Goal: Task Accomplishment & Management: Complete application form

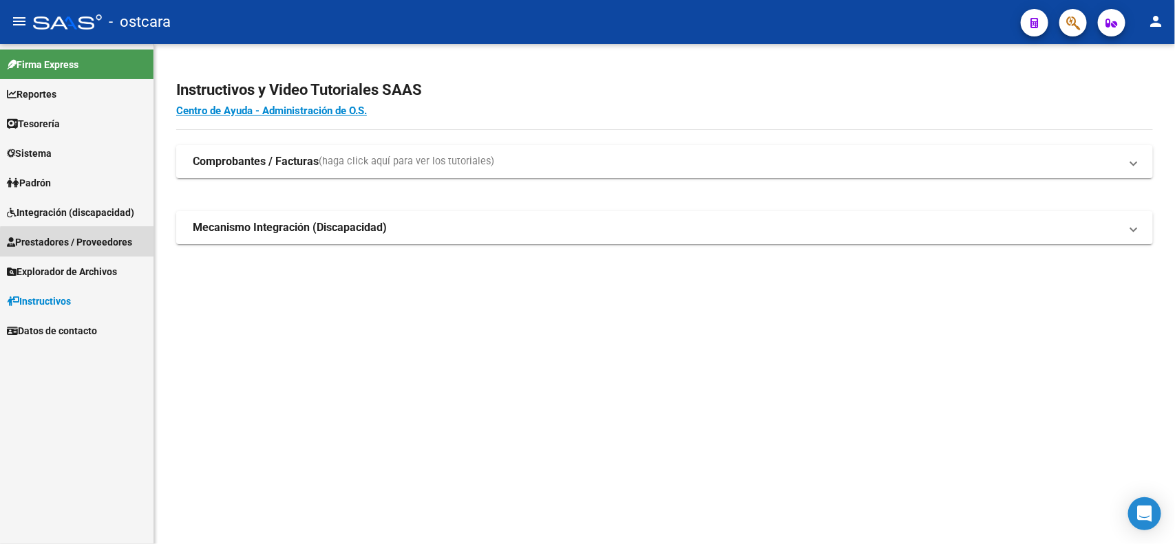
click at [81, 246] on span "Prestadores / Proveedores" at bounding box center [69, 242] width 125 height 15
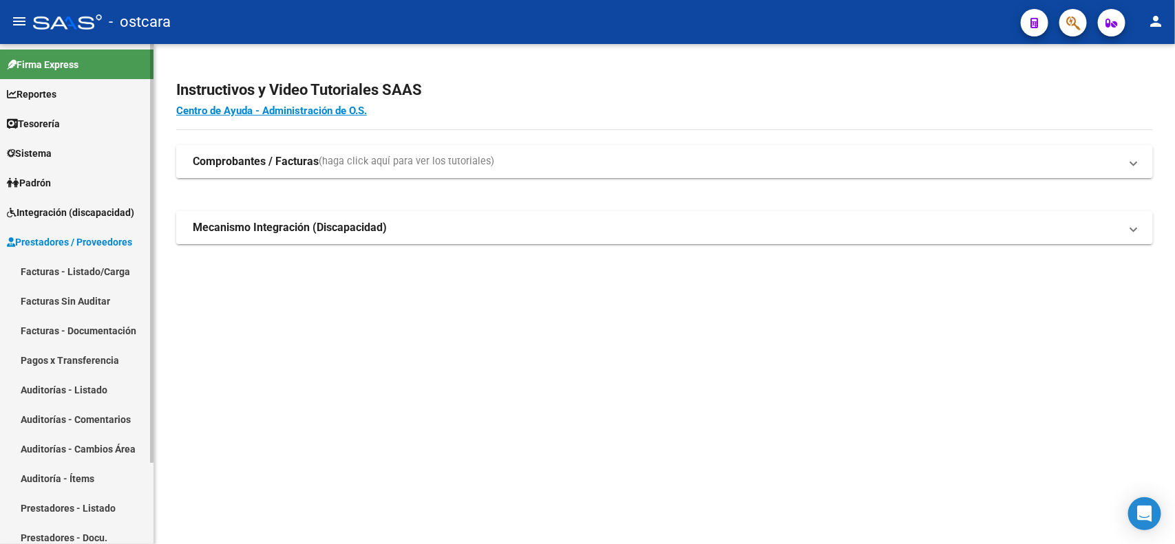
click at [63, 215] on span "Integración (discapacidad)" at bounding box center [70, 212] width 127 height 15
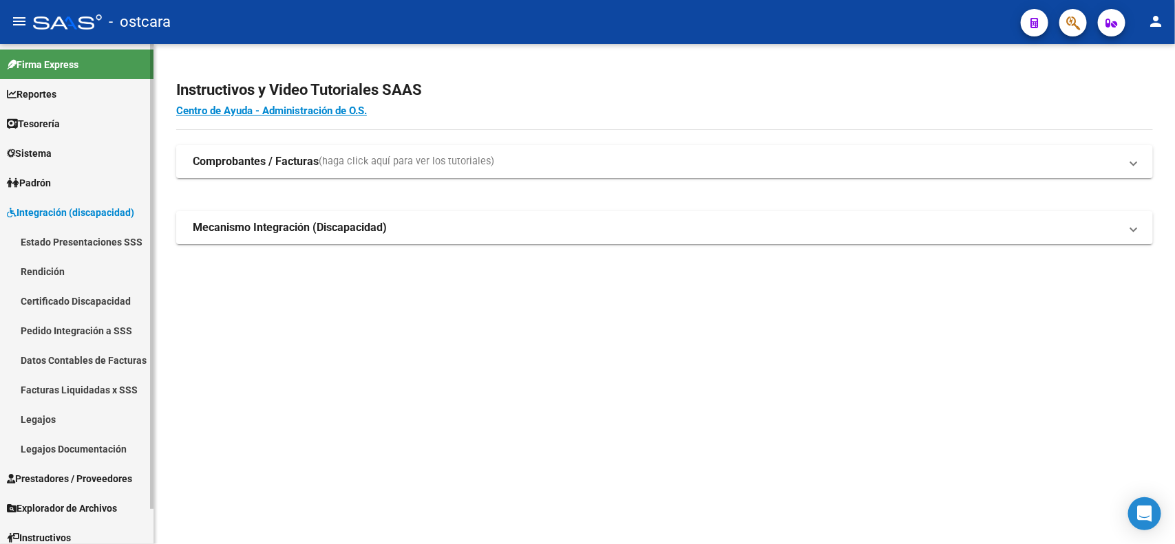
click at [65, 413] on link "Legajos" at bounding box center [76, 420] width 153 height 30
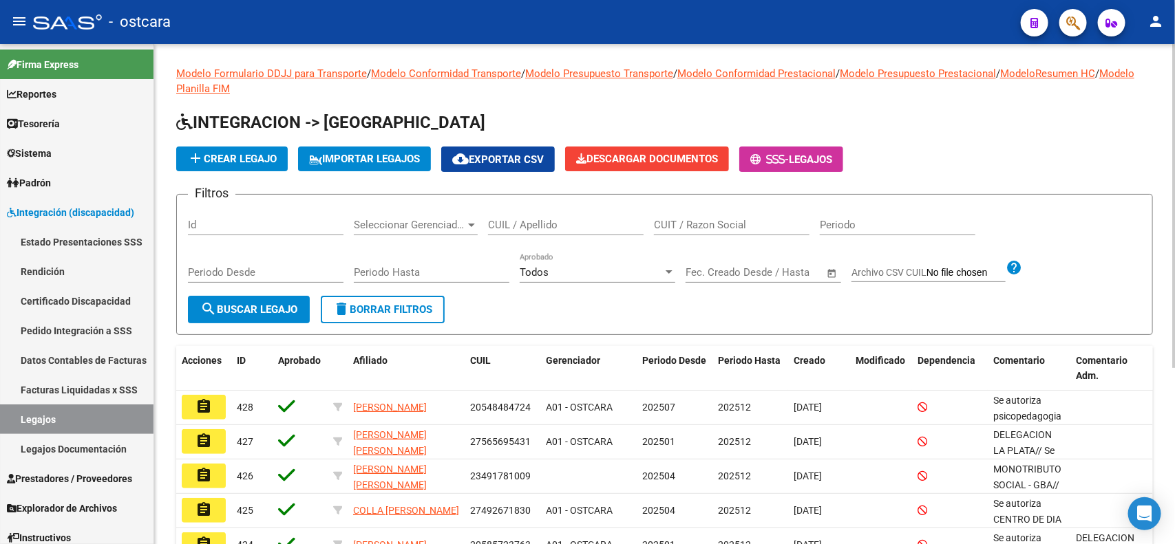
click at [575, 219] on input "CUIL / Apellido" at bounding box center [566, 225] width 156 height 12
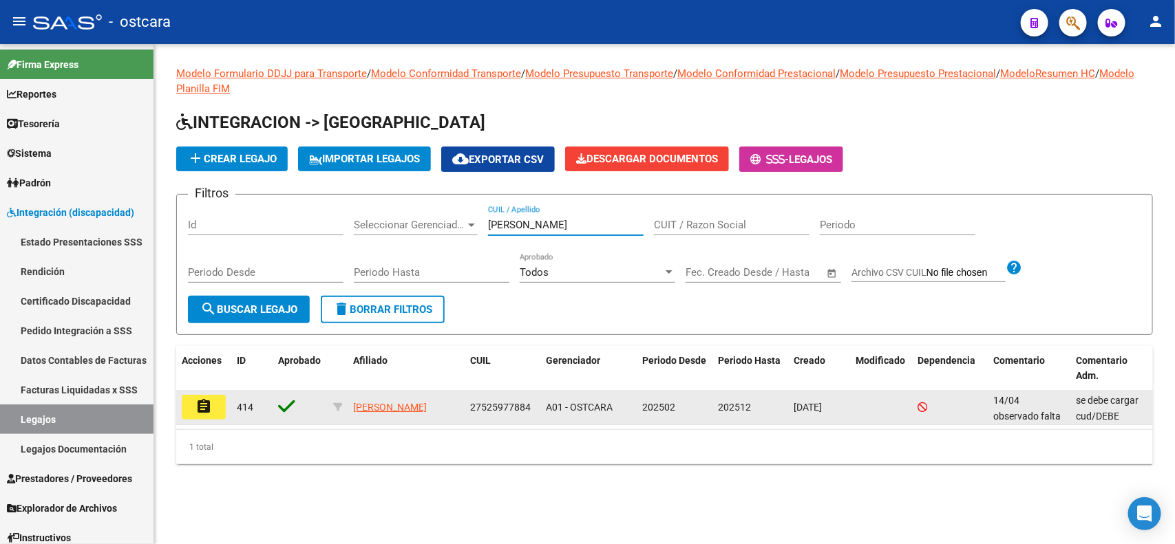
type input "[PERSON_NAME]"
click at [197, 404] on mat-icon "assignment" at bounding box center [203, 407] width 17 height 17
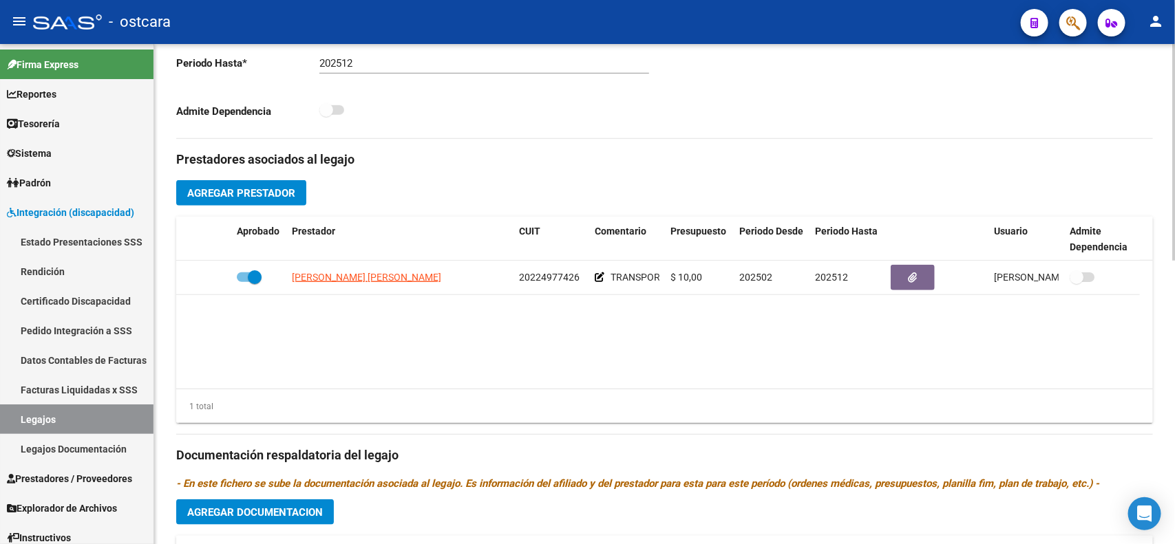
scroll to position [430, 0]
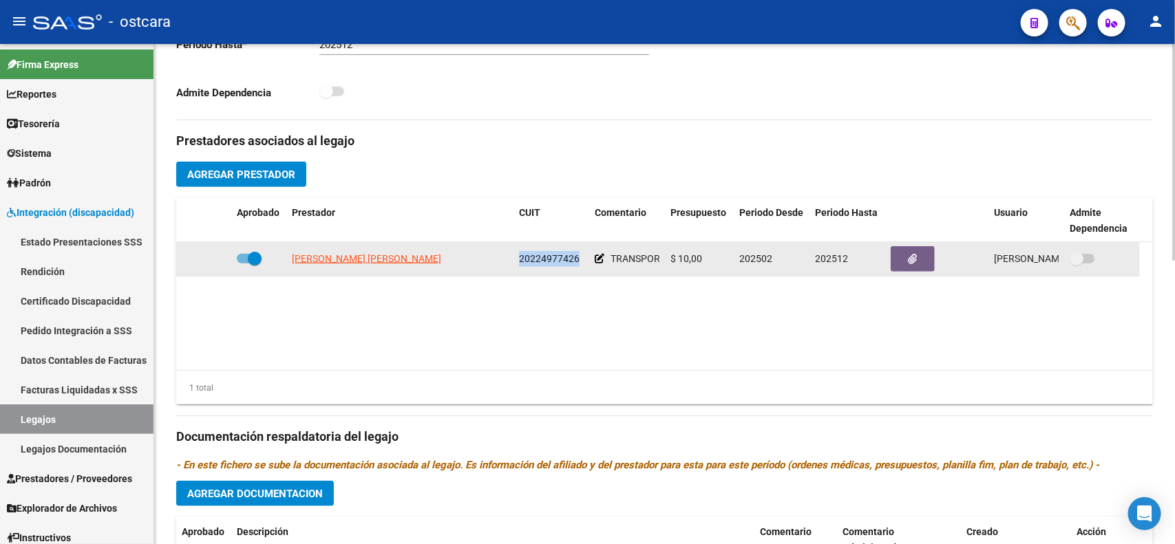
drag, startPoint x: 518, startPoint y: 263, endPoint x: 579, endPoint y: 259, distance: 61.4
click at [579, 259] on div "20224977426" at bounding box center [551, 259] width 65 height 16
copy span "20224977426"
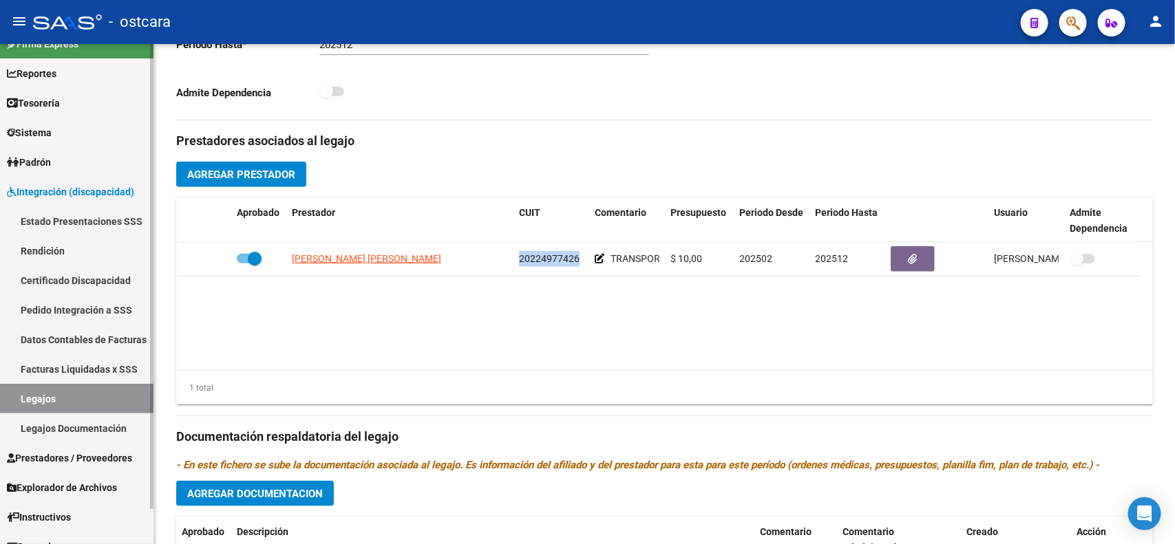
scroll to position [36, 0]
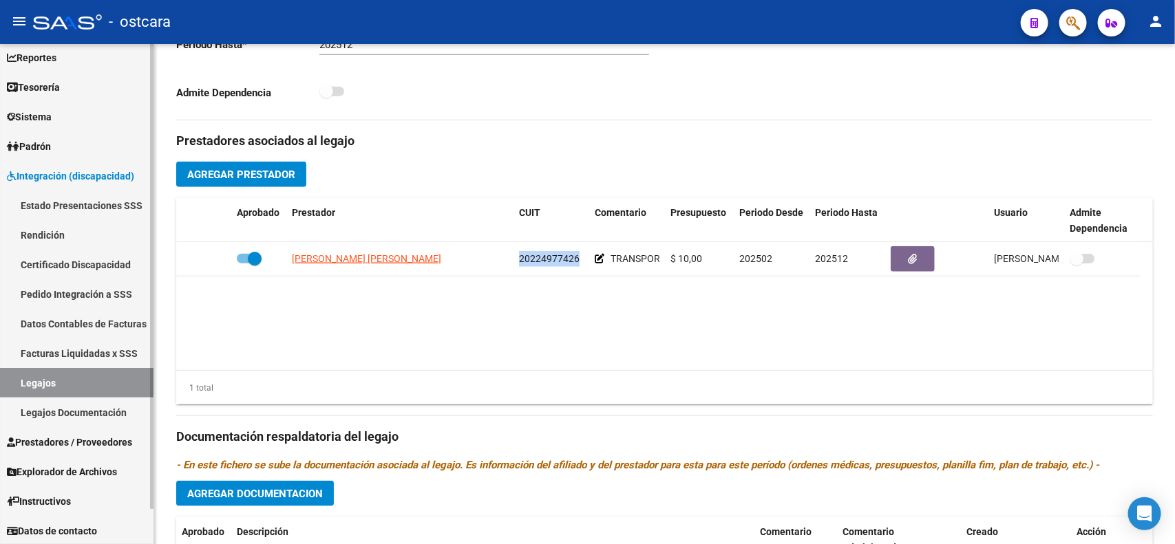
click at [93, 294] on link "Pedido Integración a SSS" at bounding box center [76, 294] width 153 height 30
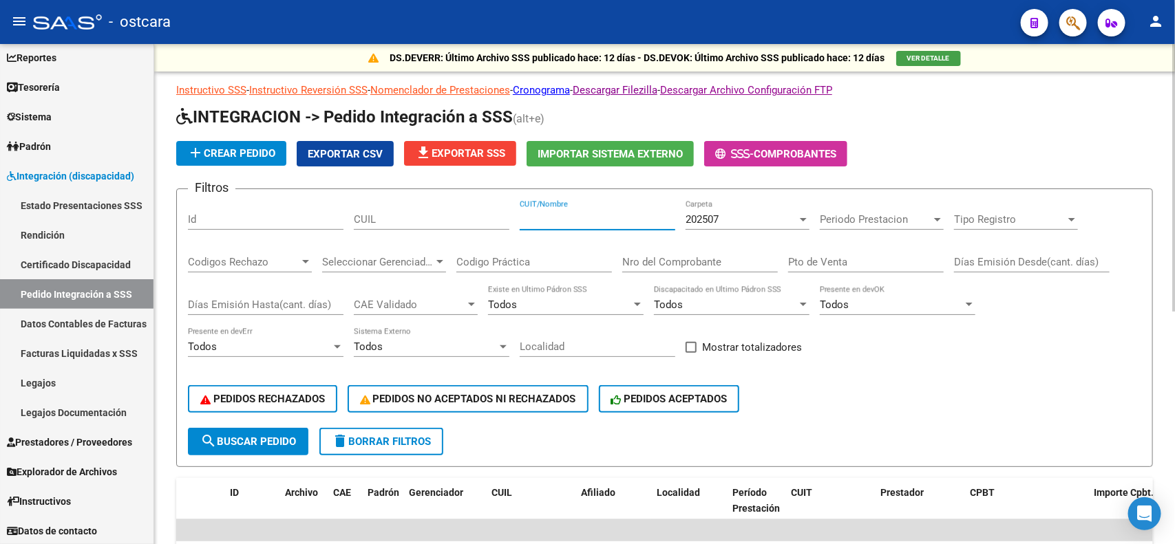
click at [569, 217] on input "CUIT/Nombre" at bounding box center [598, 219] width 156 height 12
paste input "20224977426"
type input "20224977426"
click at [279, 440] on span "search Buscar Pedido" at bounding box center [248, 442] width 96 height 12
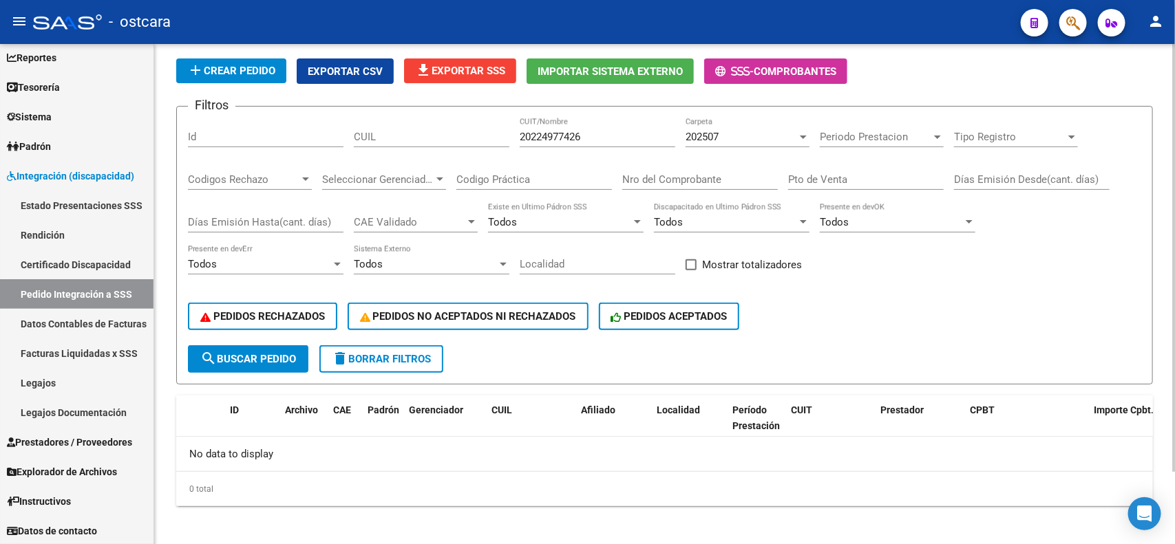
scroll to position [84, 0]
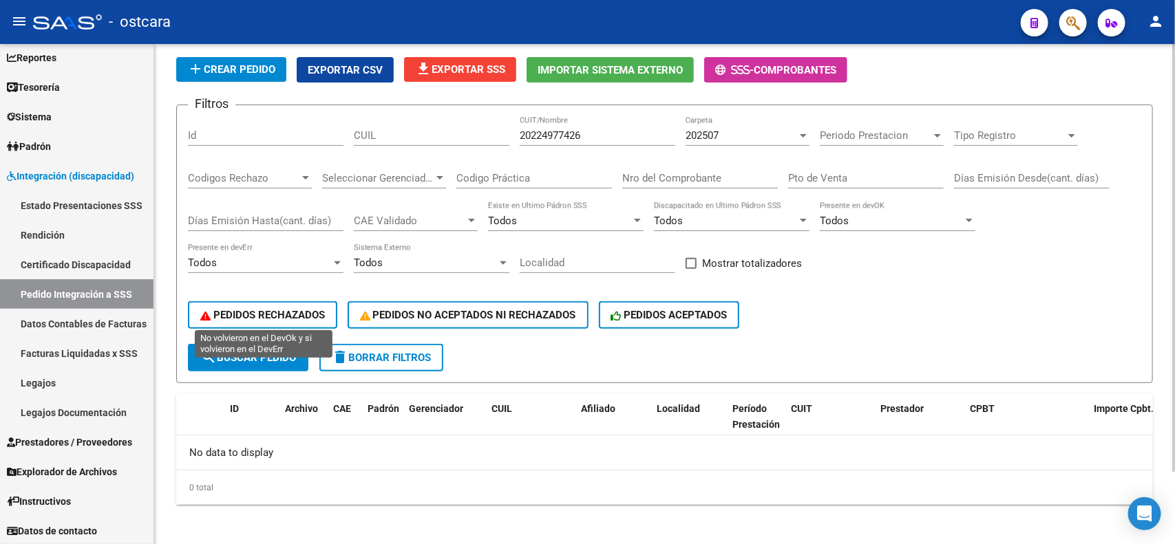
click at [322, 323] on button "PEDIDOS RECHAZADOS" at bounding box center [262, 315] width 149 height 28
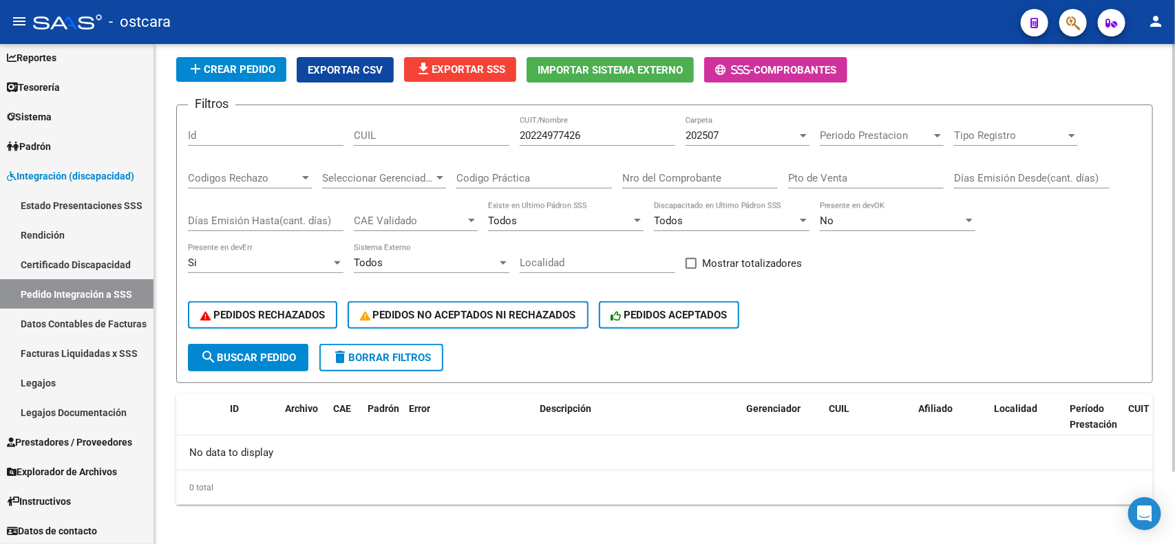
click at [737, 131] on div "202507" at bounding box center [742, 135] width 112 height 12
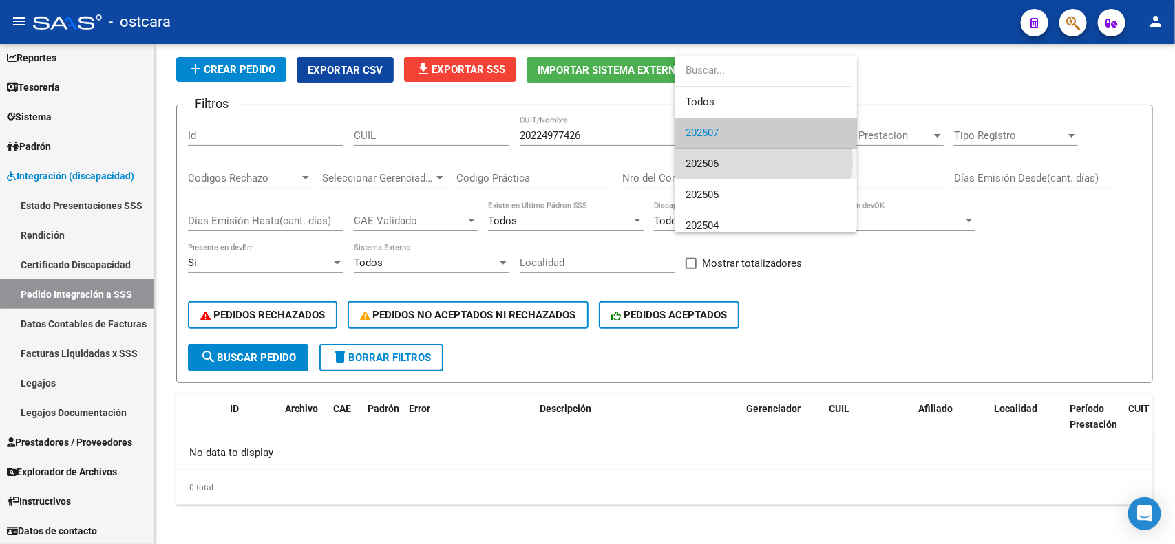
click at [730, 162] on span "202506" at bounding box center [766, 164] width 160 height 31
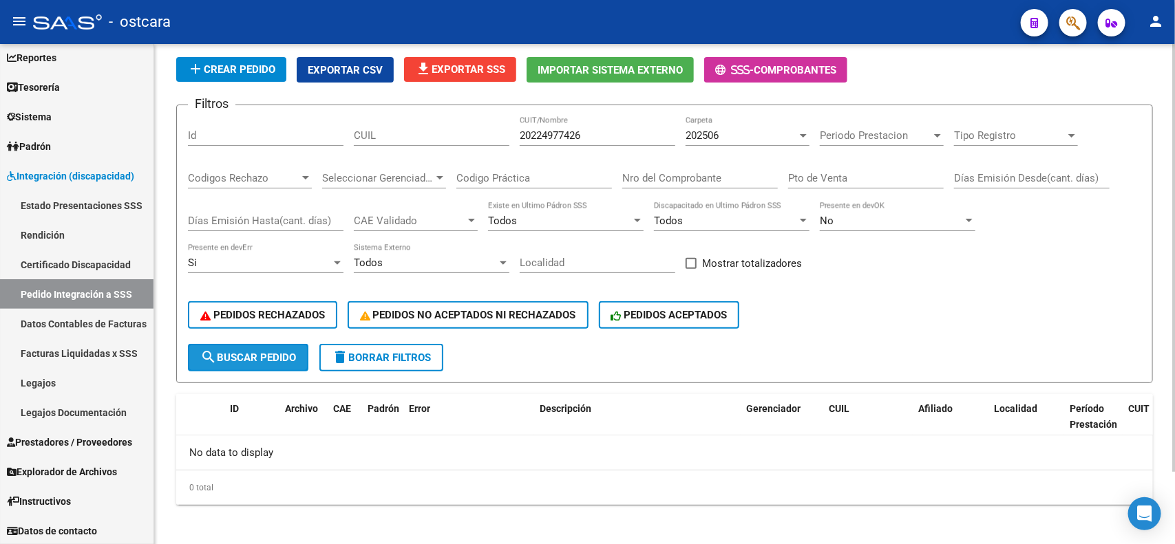
click at [266, 365] on button "search Buscar Pedido" at bounding box center [248, 358] width 120 height 28
click at [284, 311] on span "PEDIDOS RECHAZADOS" at bounding box center [262, 315] width 125 height 12
click at [280, 356] on span "search Buscar Pedido" at bounding box center [248, 358] width 96 height 12
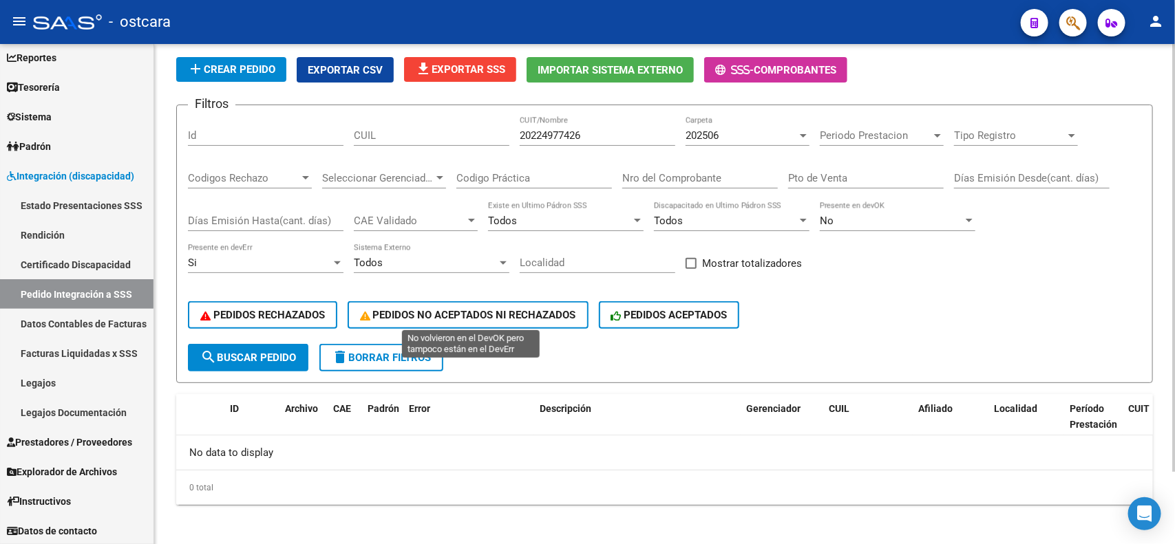
click at [476, 317] on span "PEDIDOS NO ACEPTADOS NI RECHAZADOS" at bounding box center [468, 315] width 216 height 12
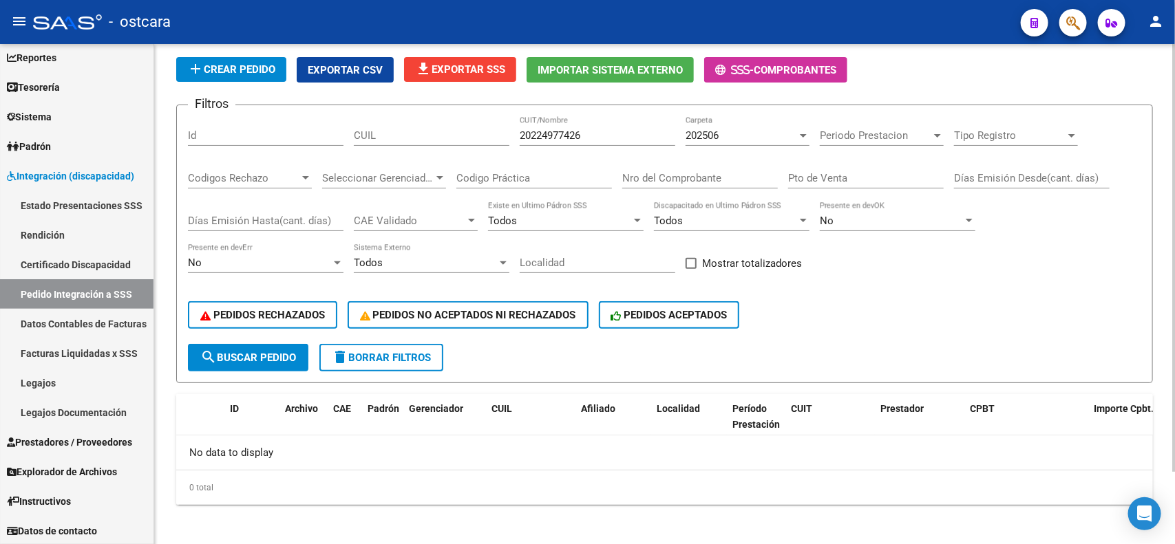
click at [283, 360] on button "search Buscar Pedido" at bounding box center [248, 358] width 120 height 28
click at [710, 319] on button "PEDIDOS ACEPTADOS" at bounding box center [669, 315] width 141 height 28
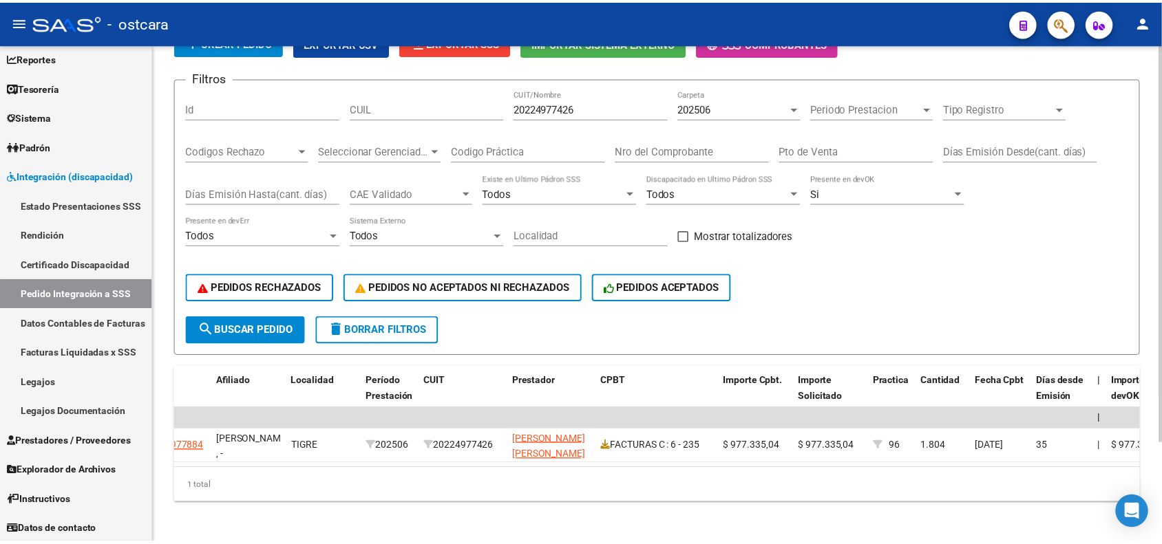
scroll to position [124, 0]
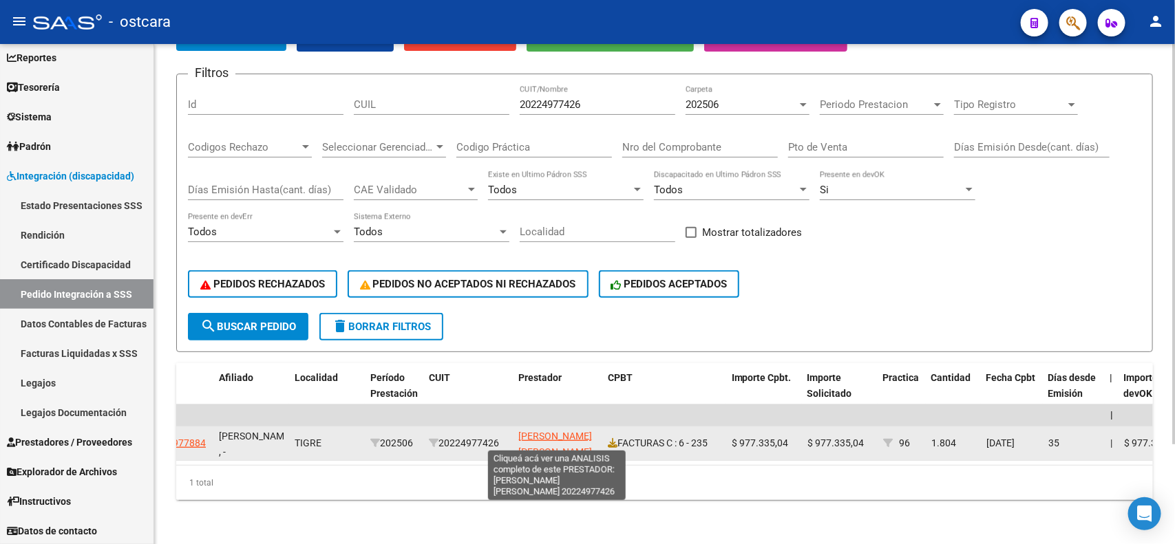
click at [542, 434] on span "[PERSON_NAME] [PERSON_NAME]" at bounding box center [555, 444] width 74 height 27
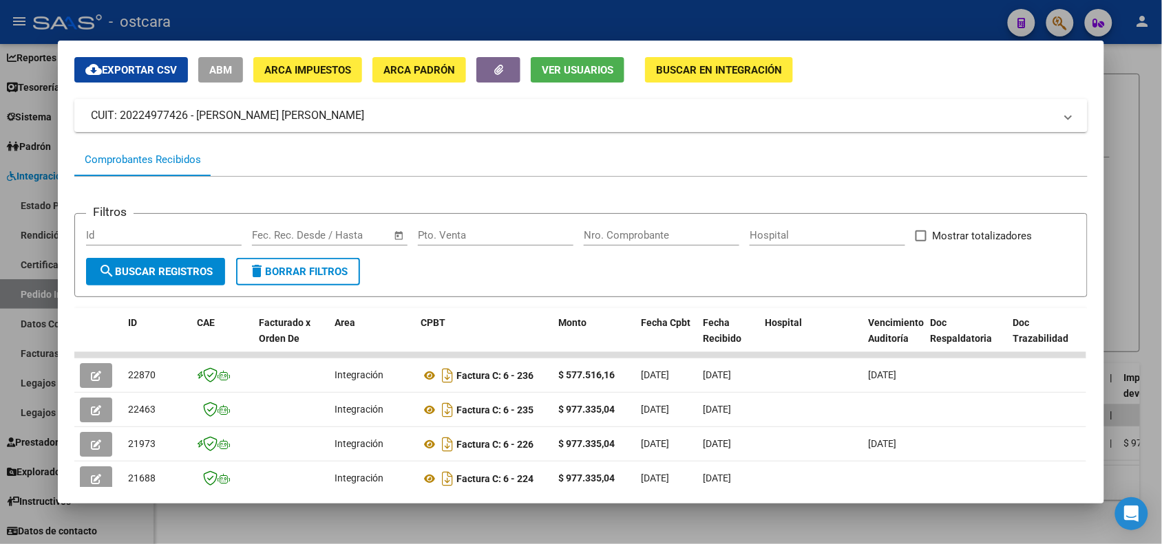
scroll to position [0, 0]
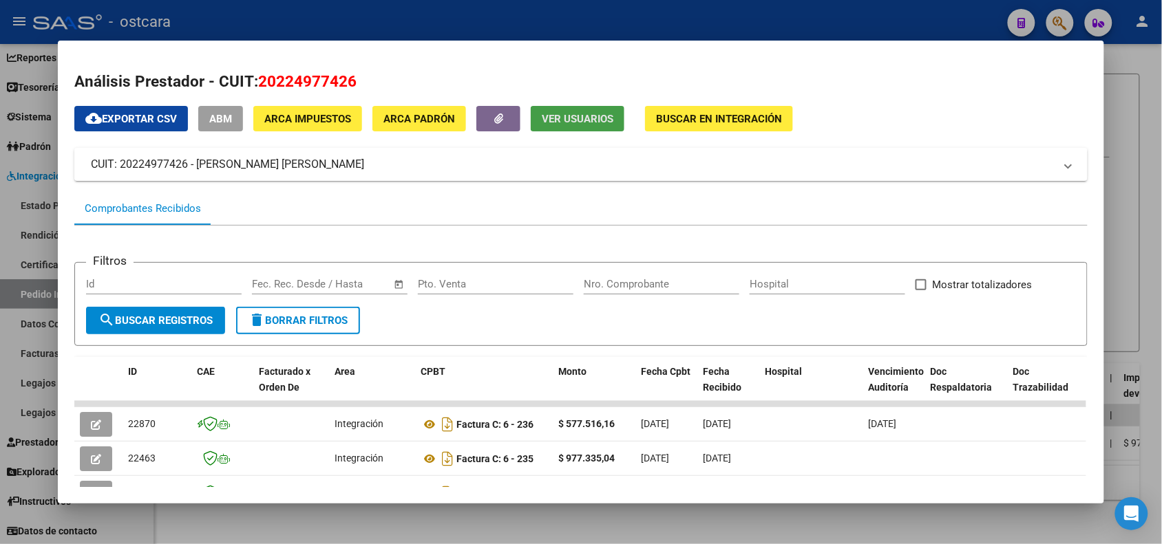
click at [586, 123] on span "Ver Usuarios" at bounding box center [578, 119] width 72 height 12
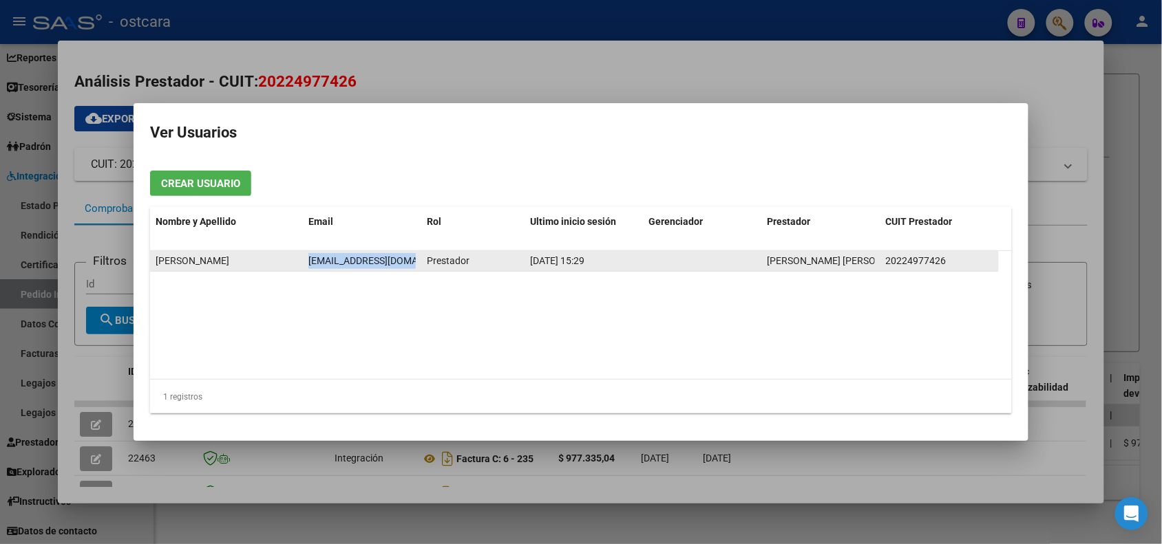
scroll to position [0, 26]
drag, startPoint x: 305, startPoint y: 265, endPoint x: 424, endPoint y: 265, distance: 119.1
click at [424, 265] on div "[PERSON_NAME] [EMAIL_ADDRESS][DOMAIN_NAME] Prestador [DATE] 15:29 [PERSON_NAME]…" at bounding box center [574, 261] width 849 height 21
copy span "[EMAIL_ADDRESS][DOMAIN_NAME]"
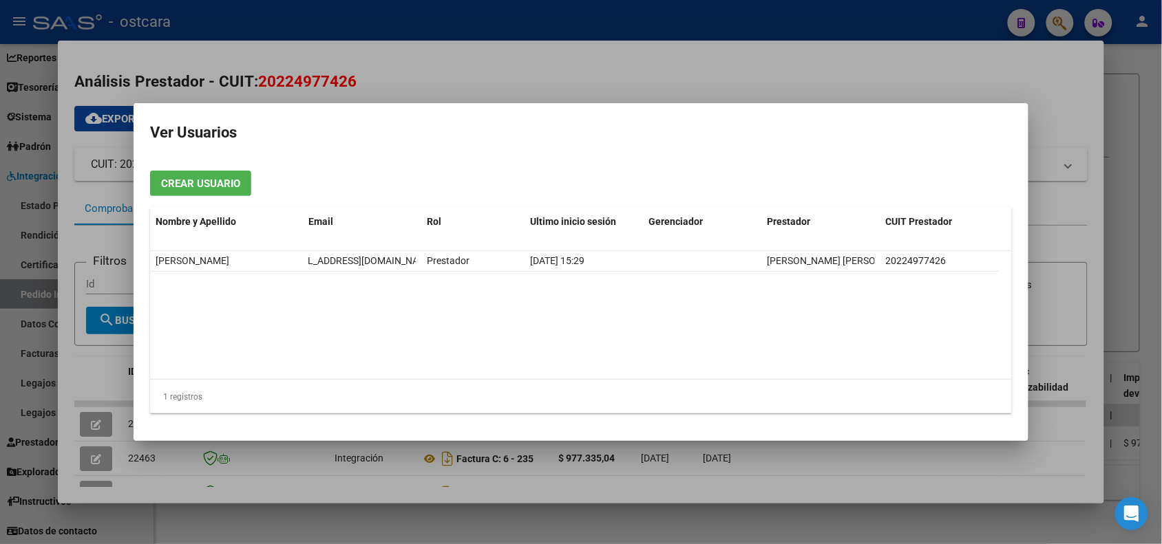
click at [821, 319] on datatable-body "[PERSON_NAME] [EMAIL_ADDRESS][DOMAIN_NAME] Prestador [DATE] 15:29 [PERSON_NAME]…" at bounding box center [581, 315] width 862 height 128
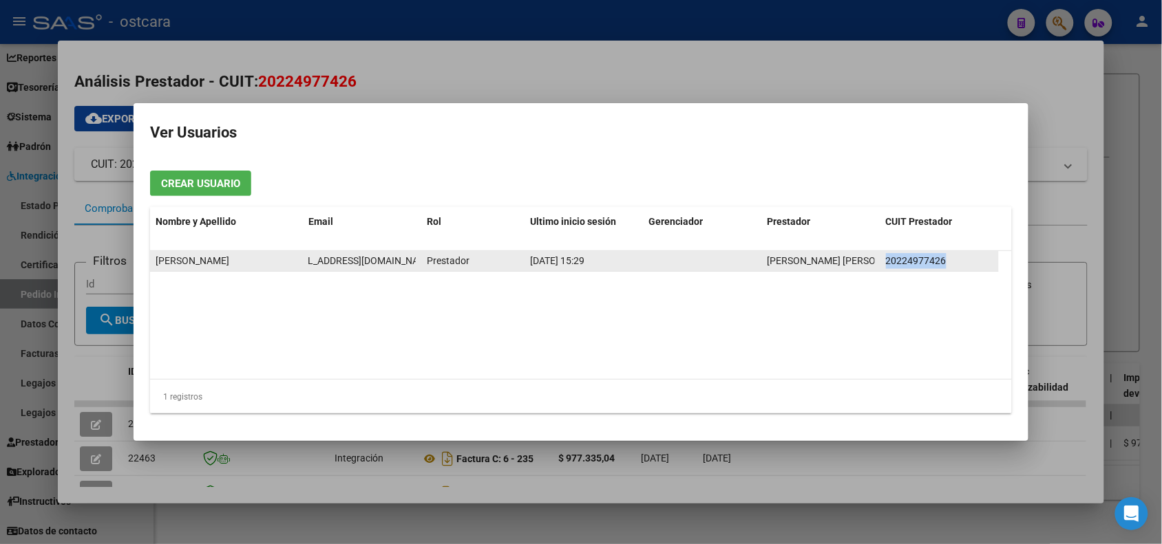
drag, startPoint x: 887, startPoint y: 262, endPoint x: 951, endPoint y: 259, distance: 64.1
click at [951, 259] on div "20224977426" at bounding box center [939, 261] width 107 height 16
copy span "20224977426"
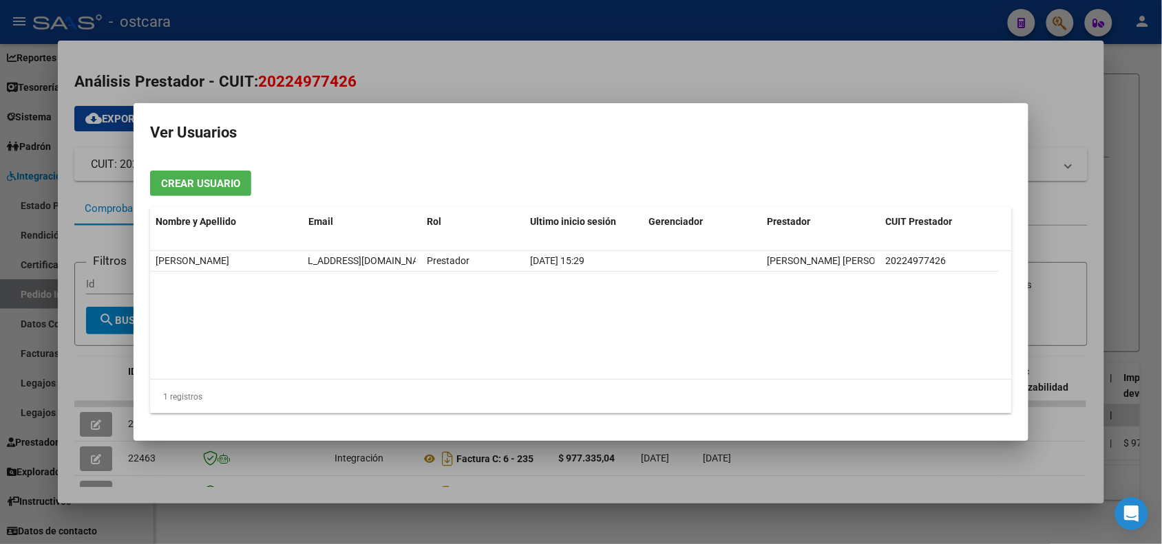
click at [972, 121] on h2 "Ver Usuarios" at bounding box center [581, 133] width 862 height 26
click at [1040, 86] on div at bounding box center [581, 272] width 1162 height 544
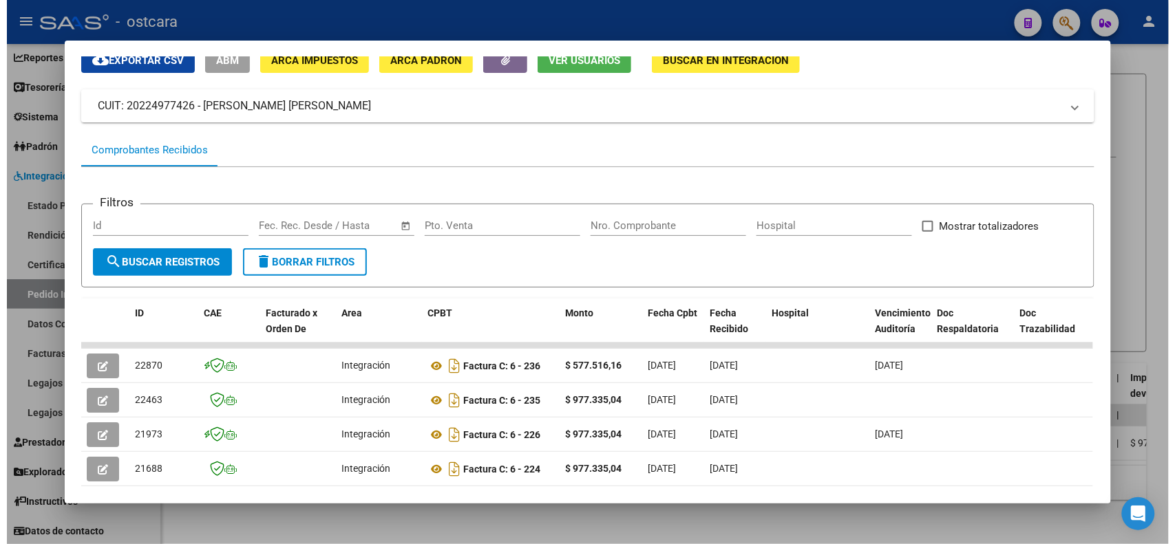
scroll to position [204, 0]
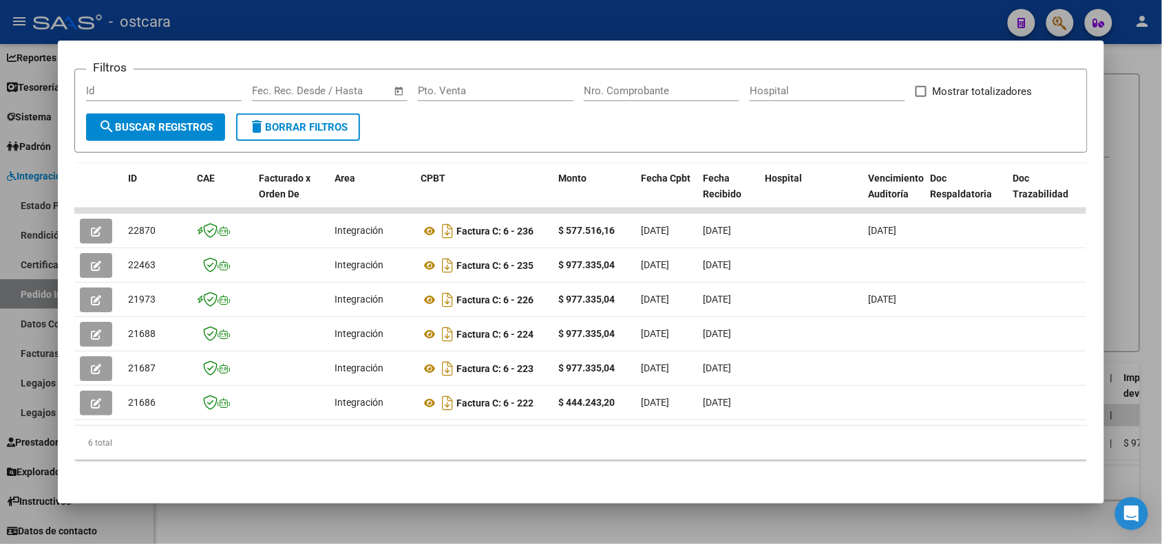
click at [1139, 127] on div at bounding box center [581, 272] width 1162 height 544
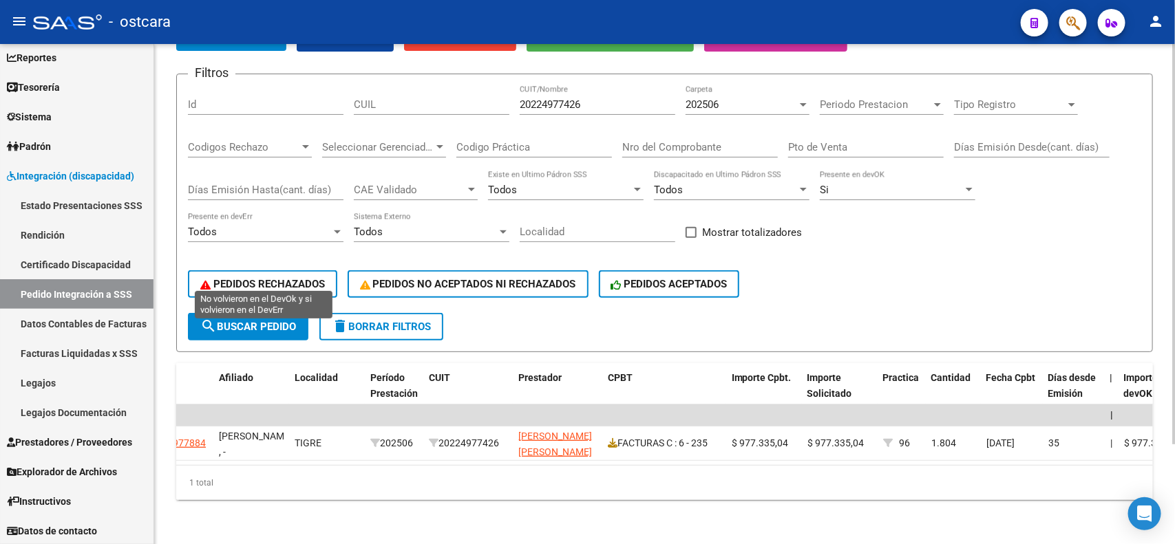
click at [305, 279] on button "PEDIDOS RECHAZADOS" at bounding box center [262, 284] width 149 height 28
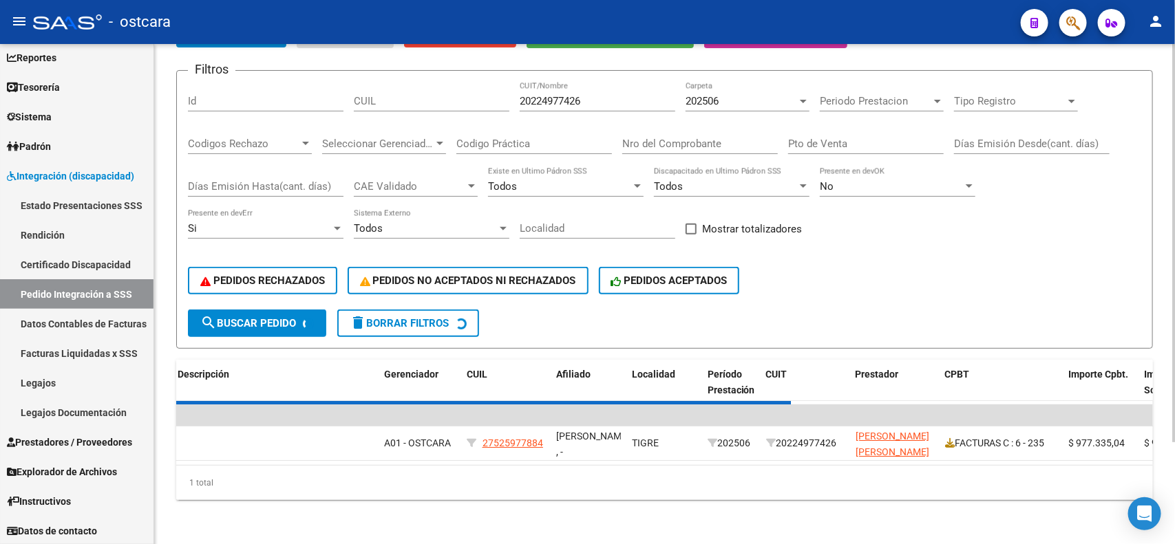
scroll to position [84, 0]
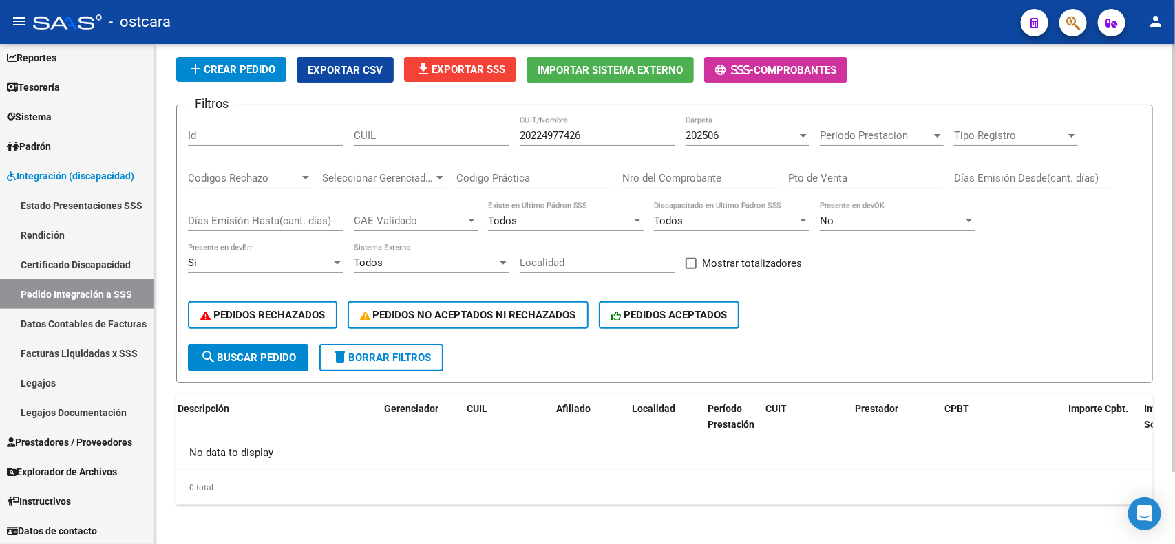
click at [717, 131] on span "202506" at bounding box center [702, 135] width 33 height 12
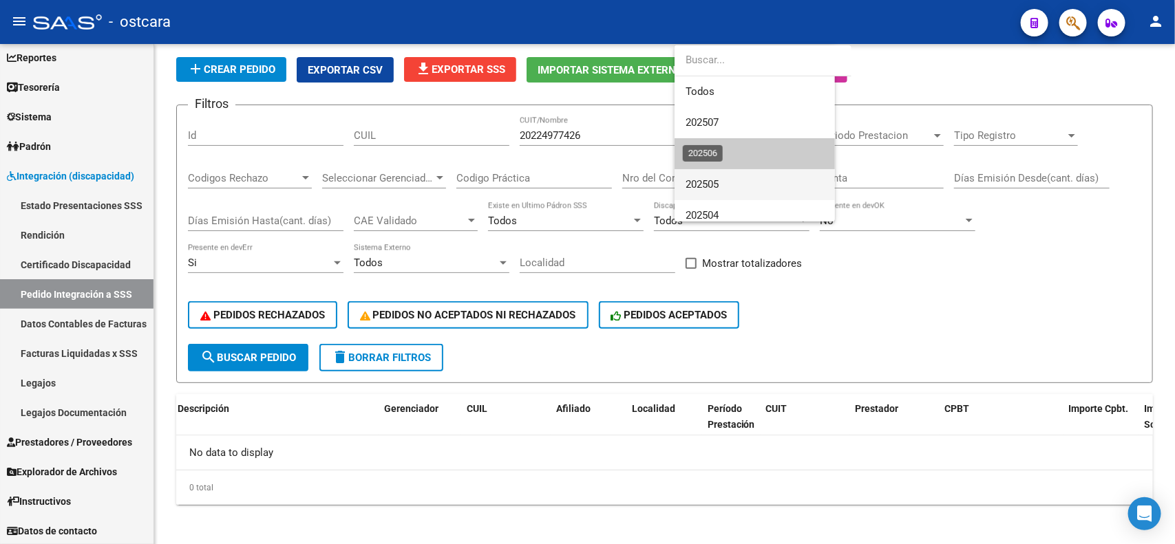
scroll to position [21, 0]
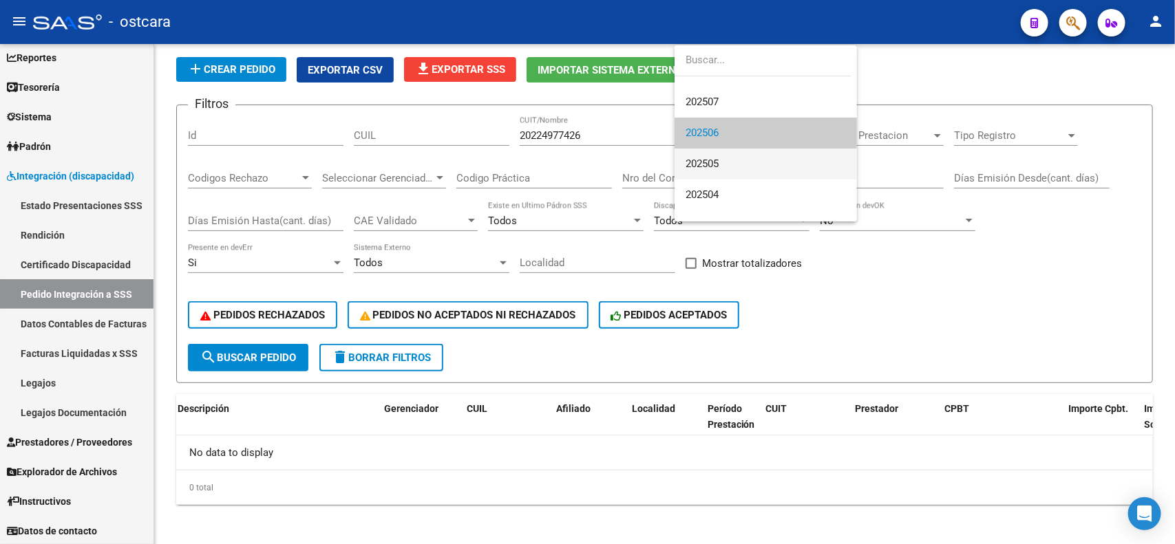
click at [730, 169] on span "202505" at bounding box center [766, 164] width 160 height 31
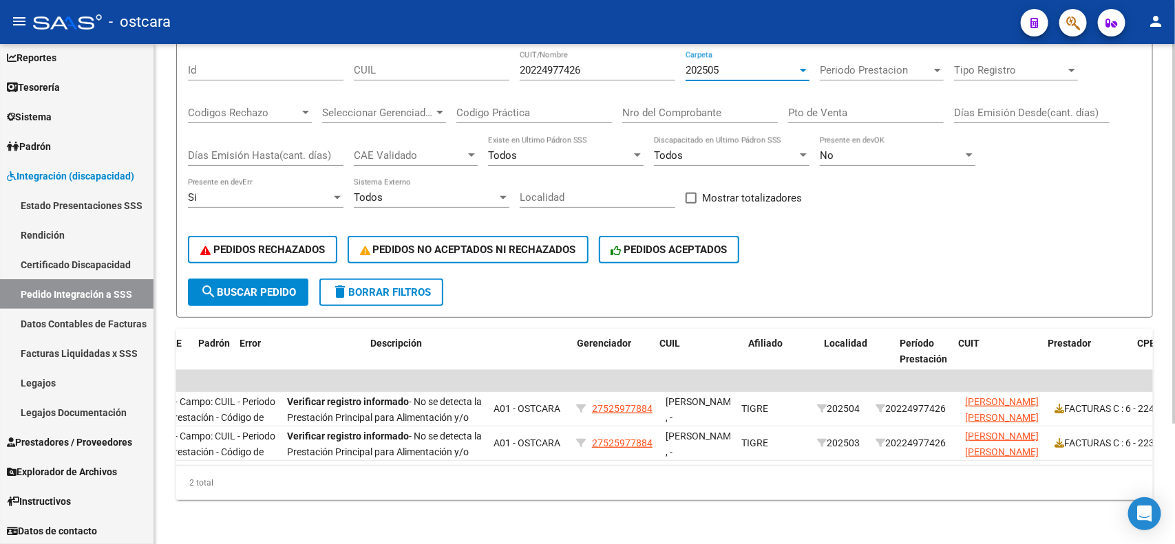
scroll to position [0, 485]
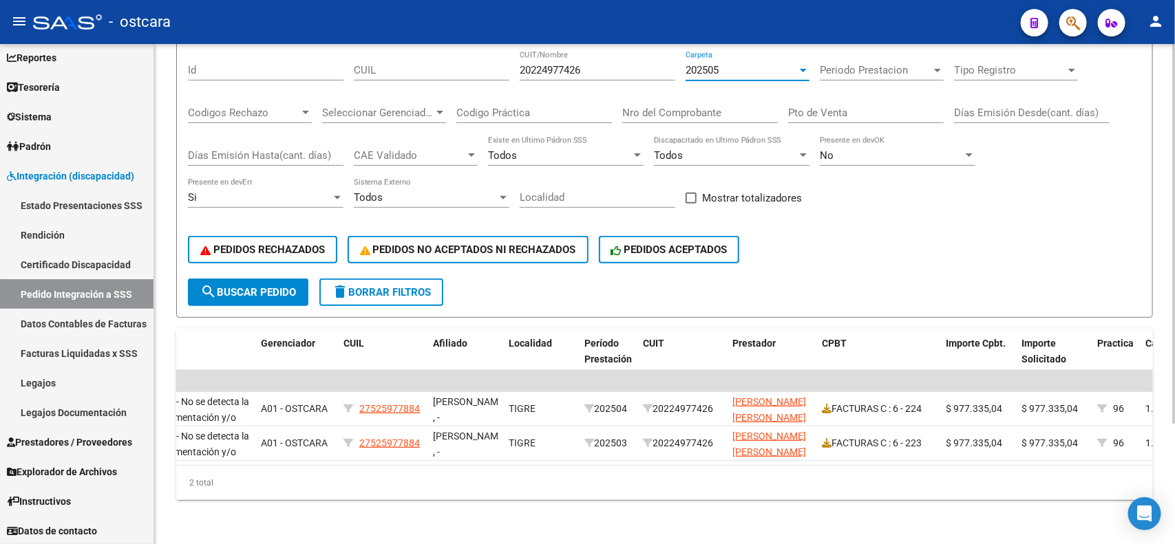
click at [744, 64] on div "202505" at bounding box center [742, 70] width 112 height 12
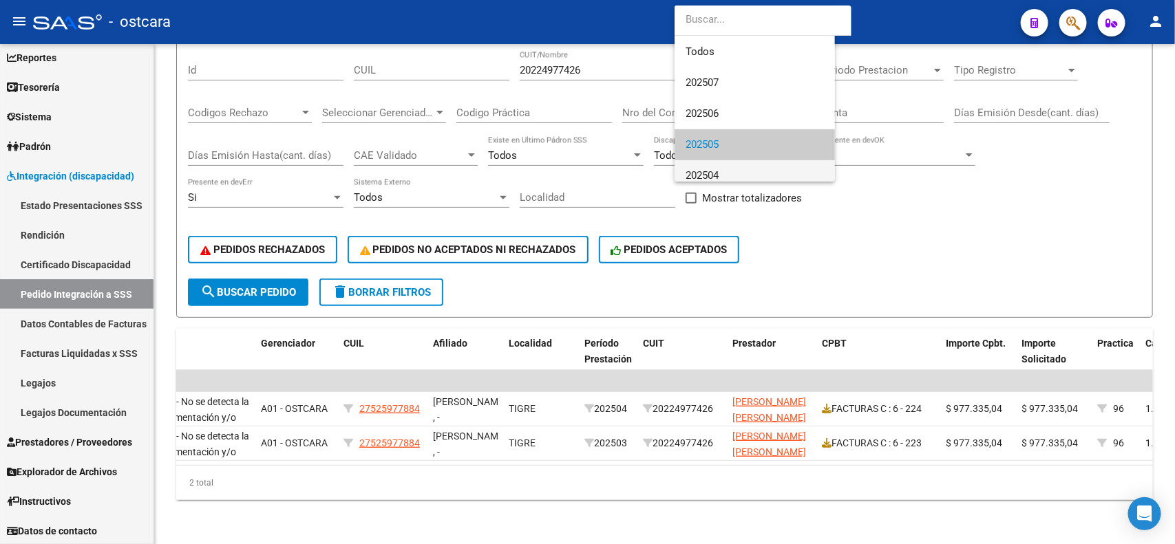
scroll to position [85, 0]
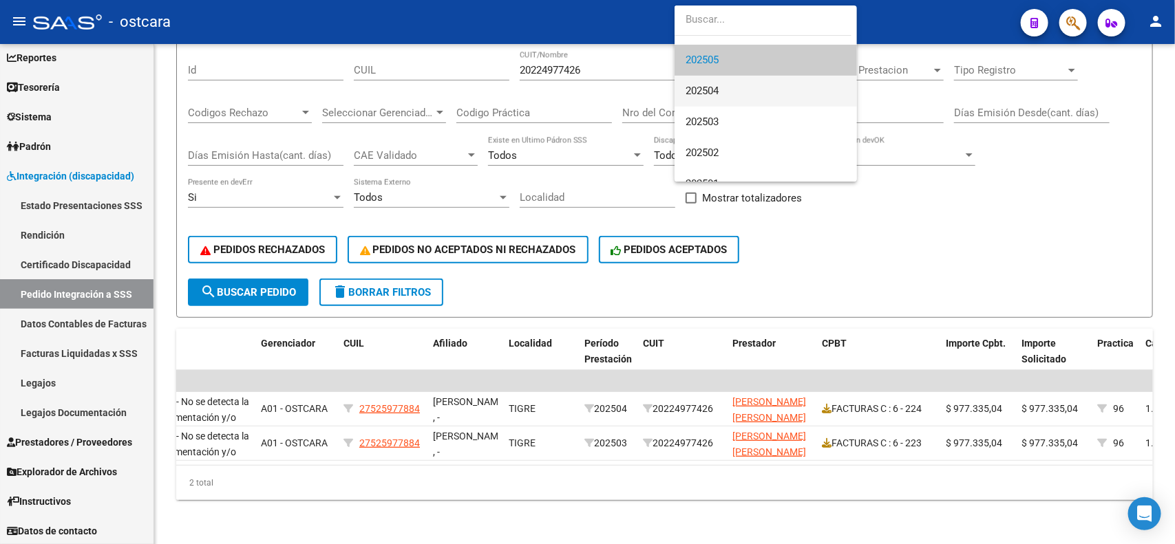
click at [734, 95] on span "202504" at bounding box center [766, 91] width 160 height 31
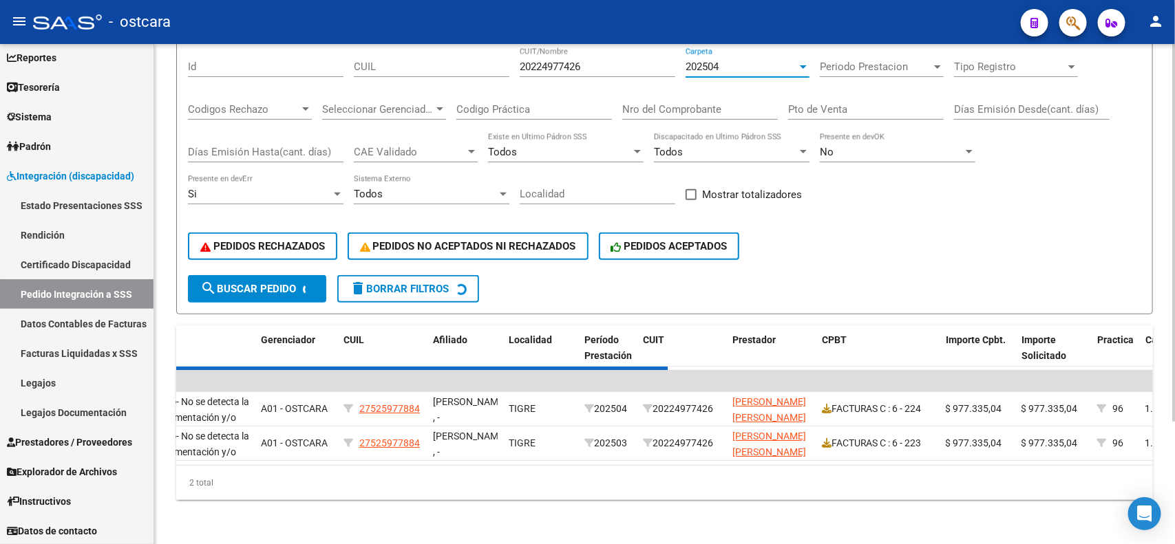
scroll to position [84, 0]
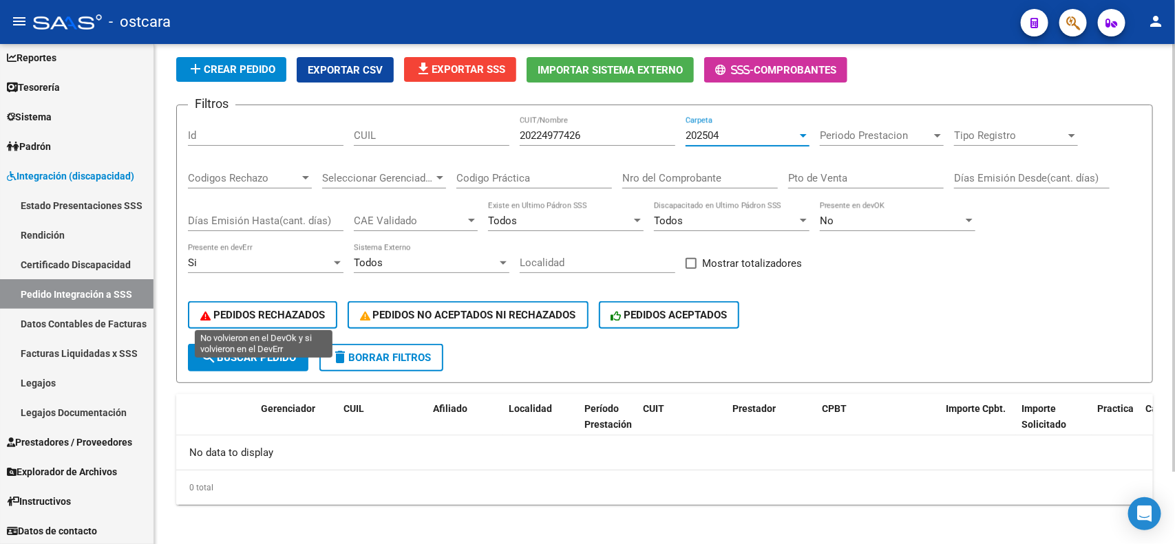
click at [293, 304] on button "PEDIDOS RECHAZADOS" at bounding box center [262, 315] width 149 height 28
click at [744, 129] on div "202504" at bounding box center [742, 135] width 112 height 12
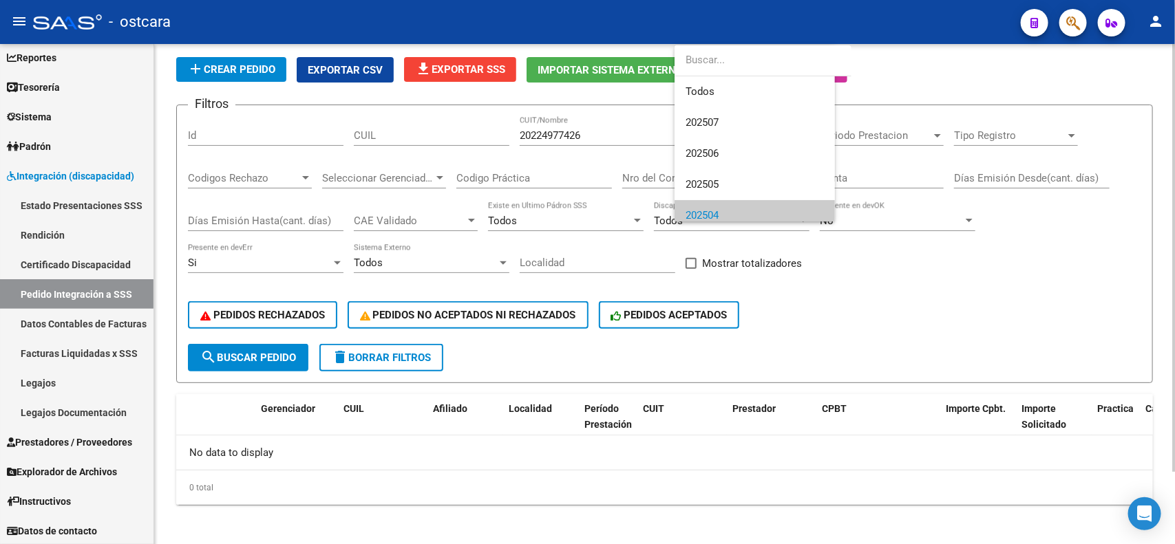
scroll to position [83, 0]
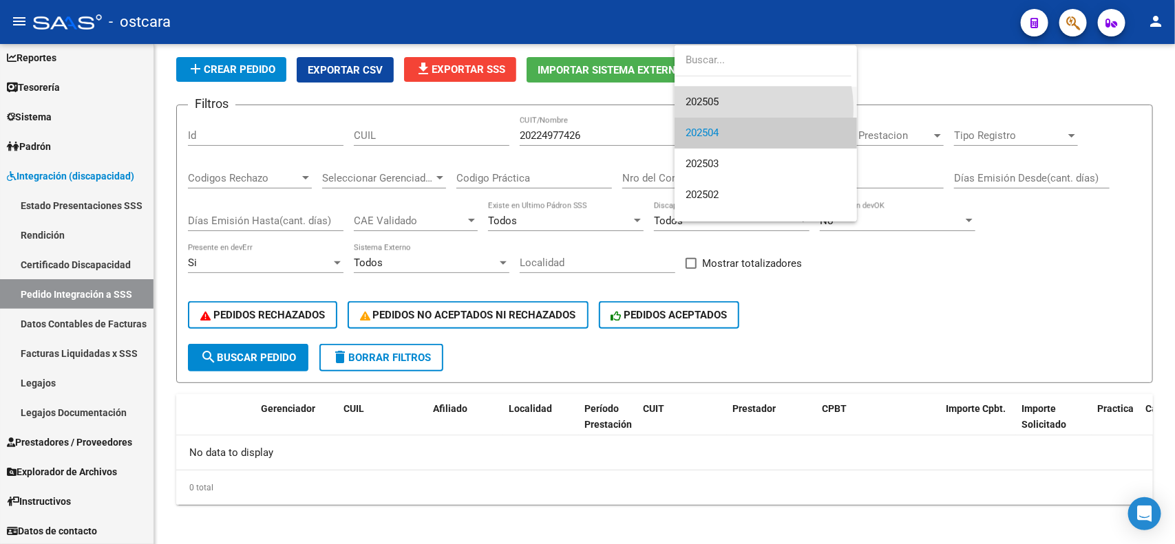
click at [725, 109] on span "202505" at bounding box center [766, 102] width 160 height 31
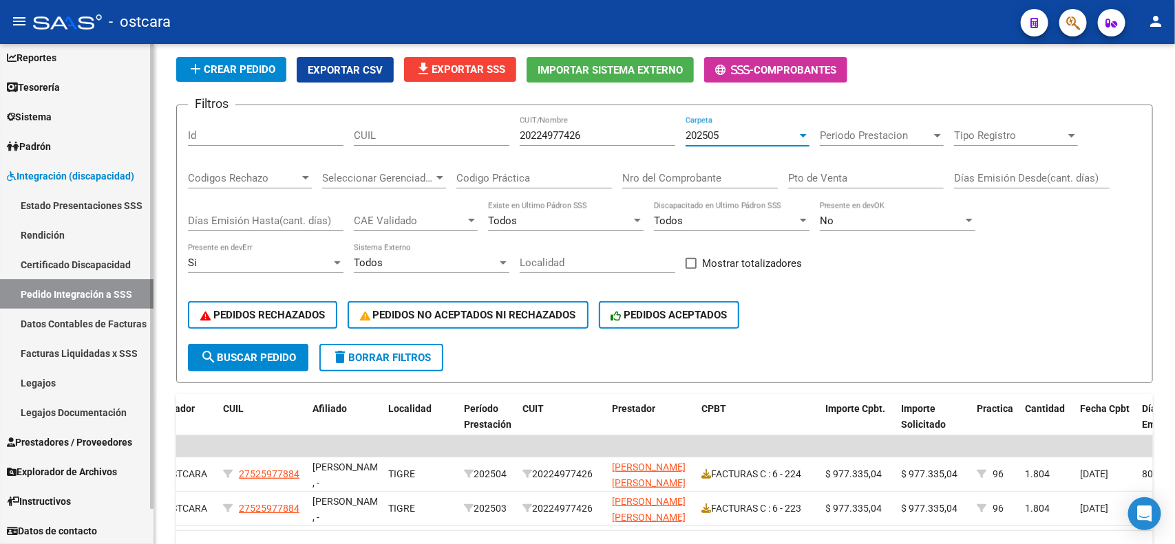
scroll to position [0, 0]
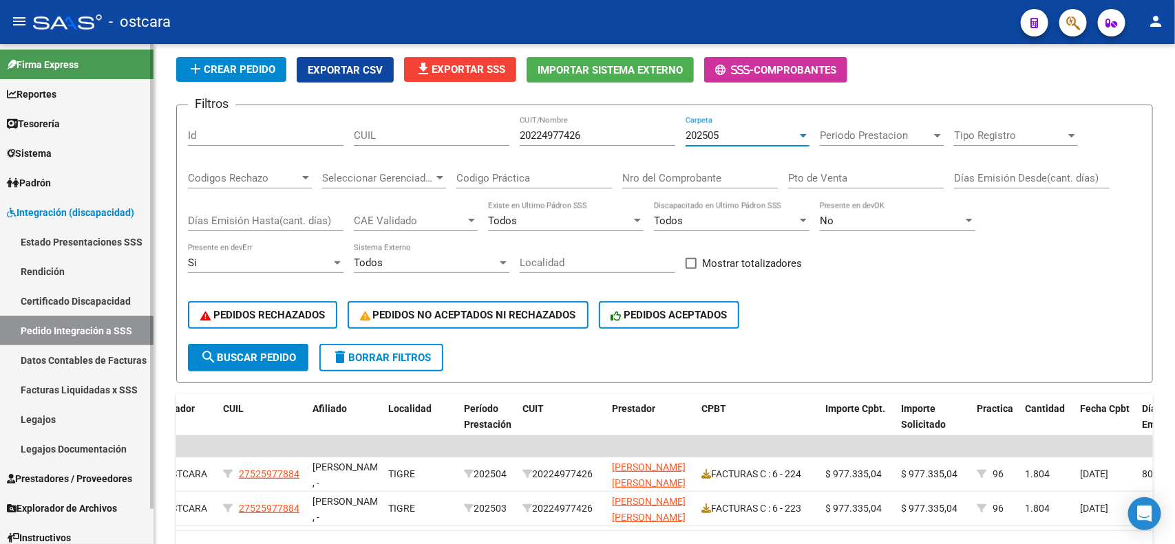
click at [47, 107] on link "Reportes" at bounding box center [76, 94] width 153 height 30
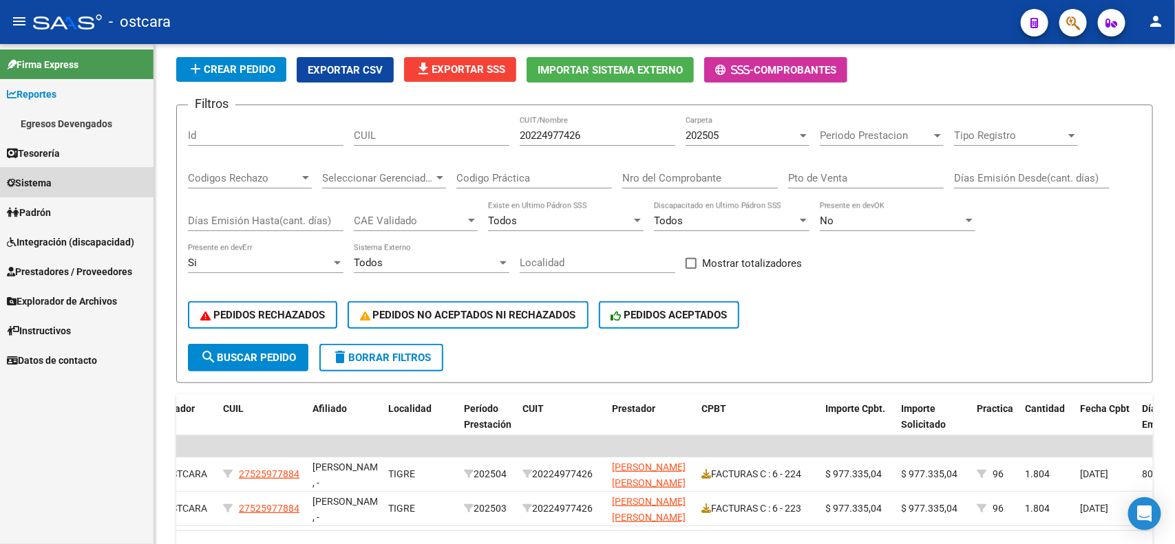
click at [49, 181] on span "Sistema" at bounding box center [29, 183] width 45 height 15
click at [45, 187] on link "Usuarios" at bounding box center [76, 183] width 153 height 30
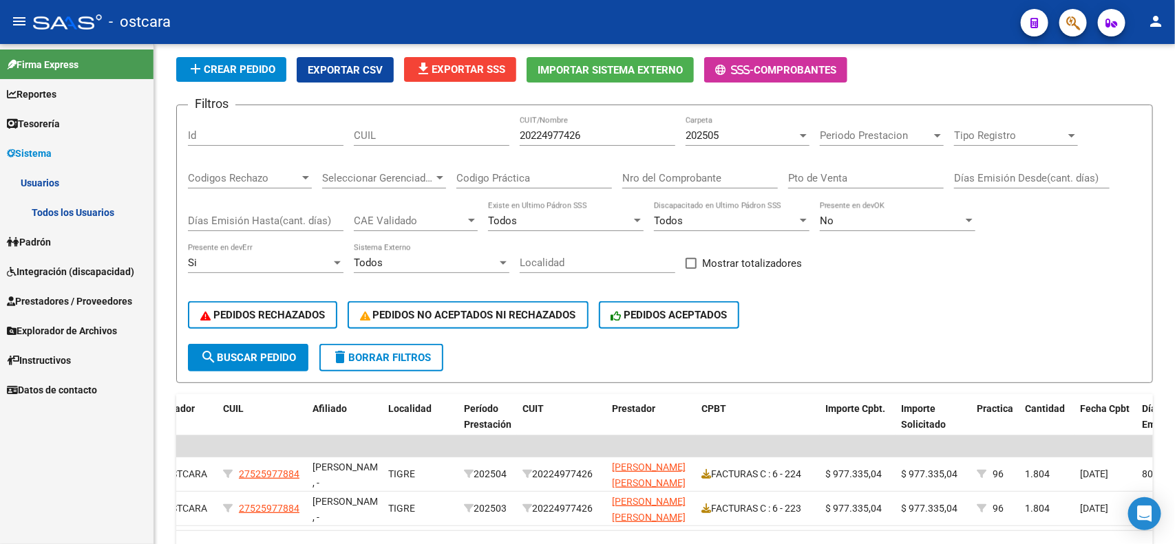
click at [50, 215] on link "Todos los Usuarios" at bounding box center [76, 213] width 153 height 30
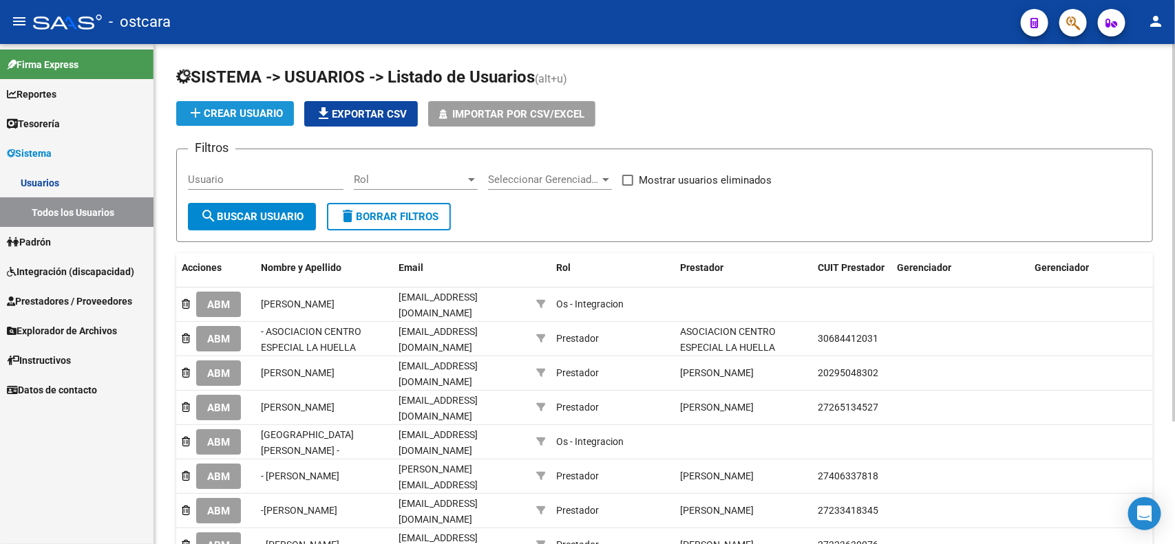
click at [229, 104] on button "add Crear Usuario" at bounding box center [235, 113] width 118 height 25
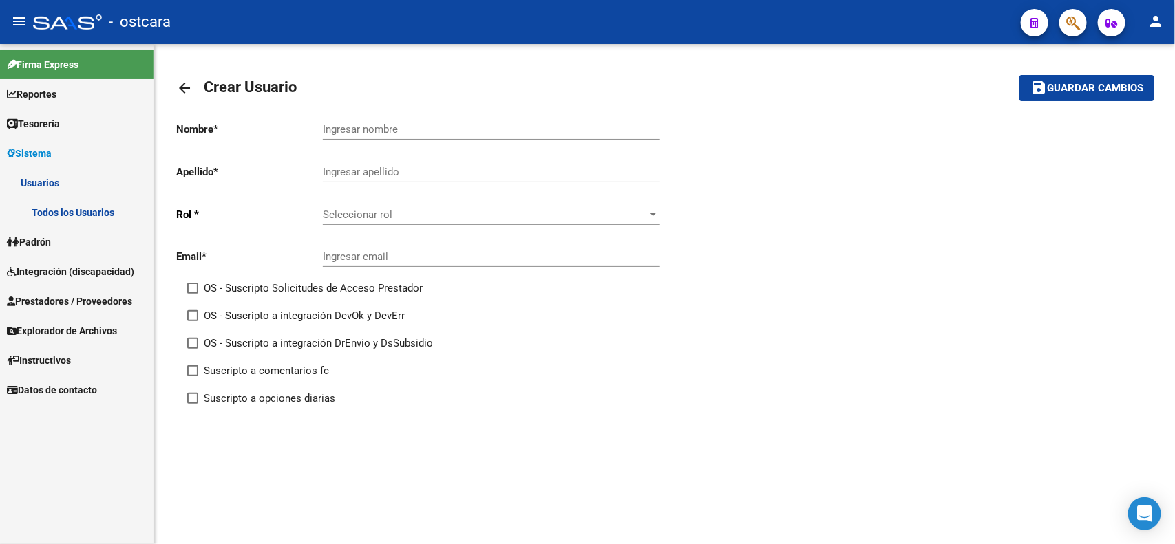
click at [385, 129] on input "Ingresar nombre" at bounding box center [491, 129] width 337 height 12
click at [352, 214] on span "Seleccionar rol" at bounding box center [485, 215] width 325 height 12
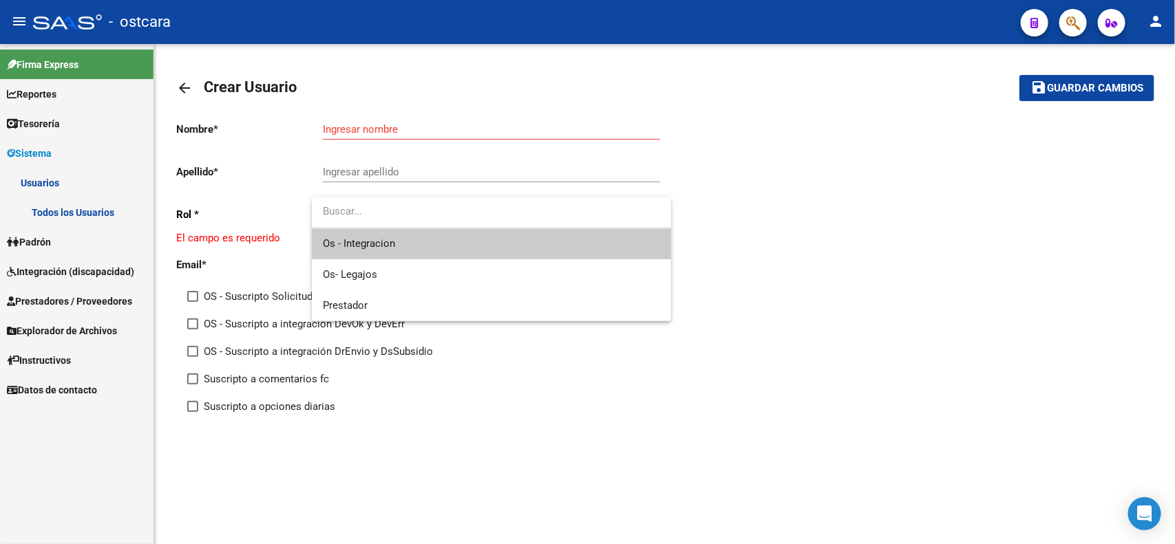
click at [403, 249] on span "Os - Integracion" at bounding box center [491, 244] width 337 height 31
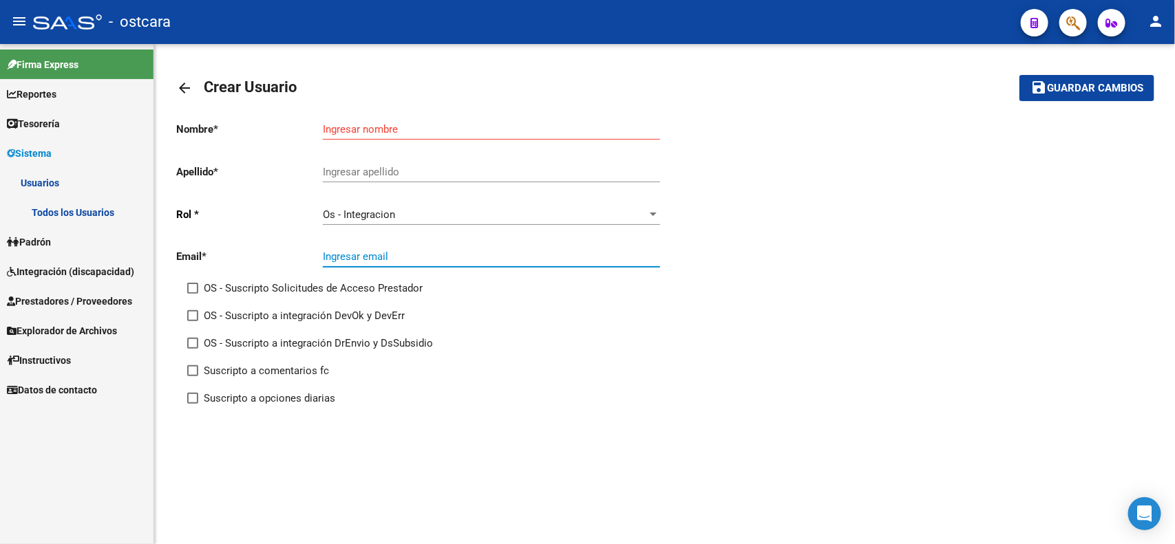
click at [383, 256] on input "Ingresar email" at bounding box center [491, 257] width 337 height 12
paste input "[EMAIL_ADDRESS][DOMAIN_NAME]"
type input "[EMAIL_ADDRESS][DOMAIN_NAME]"
click at [405, 126] on input "Ingresar nombre" at bounding box center [491, 129] width 337 height 12
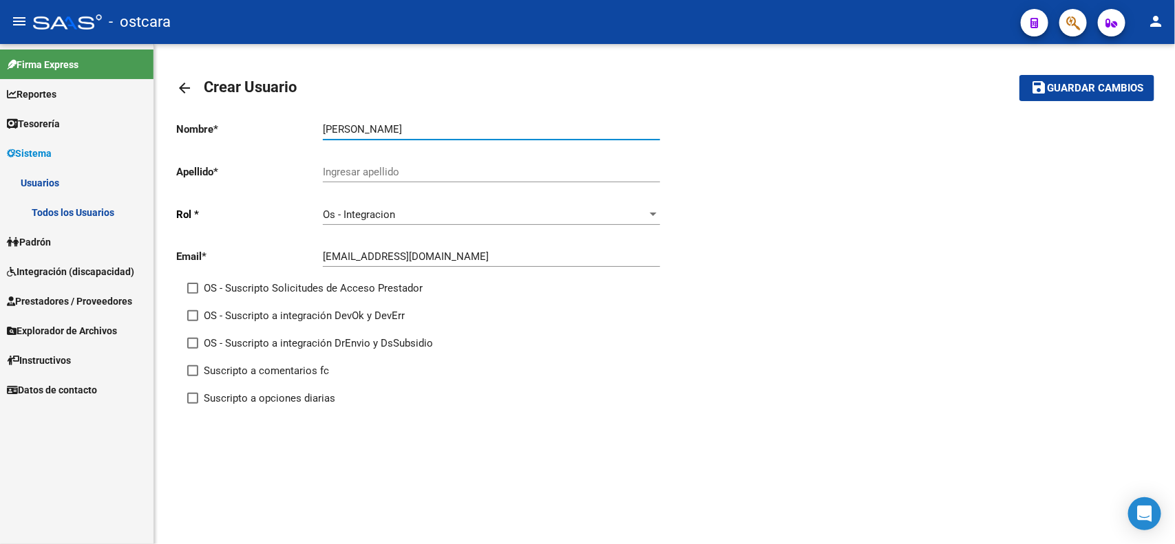
type input "[PERSON_NAME]"
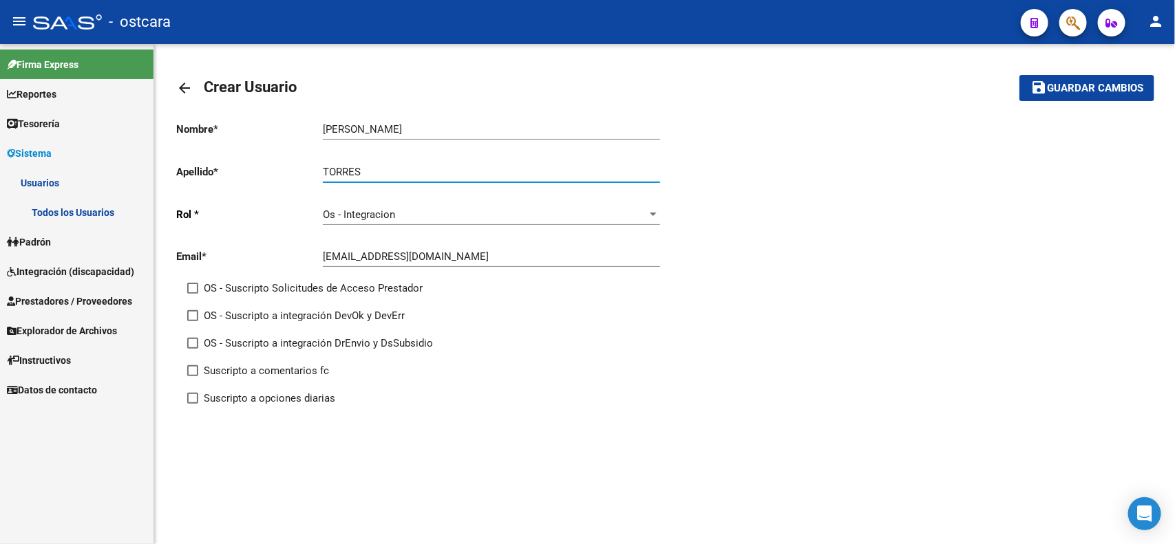
type input "TORRES"
click at [193, 370] on span at bounding box center [192, 370] width 11 height 11
click at [193, 376] on input "Suscripto a comentarios fc" at bounding box center [192, 376] width 1 height 1
checkbox input "true"
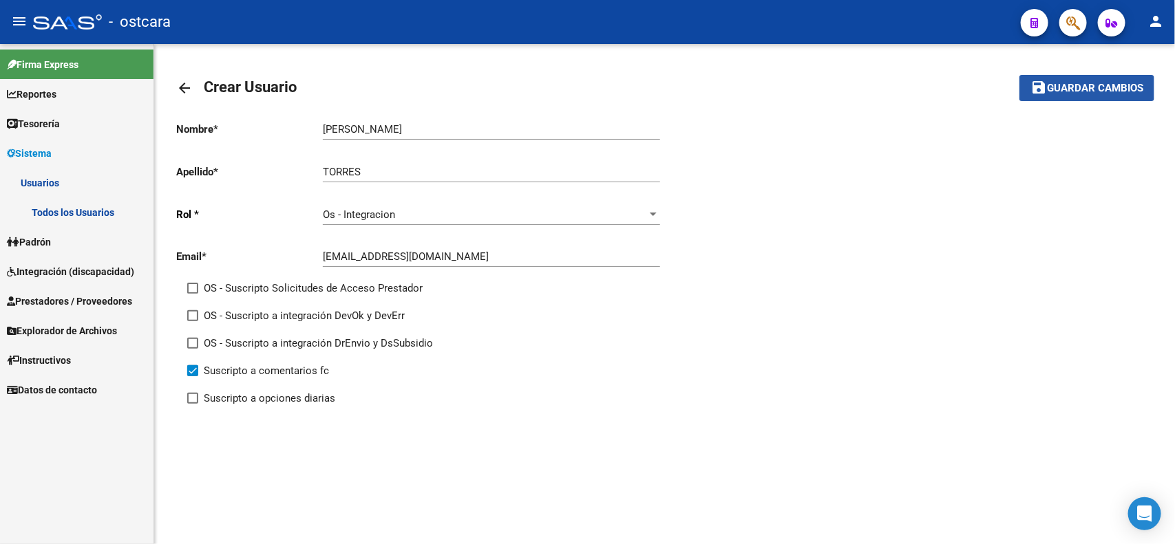
click at [1074, 87] on span "Guardar cambios" at bounding box center [1095, 89] width 96 height 12
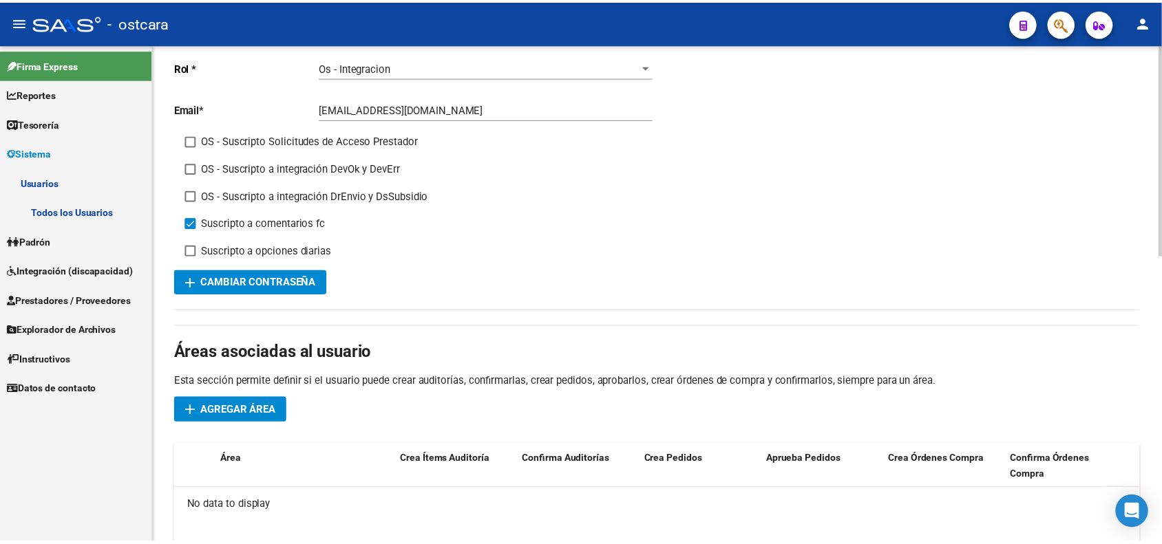
scroll to position [258, 0]
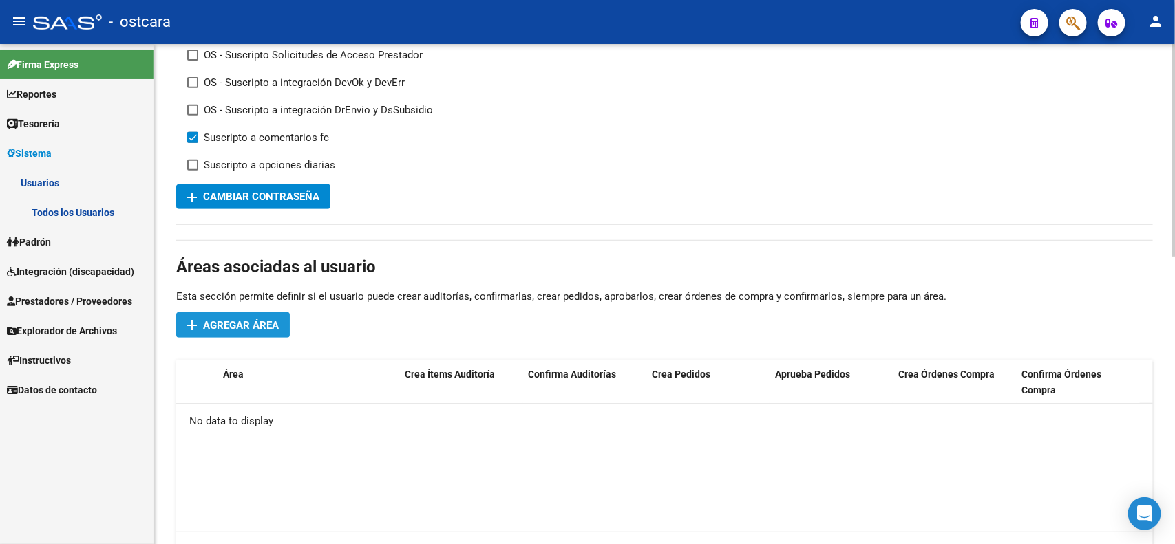
click at [234, 329] on span "Agregar Área" at bounding box center [241, 325] width 76 height 12
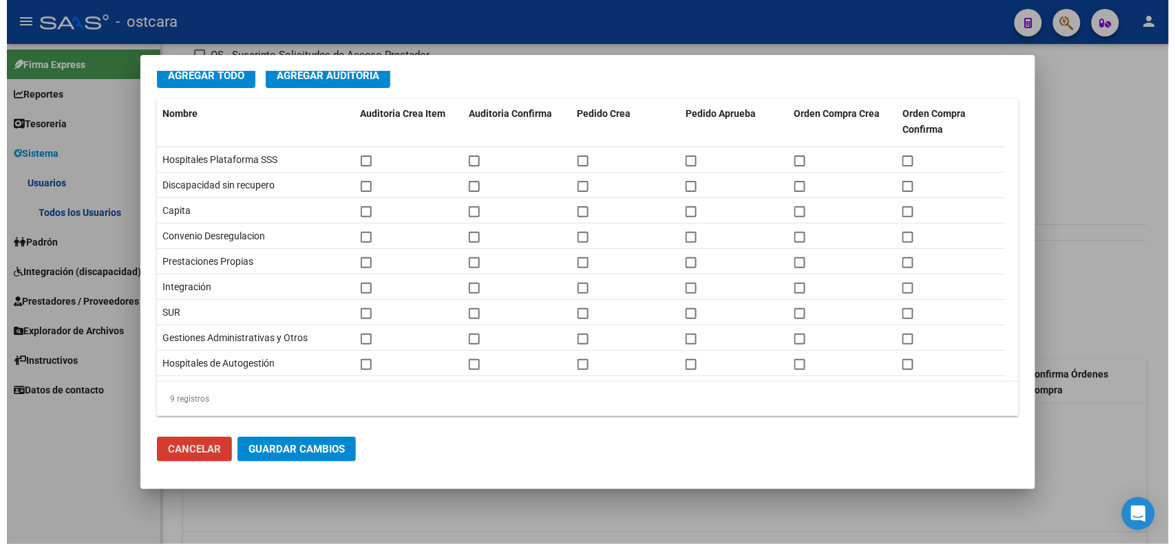
scroll to position [94, 0]
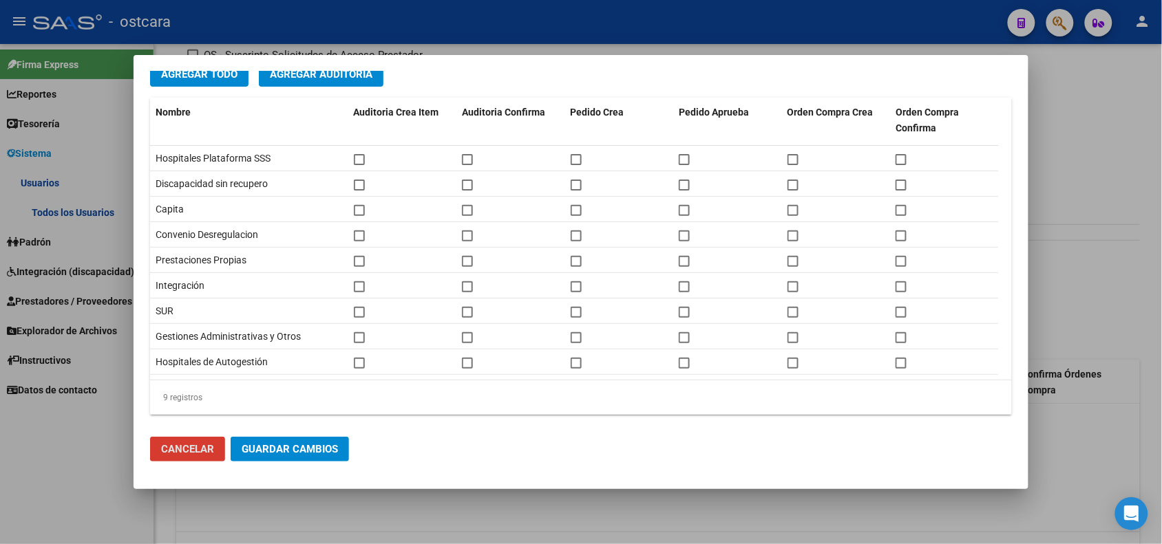
click at [370, 509] on div at bounding box center [581, 272] width 1162 height 544
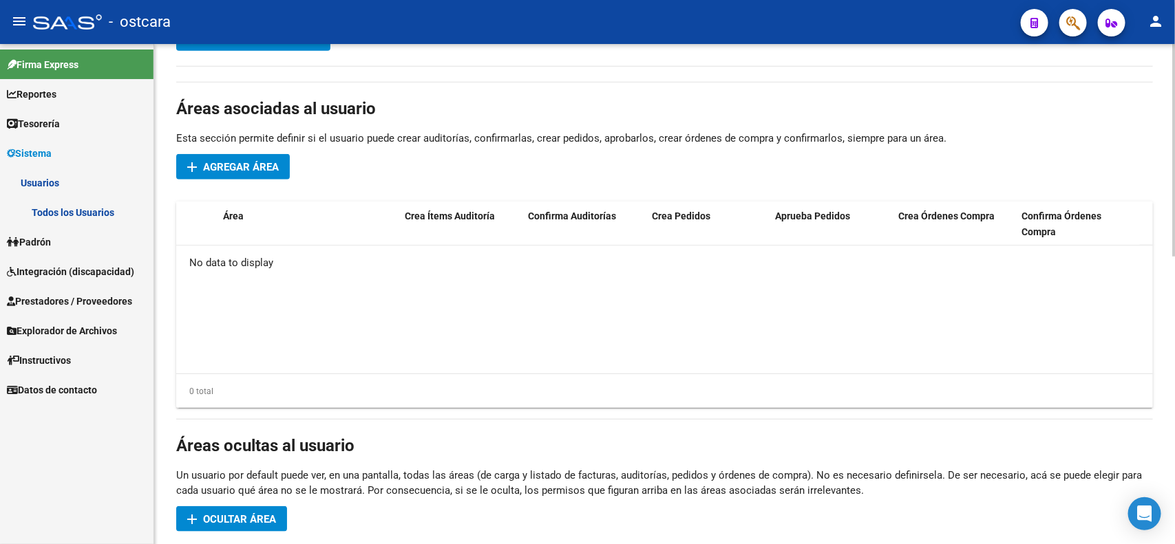
scroll to position [0, 0]
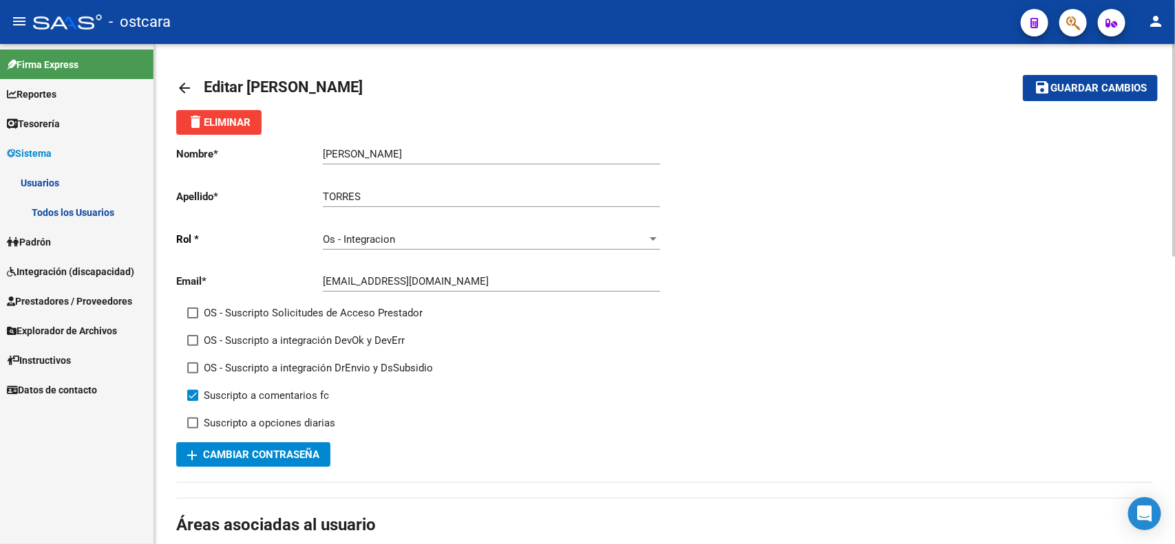
click at [297, 458] on span "add Cambiar Contraseña" at bounding box center [253, 455] width 132 height 12
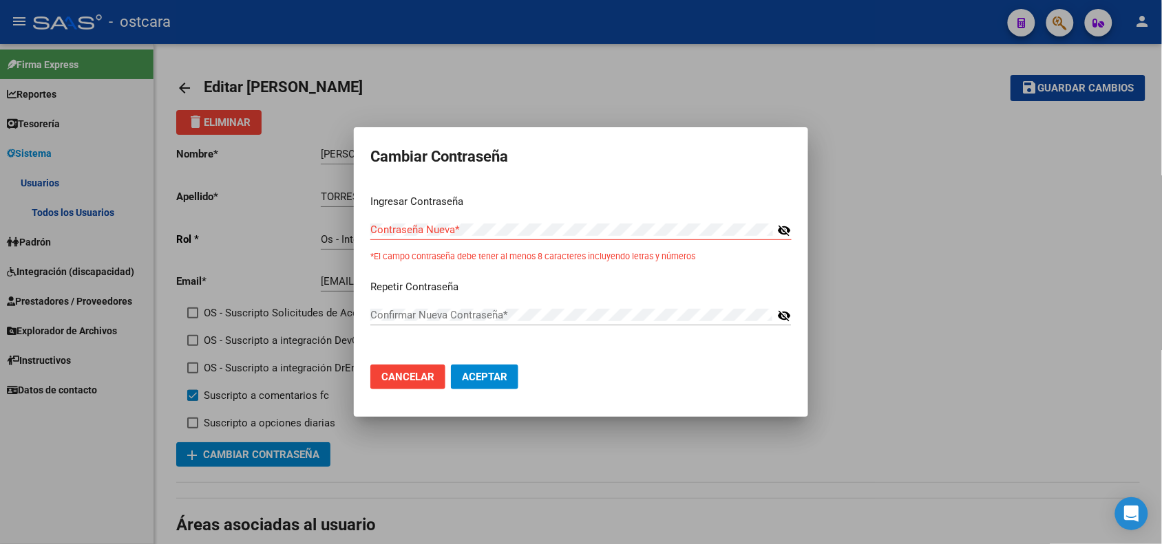
drag, startPoint x: 604, startPoint y: 167, endPoint x: 688, endPoint y: 167, distance: 84.0
click at [688, 167] on h2 "Cambiar Contraseña" at bounding box center [580, 157] width 421 height 26
click at [789, 232] on mat-icon "visibility_off" at bounding box center [784, 230] width 14 height 17
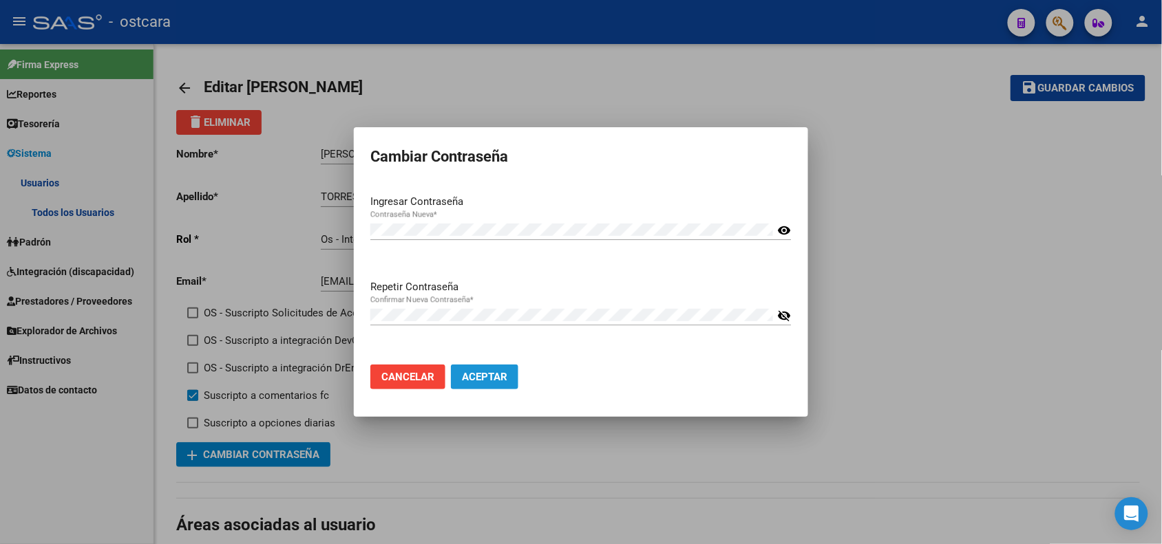
click at [476, 386] on button "Aceptar" at bounding box center [484, 377] width 67 height 25
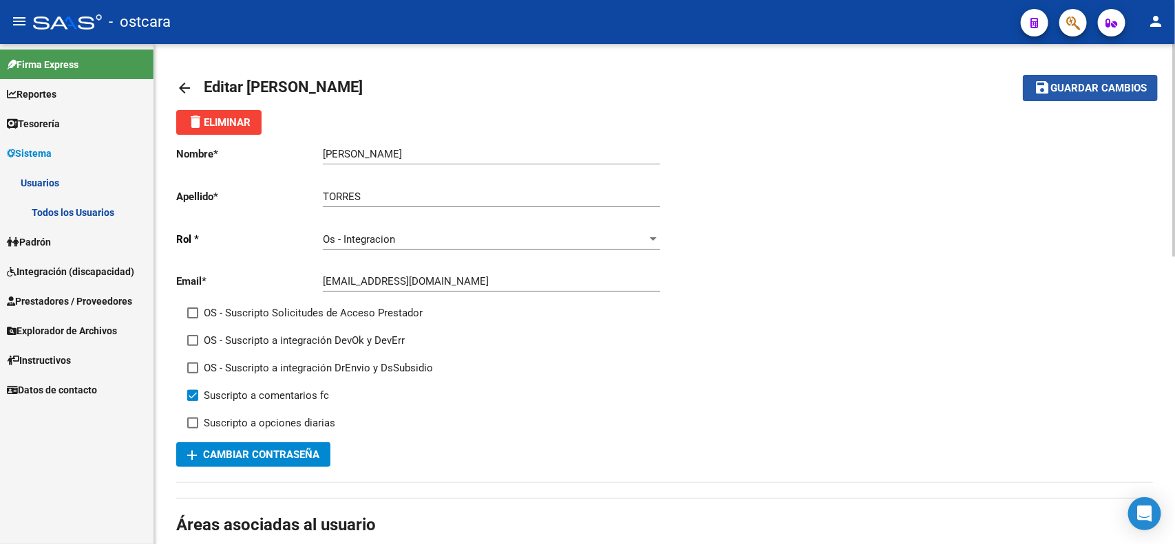
click at [1079, 90] on span "Guardar cambios" at bounding box center [1098, 89] width 96 height 12
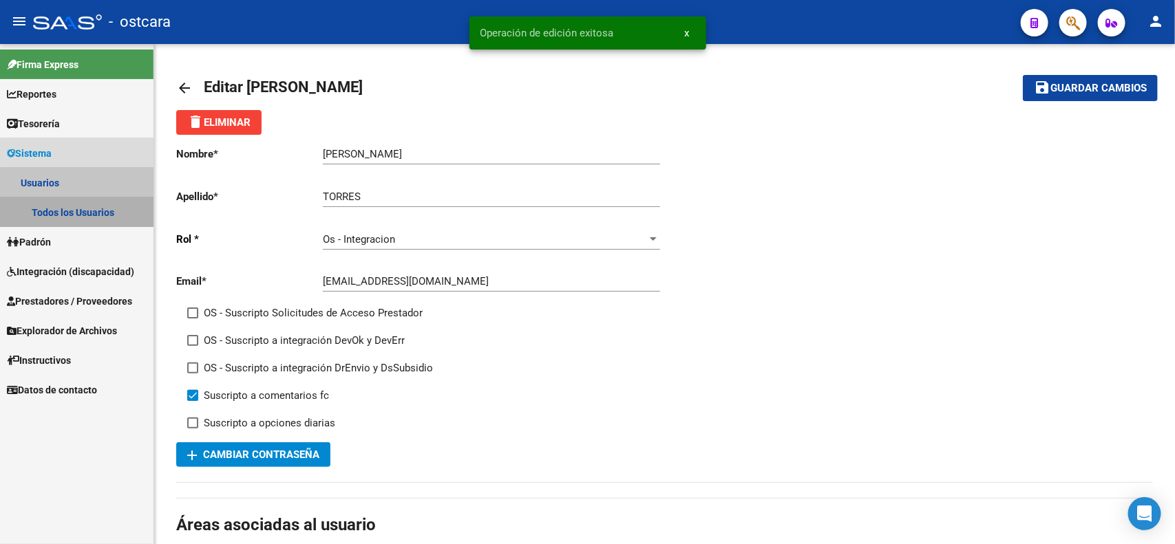
click at [79, 215] on link "Todos los Usuarios" at bounding box center [76, 213] width 153 height 30
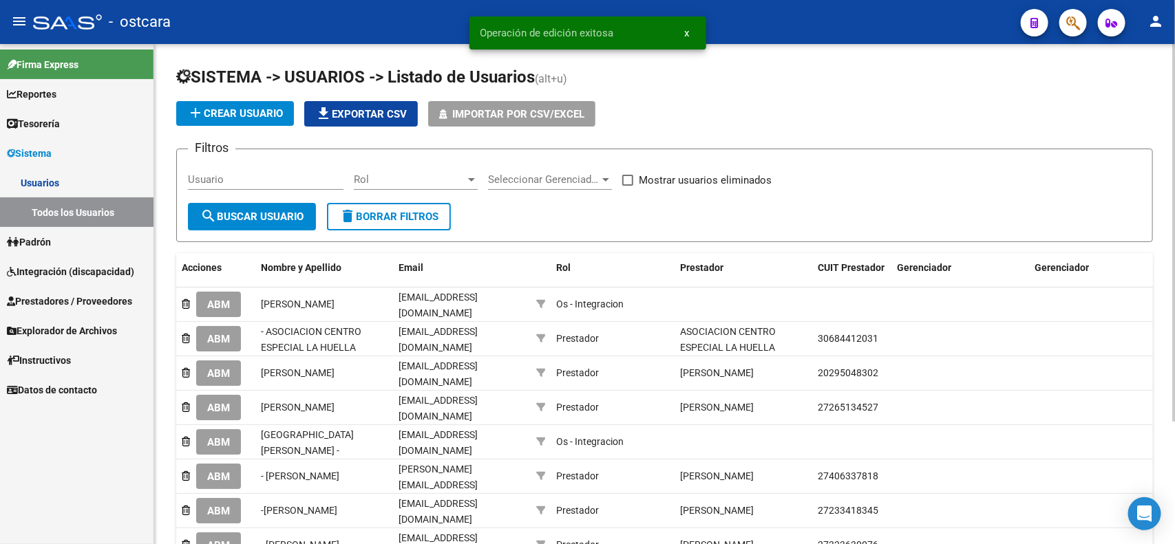
click at [281, 181] on input "Usuario" at bounding box center [266, 179] width 156 height 12
click at [449, 176] on span "Rol" at bounding box center [410, 179] width 112 height 12
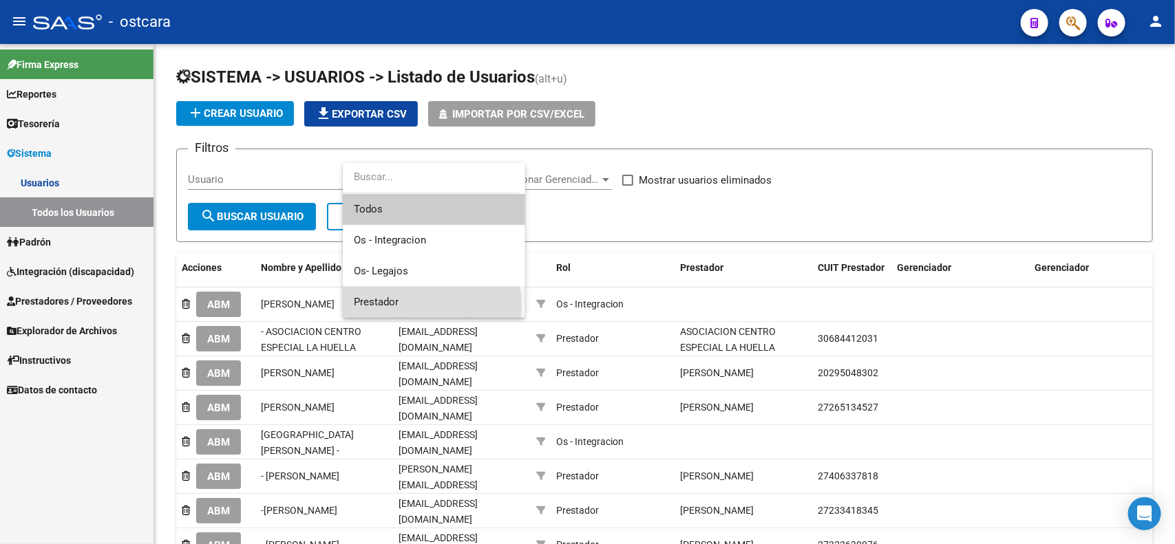
click at [407, 306] on span "Prestador" at bounding box center [434, 302] width 160 height 31
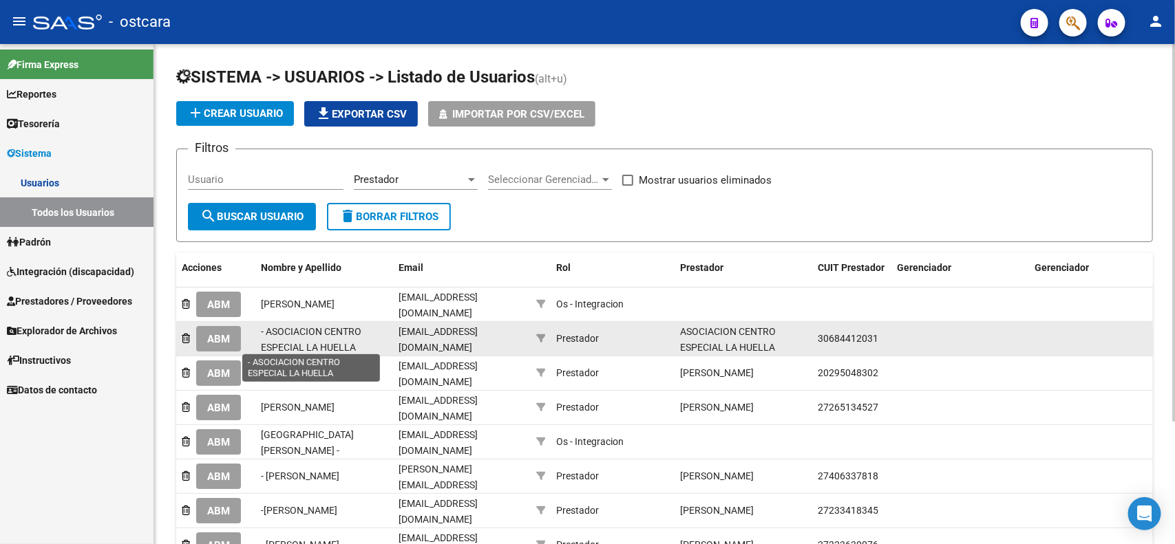
click at [317, 337] on span "- ASOCIACION CENTRO ESPECIAL LA HUELLA" at bounding box center [311, 339] width 100 height 27
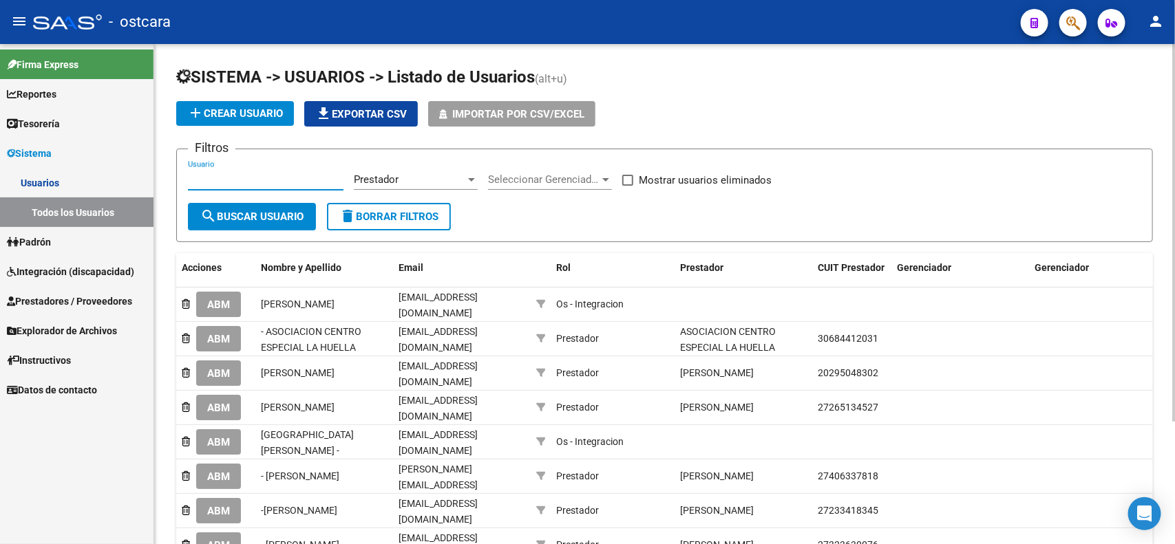
click at [297, 178] on input "Usuario" at bounding box center [266, 179] width 156 height 12
type input "toores"
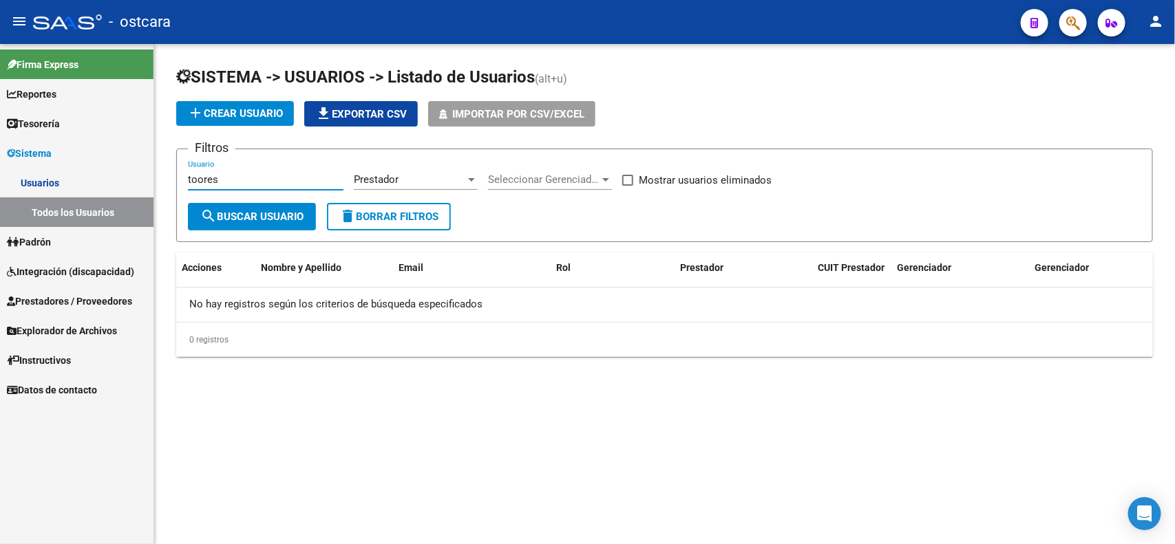
drag, startPoint x: 256, startPoint y: 176, endPoint x: 149, endPoint y: 159, distance: 108.7
click at [149, 159] on mat-sidenav-container "Firma Express Reportes Egresos Devengados Comprobantes Recibidos Facturación Ap…" at bounding box center [587, 294] width 1175 height 500
click at [256, 114] on span "add Crear Usuario" at bounding box center [235, 113] width 96 height 12
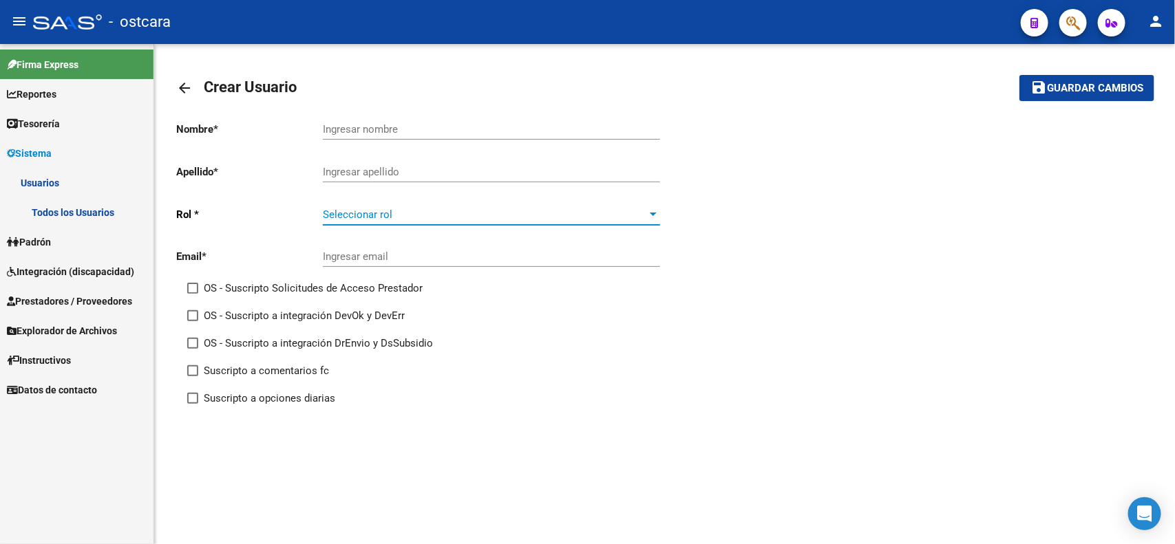
click at [489, 214] on span "Seleccionar rol" at bounding box center [485, 215] width 325 height 12
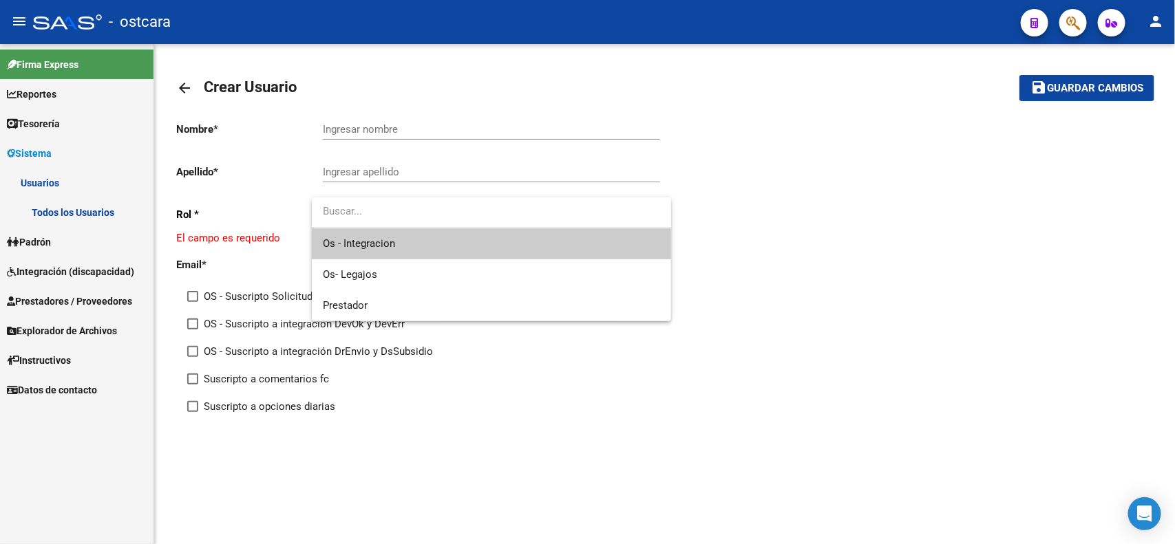
click at [958, 248] on div at bounding box center [587, 272] width 1175 height 544
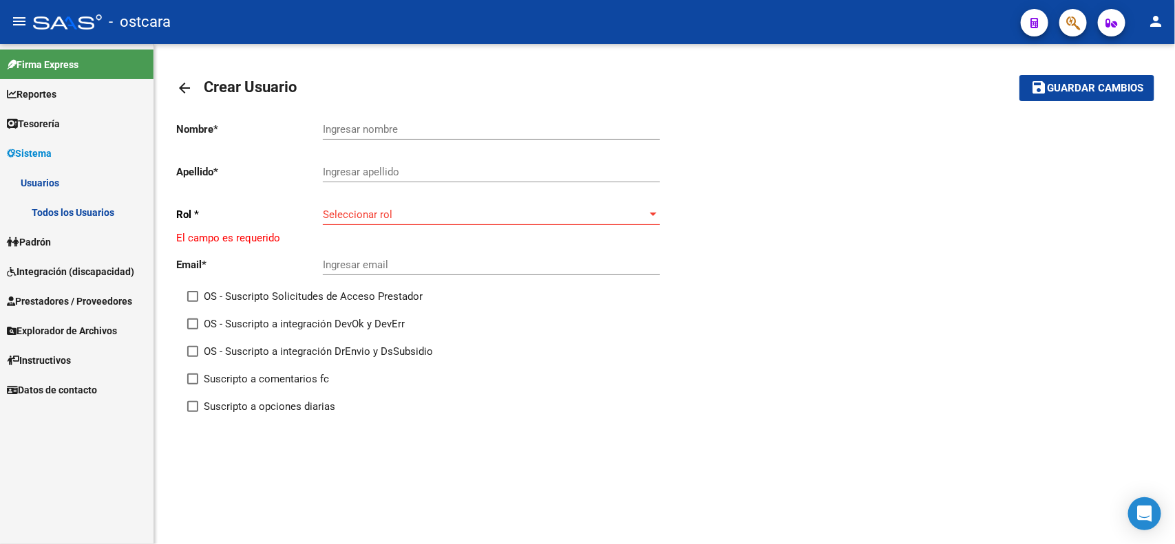
click at [65, 176] on link "Usuarios" at bounding box center [76, 183] width 153 height 30
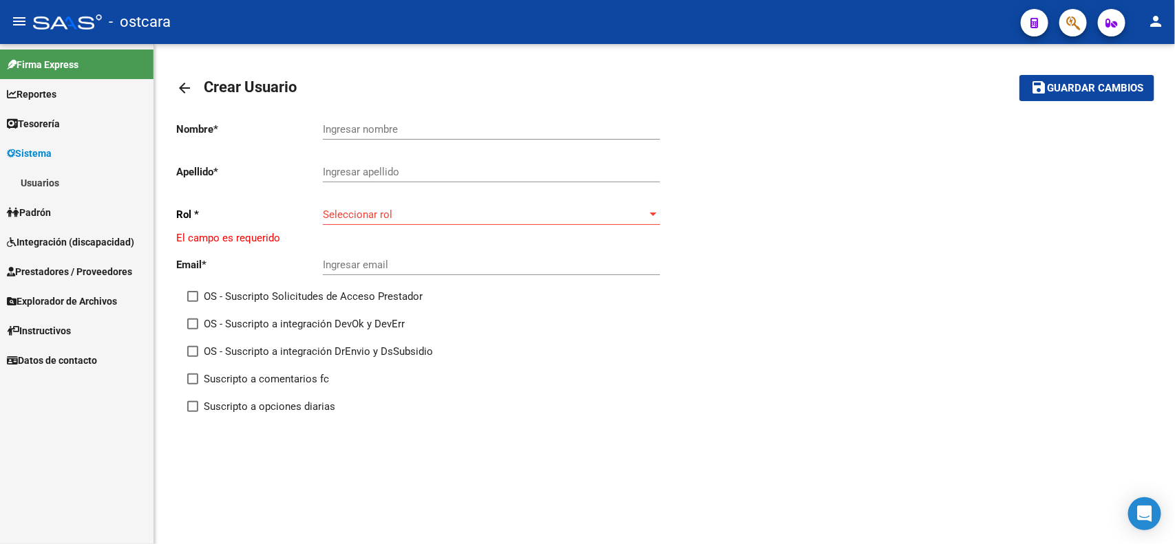
click at [91, 184] on link "Usuarios" at bounding box center [76, 183] width 153 height 30
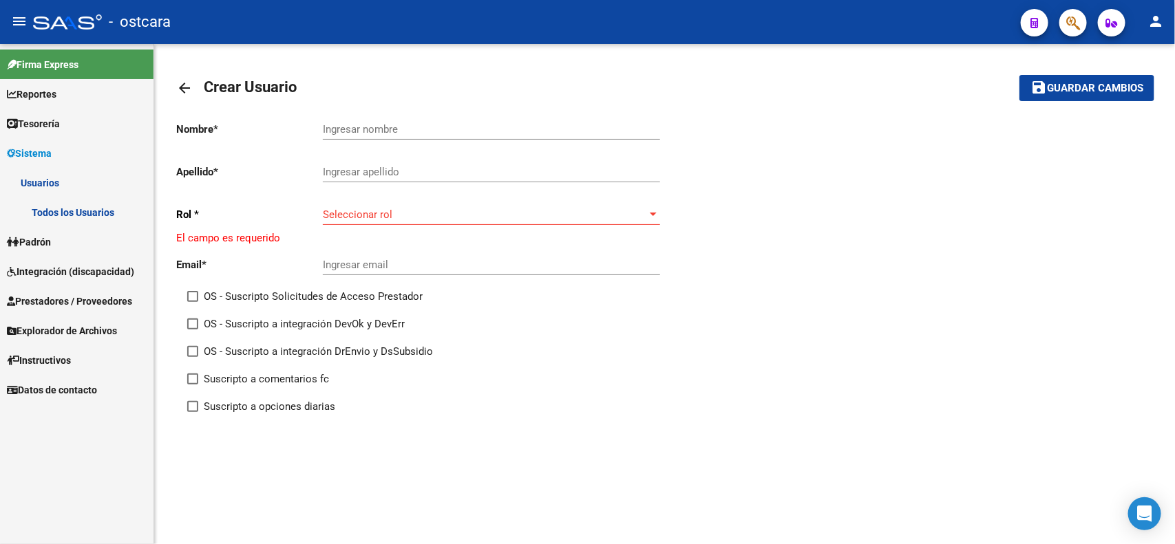
click at [181, 85] on mat-icon "arrow_back" at bounding box center [184, 88] width 17 height 17
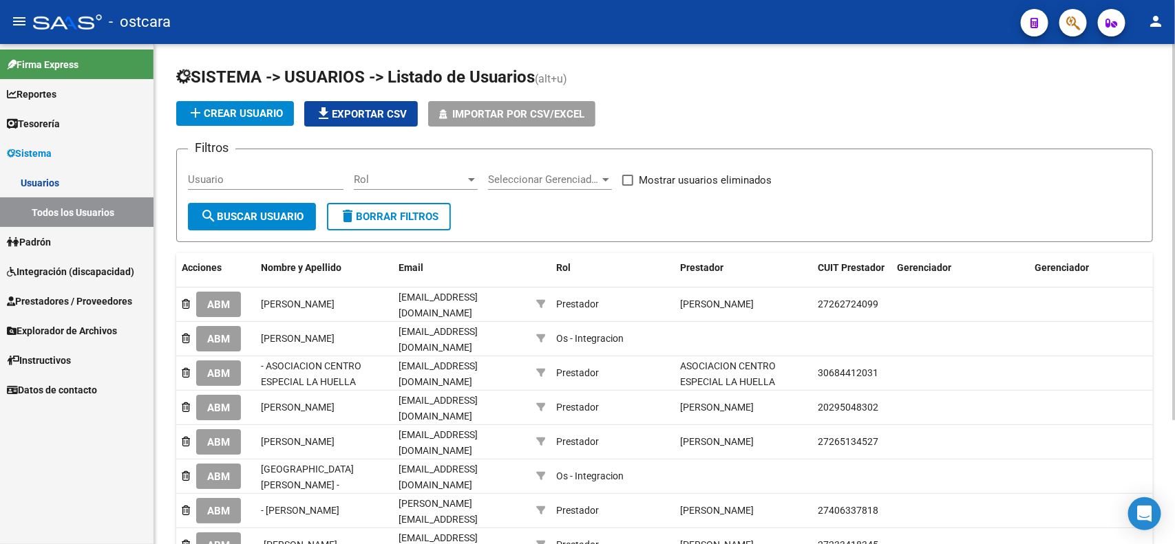
click at [305, 180] on input "Usuario" at bounding box center [266, 179] width 156 height 12
click at [255, 211] on span "search Buscar Usuario" at bounding box center [251, 217] width 103 height 12
click at [306, 180] on input "Usuario" at bounding box center [266, 179] width 156 height 12
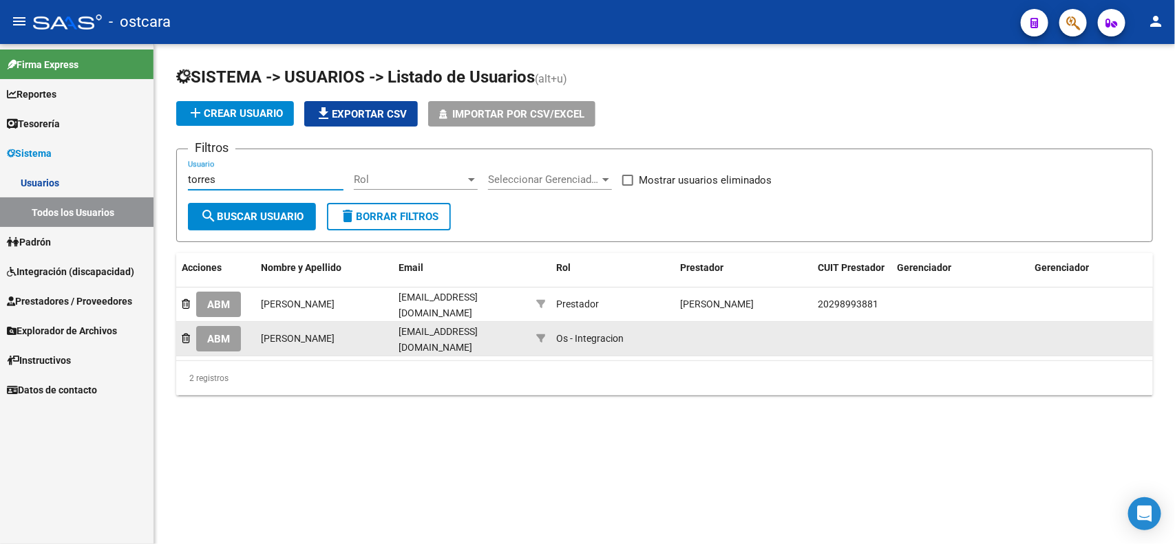
type input "torres"
click at [224, 337] on span "ABM" at bounding box center [218, 339] width 23 height 12
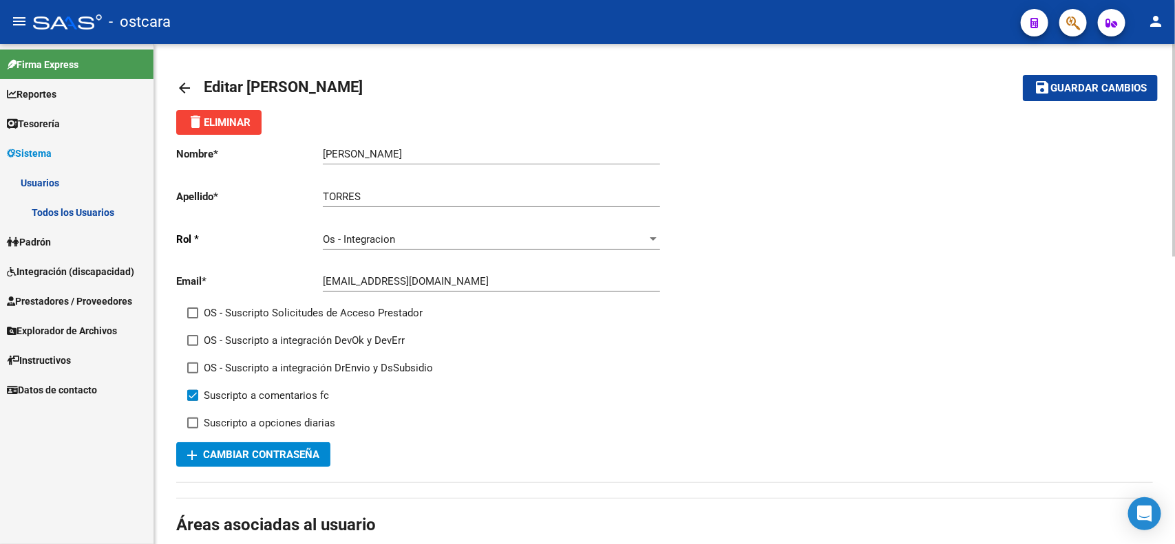
click at [458, 245] on div "Os - Integracion Seleccionar rol" at bounding box center [491, 235] width 337 height 30
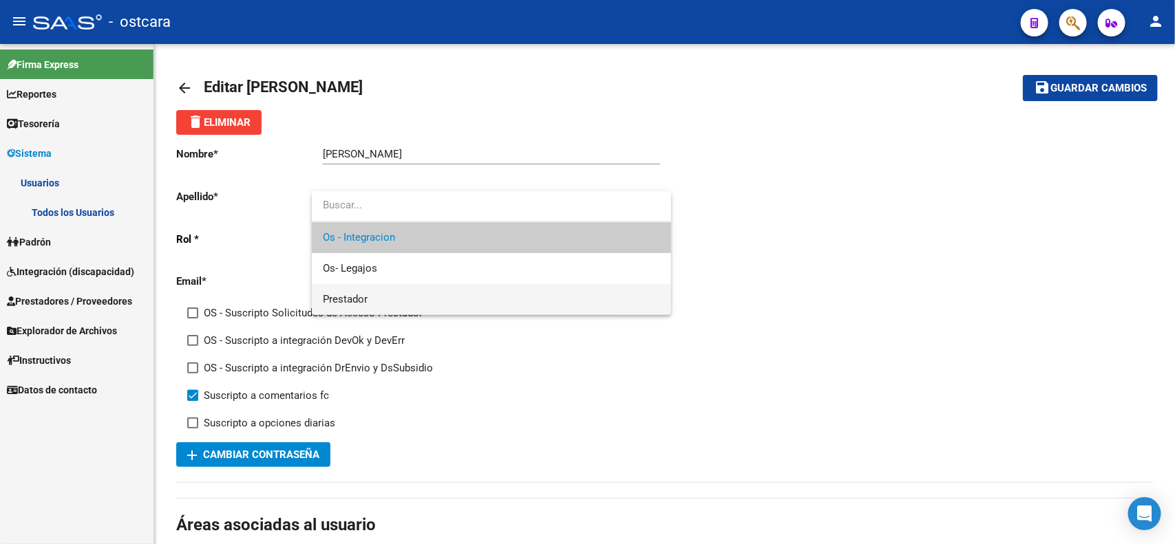
click at [376, 299] on span "Prestador" at bounding box center [491, 299] width 337 height 31
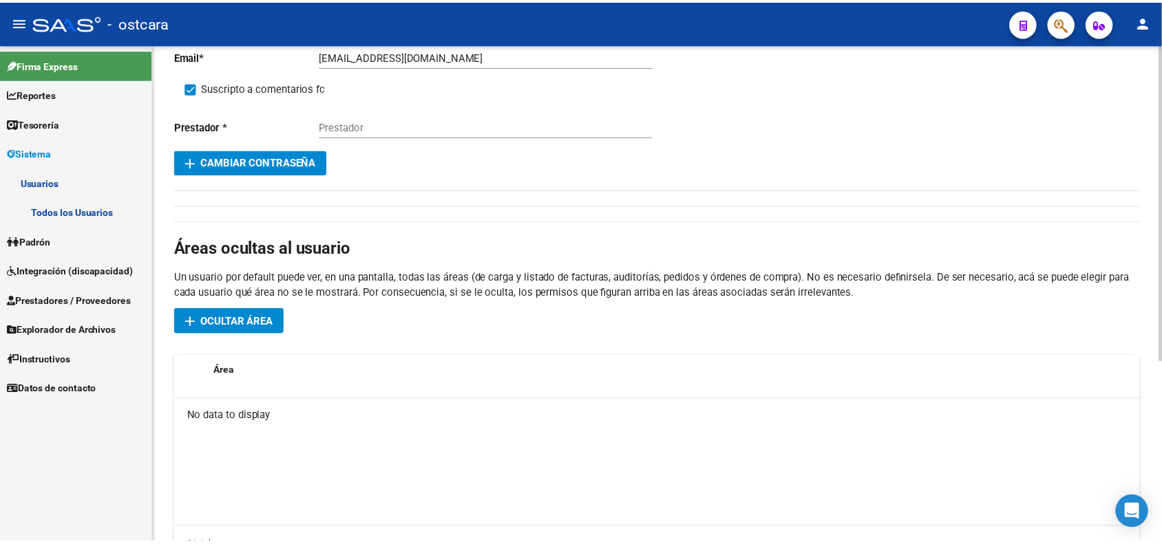
scroll to position [286, 0]
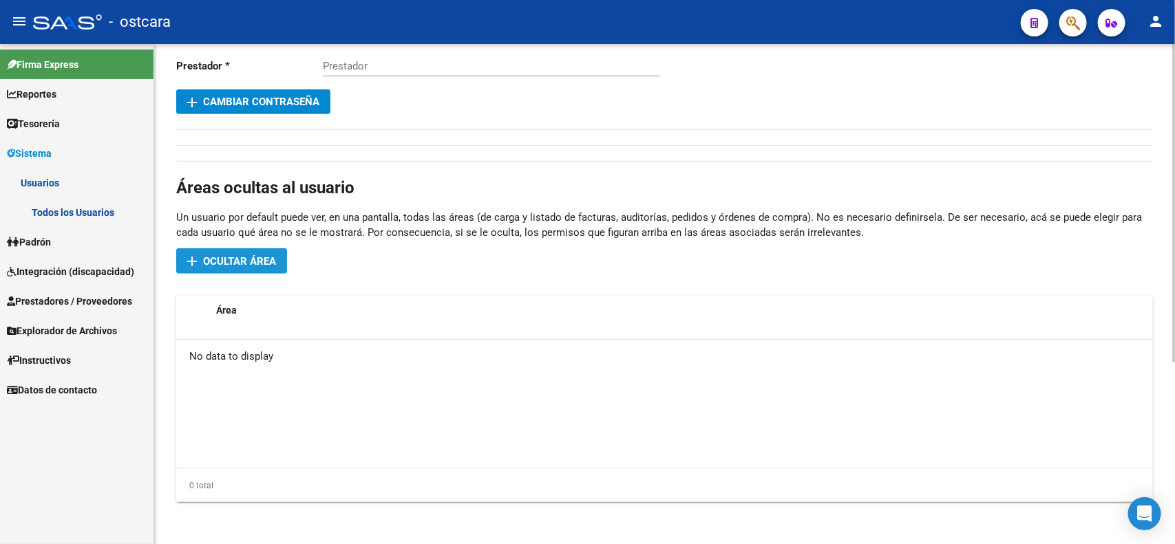
click at [242, 265] on span "Ocultar área" at bounding box center [239, 261] width 73 height 12
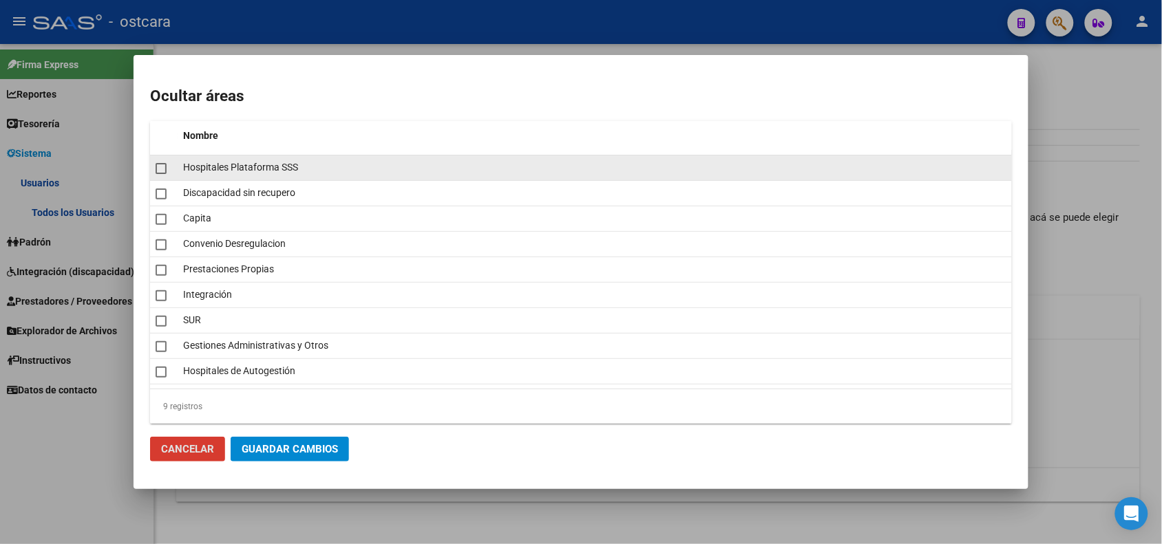
click at [159, 172] on span at bounding box center [161, 168] width 11 height 11
checkbox input "true"
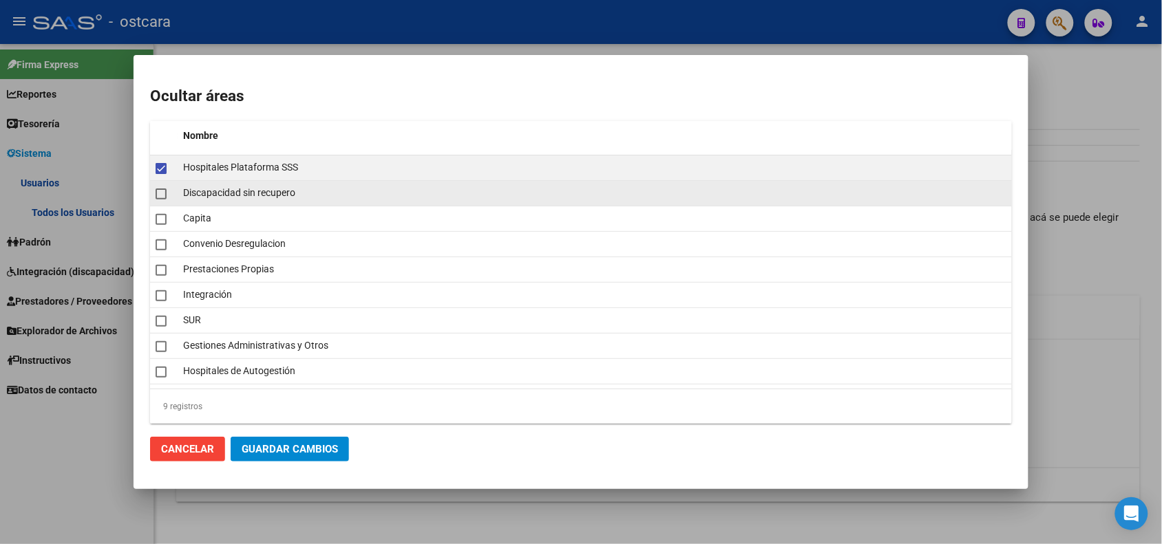
click at [157, 193] on span at bounding box center [161, 194] width 11 height 11
checkbox input "true"
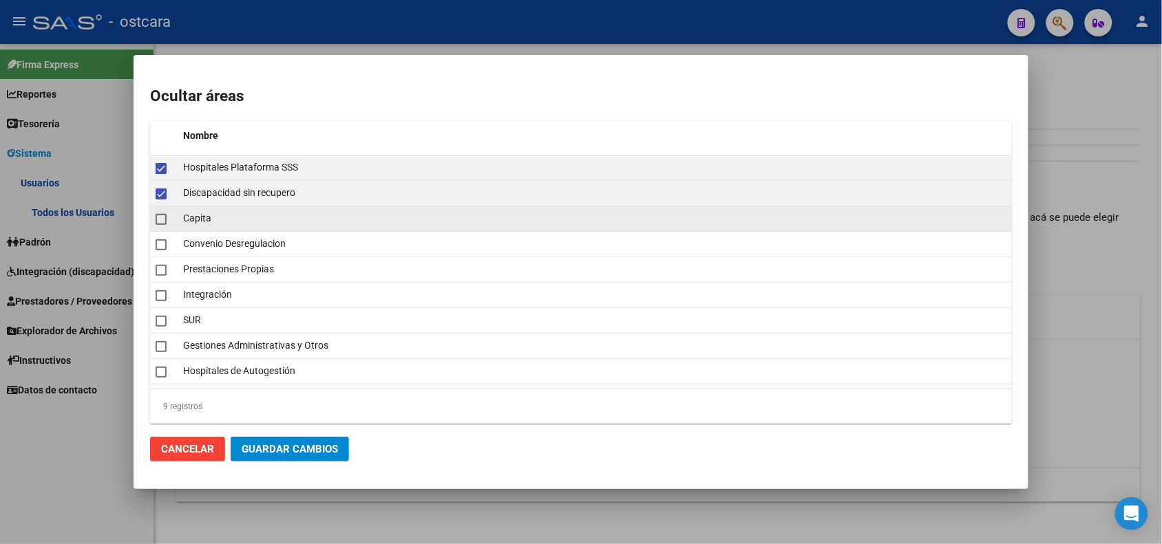
click at [157, 215] on span at bounding box center [161, 219] width 11 height 11
checkbox input "true"
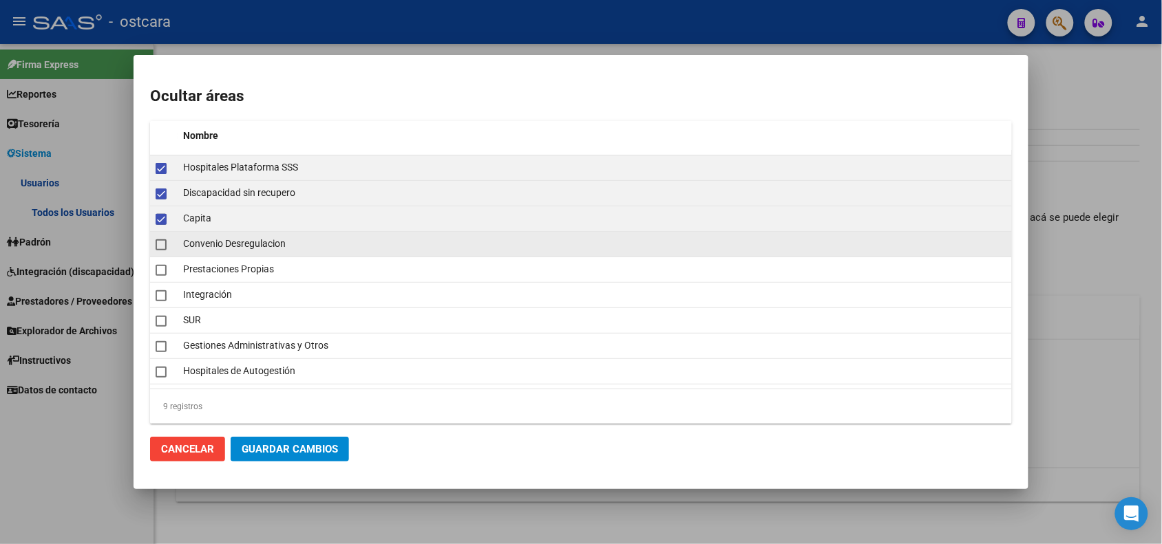
click at [160, 240] on span at bounding box center [161, 245] width 11 height 11
checkbox input "true"
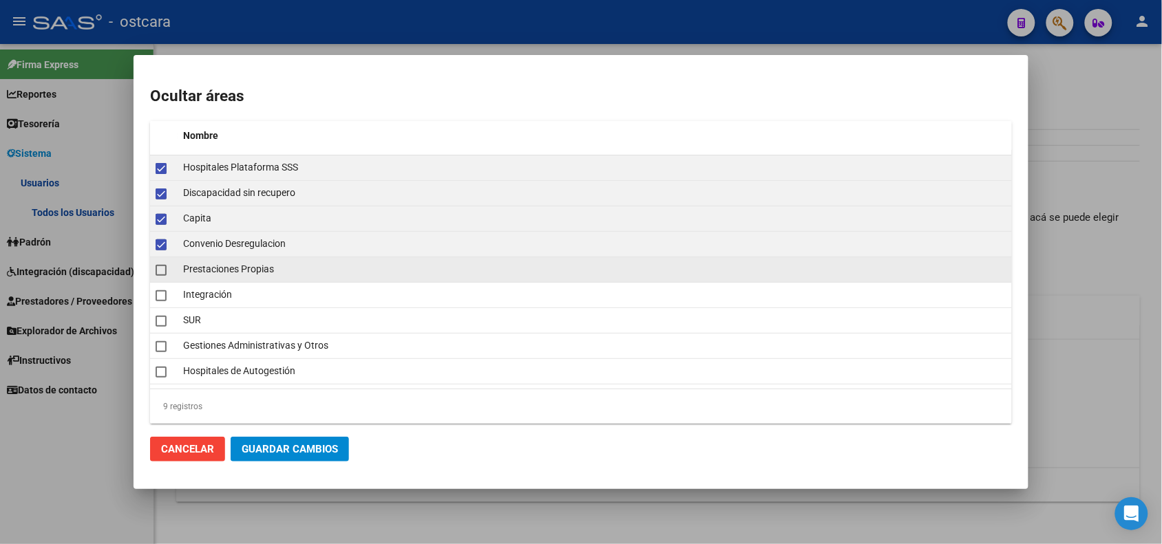
click at [160, 272] on span at bounding box center [161, 270] width 11 height 11
checkbox input "true"
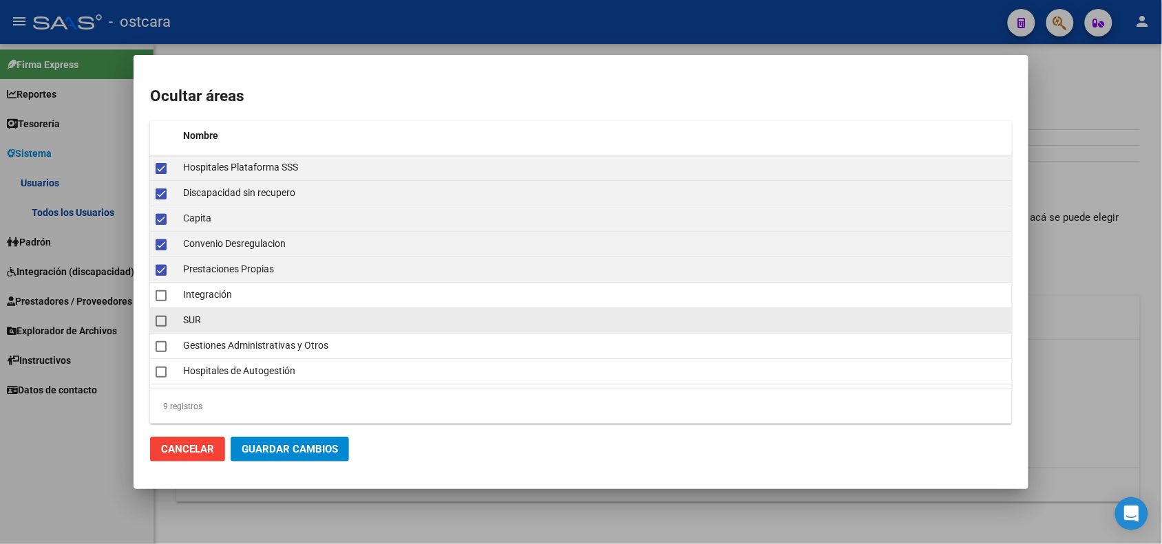
click at [163, 322] on span at bounding box center [161, 321] width 11 height 11
checkbox input "true"
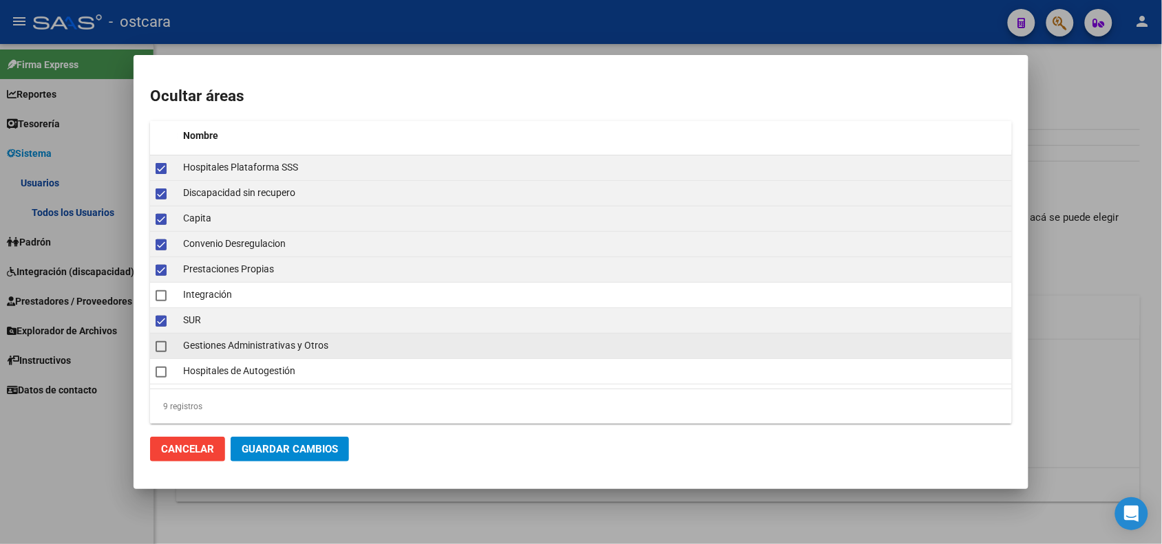
click at [157, 349] on span at bounding box center [161, 346] width 11 height 11
checkbox input "true"
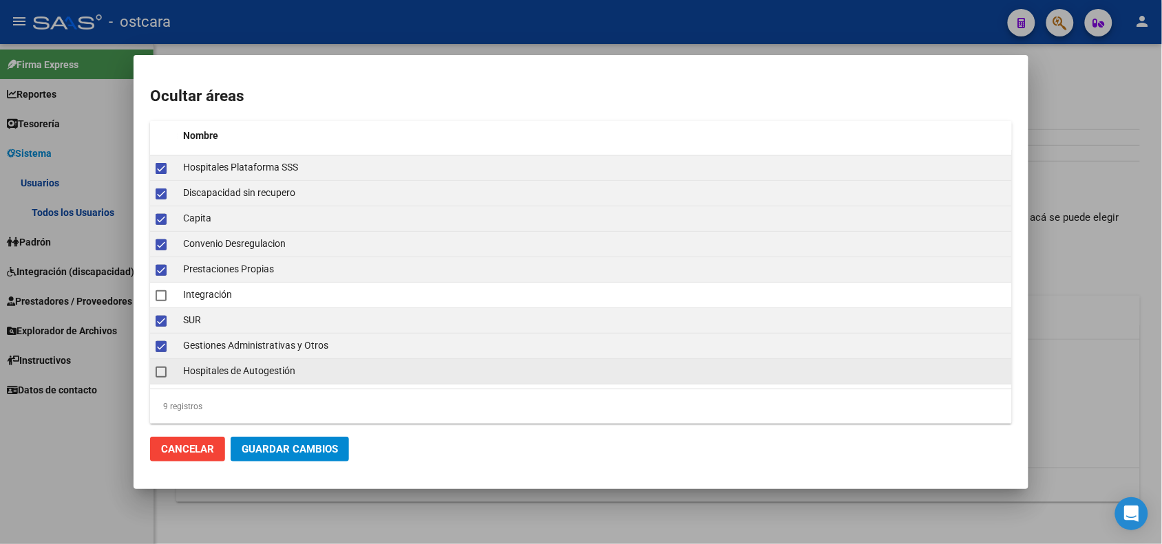
click at [162, 372] on span at bounding box center [161, 372] width 11 height 11
checkbox input "true"
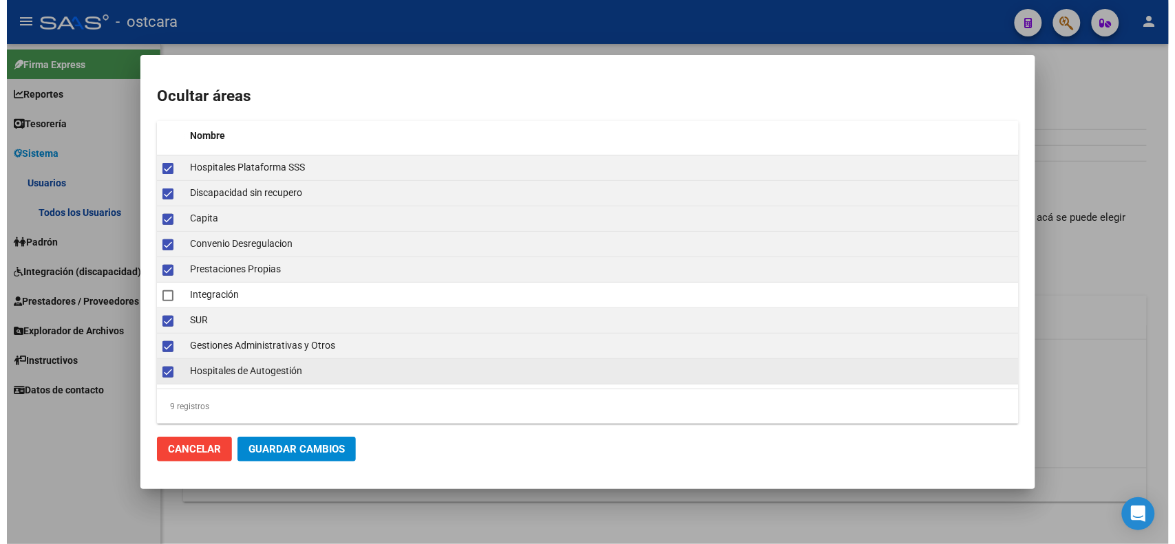
scroll to position [5, 0]
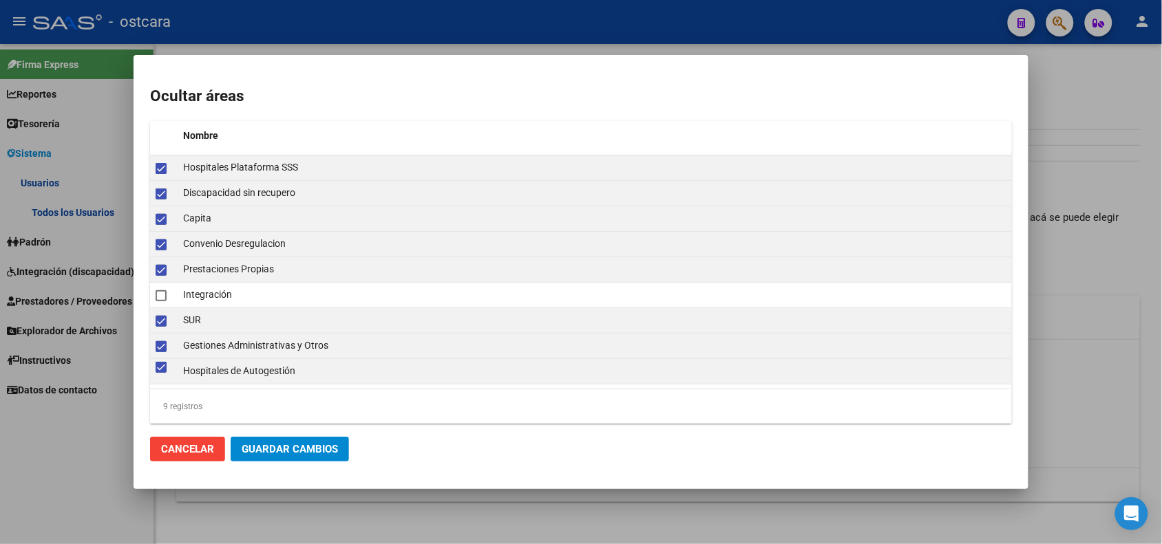
click at [290, 452] on span "Guardar Cambios" at bounding box center [290, 449] width 96 height 12
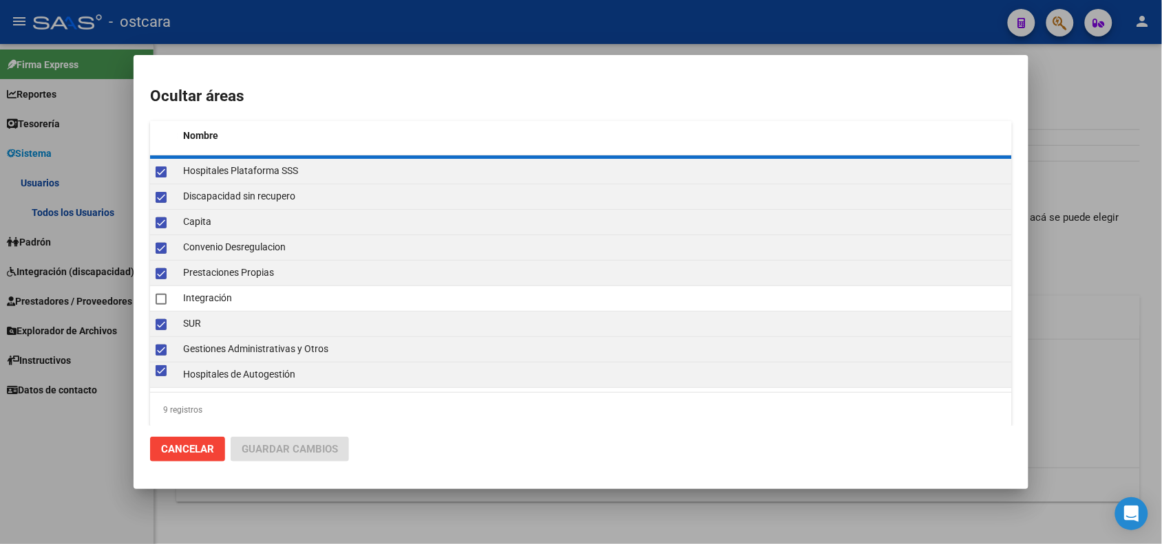
checkbox input "false"
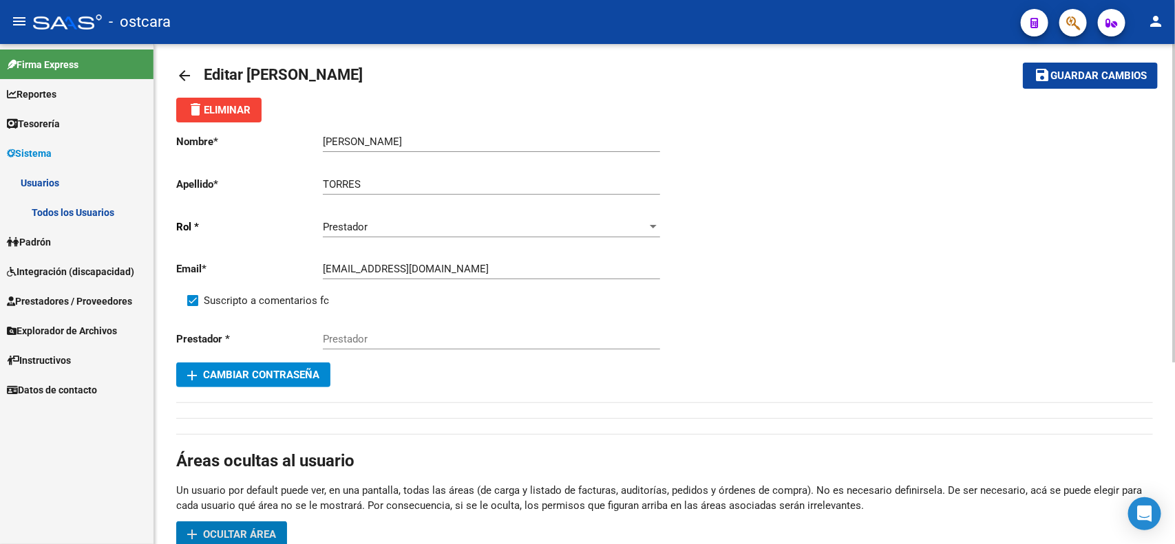
scroll to position [0, 0]
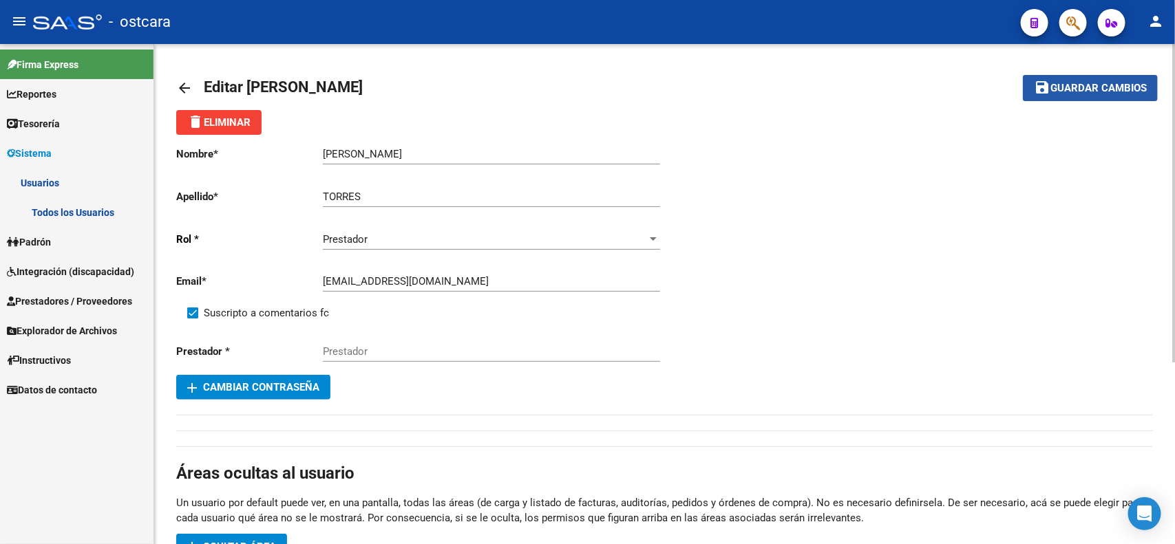
click at [1070, 92] on span "Guardar cambios" at bounding box center [1098, 89] width 96 height 12
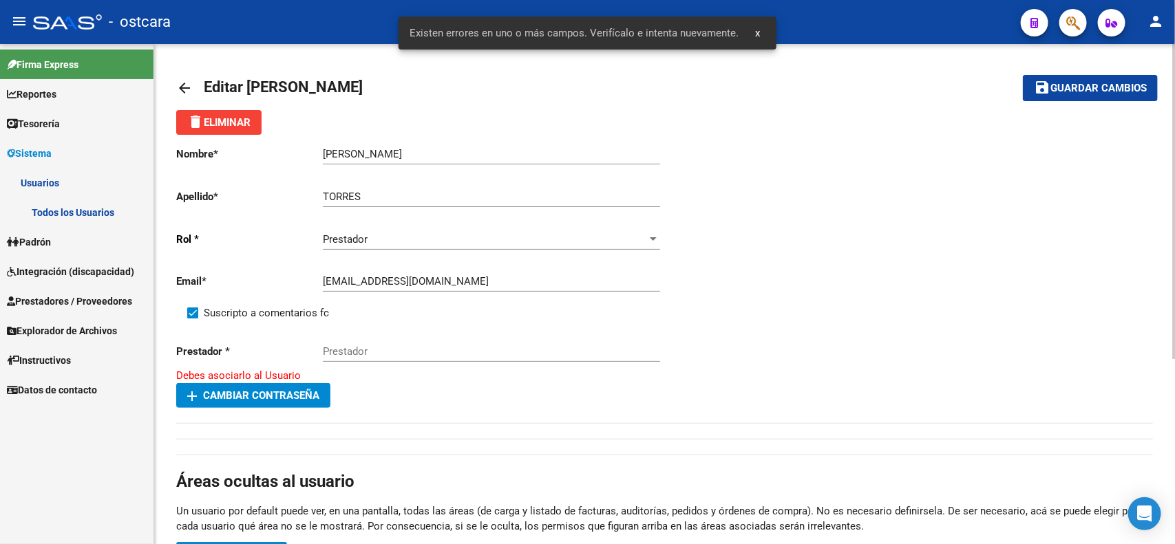
click at [287, 396] on span "add Cambiar Contraseña" at bounding box center [253, 396] width 132 height 12
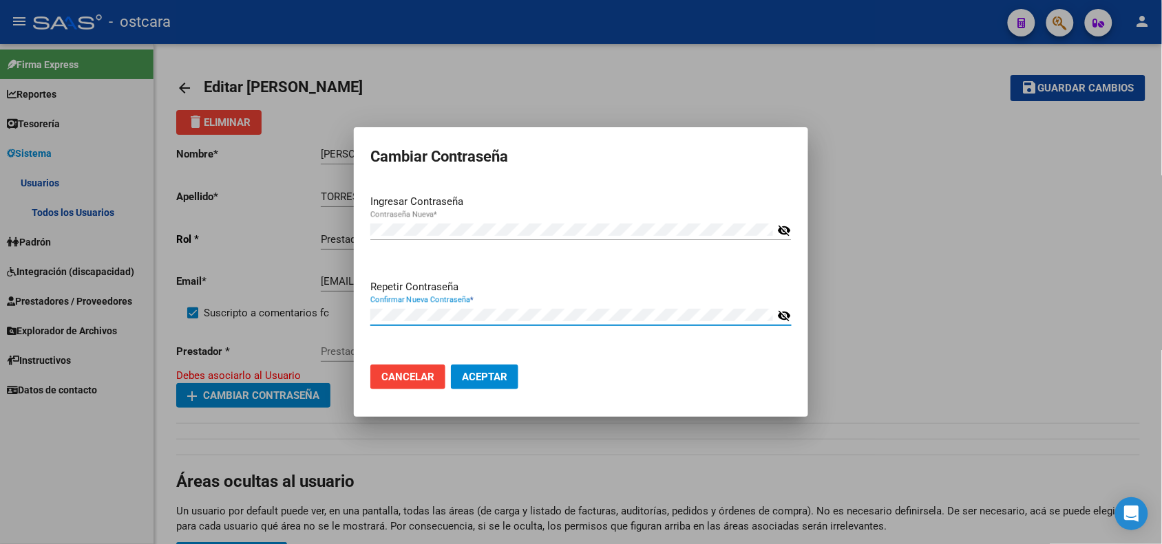
click at [511, 379] on button "Aceptar" at bounding box center [484, 377] width 67 height 25
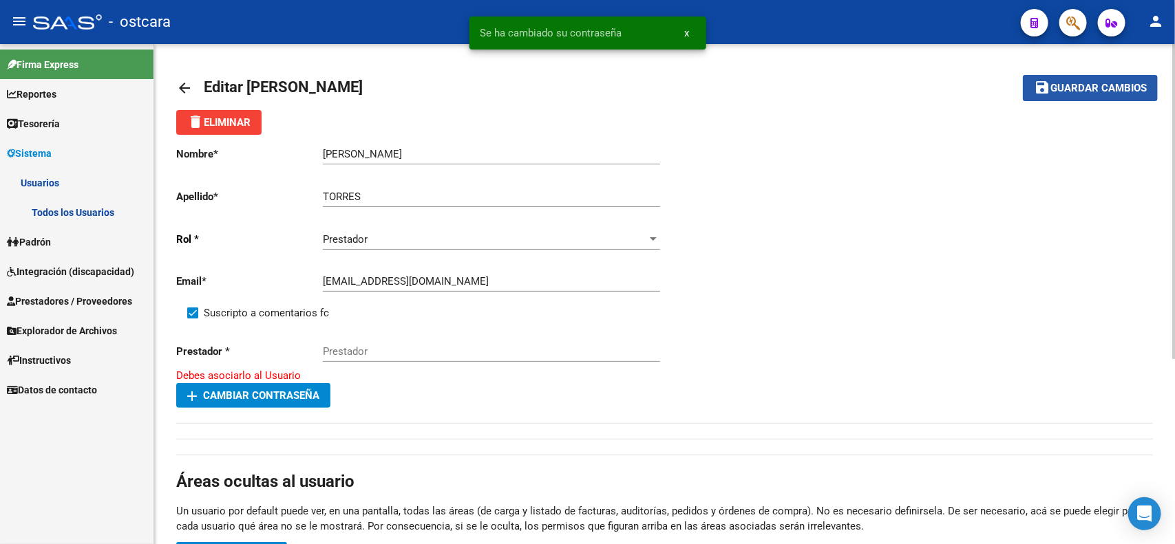
click at [1065, 92] on span "Guardar cambios" at bounding box center [1098, 89] width 96 height 12
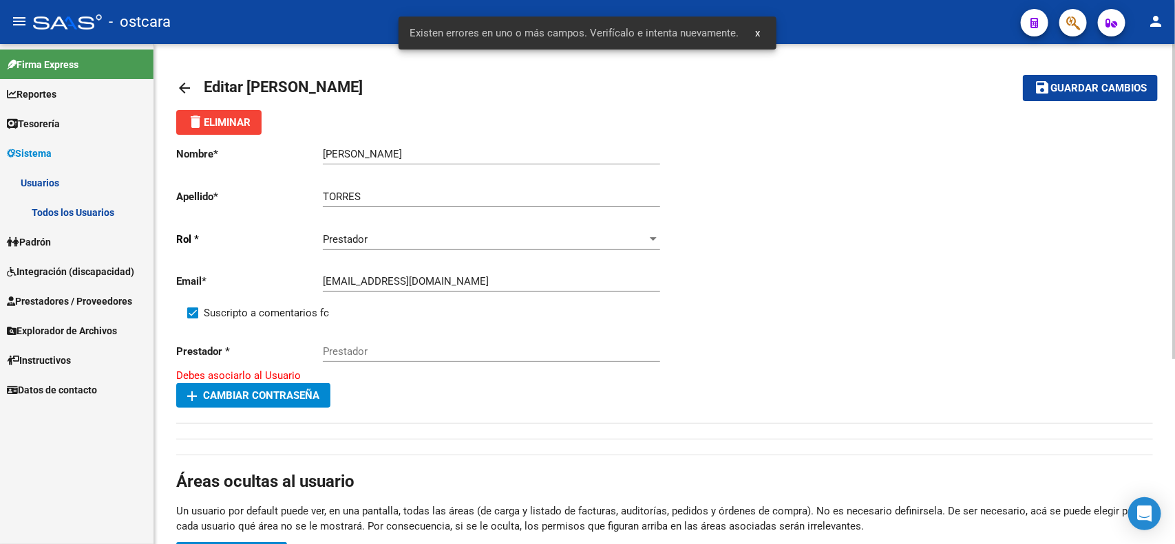
click at [195, 91] on link "arrow_back" at bounding box center [190, 88] width 28 height 32
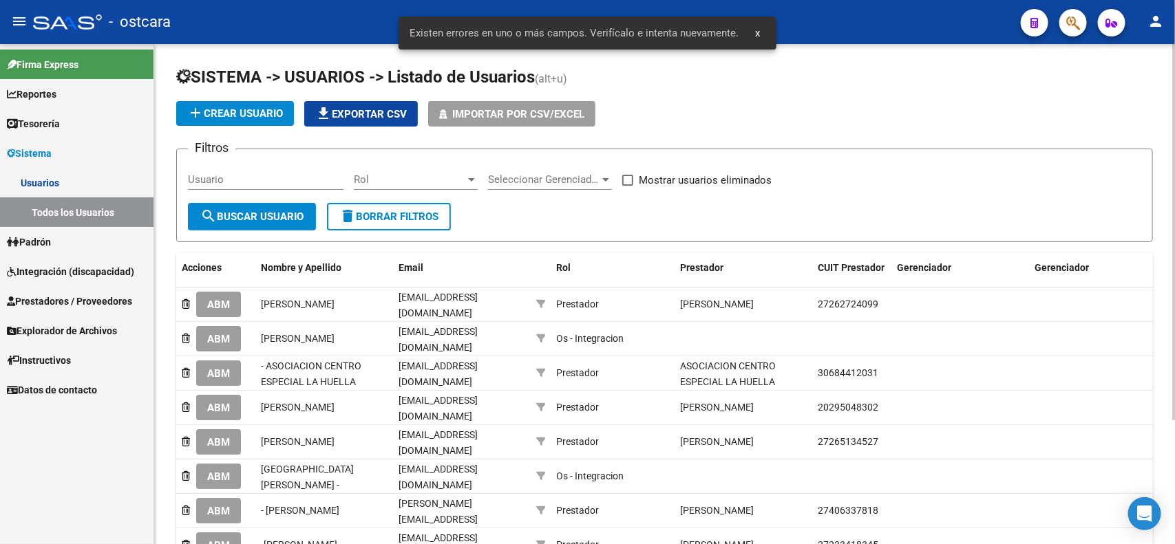
click at [259, 183] on input "Usuario" at bounding box center [266, 179] width 156 height 12
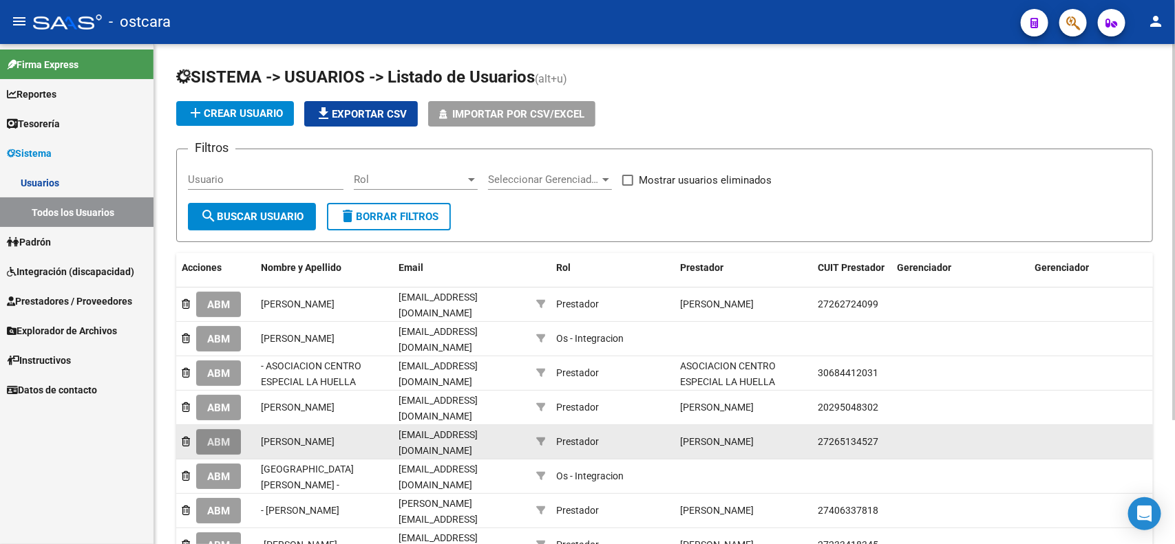
click at [229, 436] on span "ABM" at bounding box center [218, 442] width 23 height 12
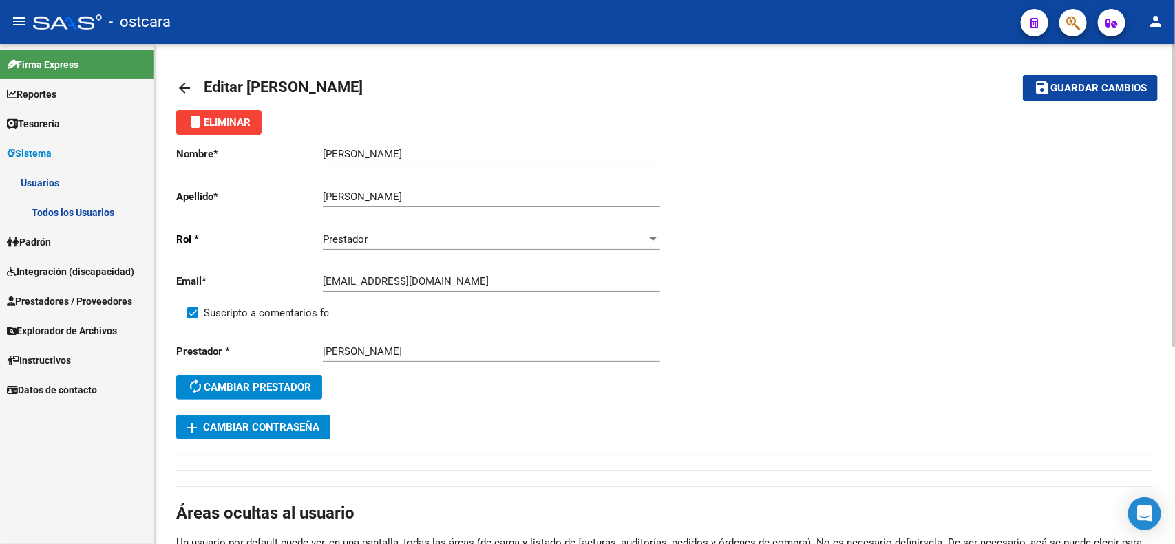
click at [187, 81] on mat-icon "arrow_back" at bounding box center [184, 88] width 17 height 17
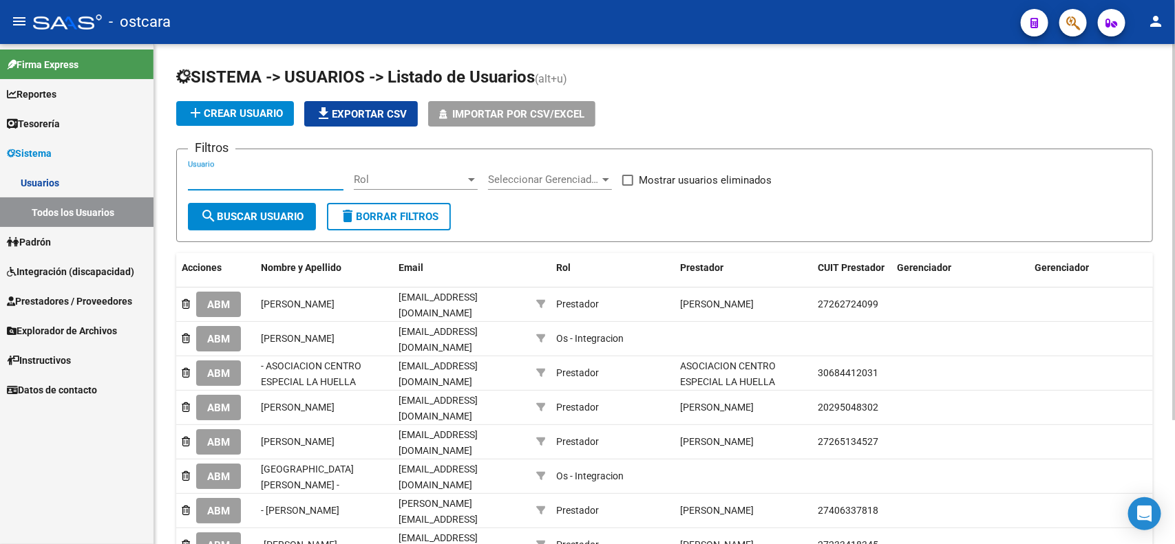
click at [265, 180] on input "Usuario" at bounding box center [266, 179] width 156 height 12
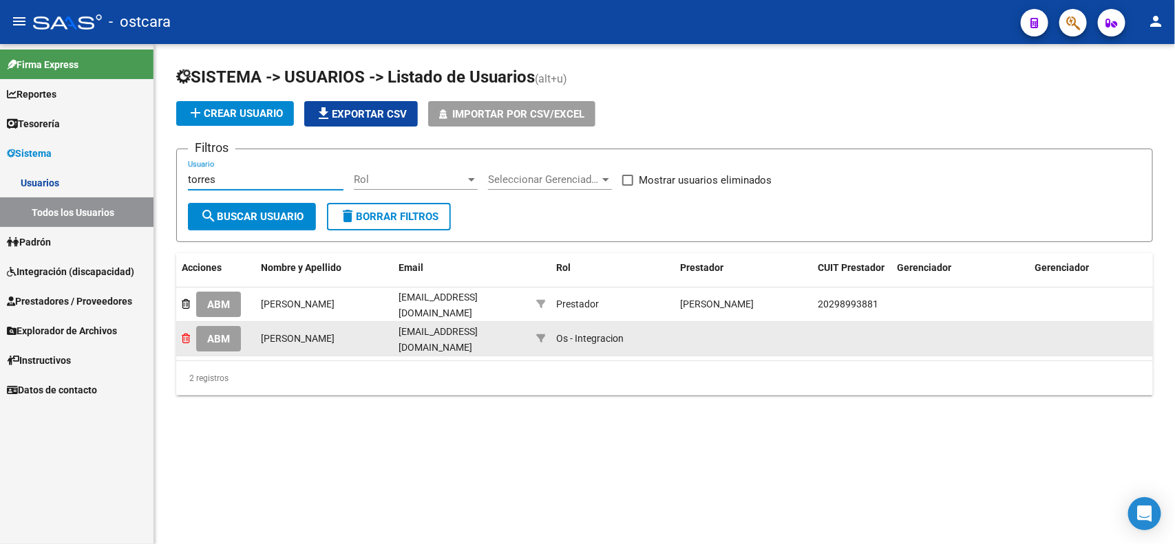
type input "torres"
click at [186, 338] on icon at bounding box center [186, 339] width 8 height 10
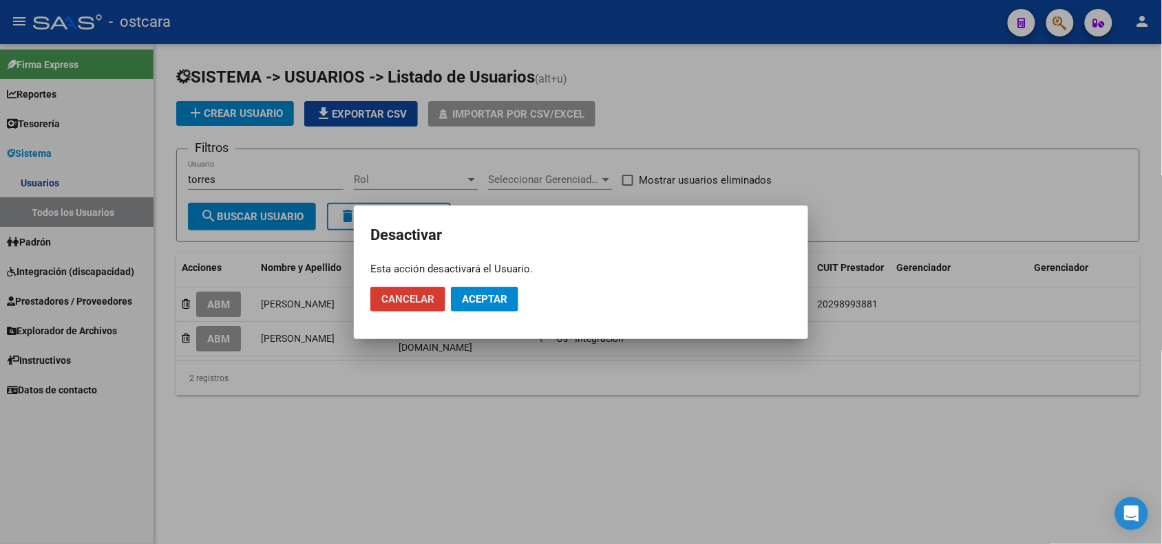
click at [484, 304] on span "Aceptar" at bounding box center [484, 299] width 45 height 12
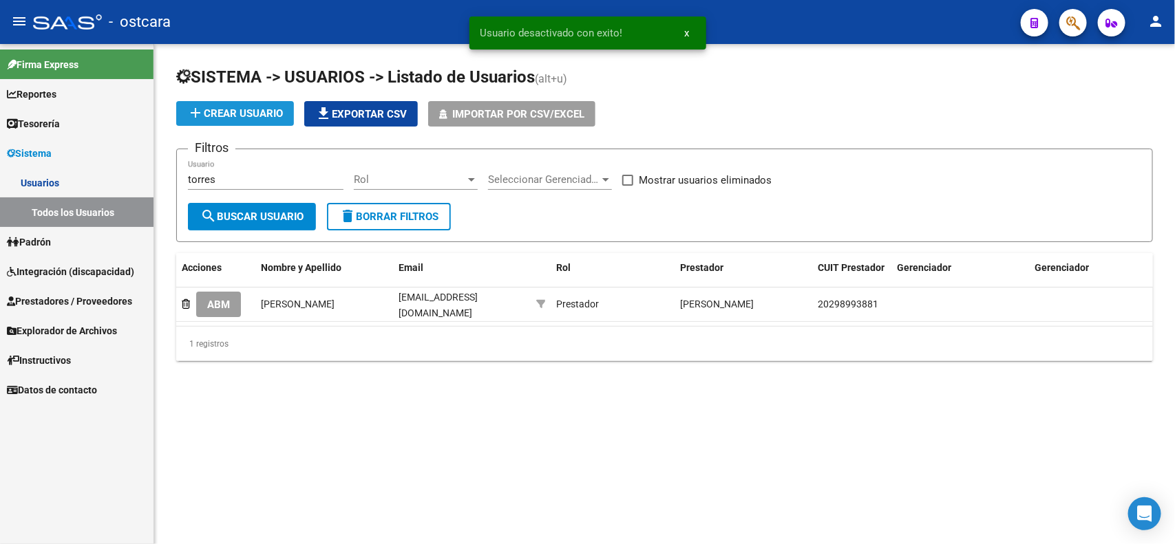
click at [240, 117] on span "add Crear Usuario" at bounding box center [235, 113] width 96 height 12
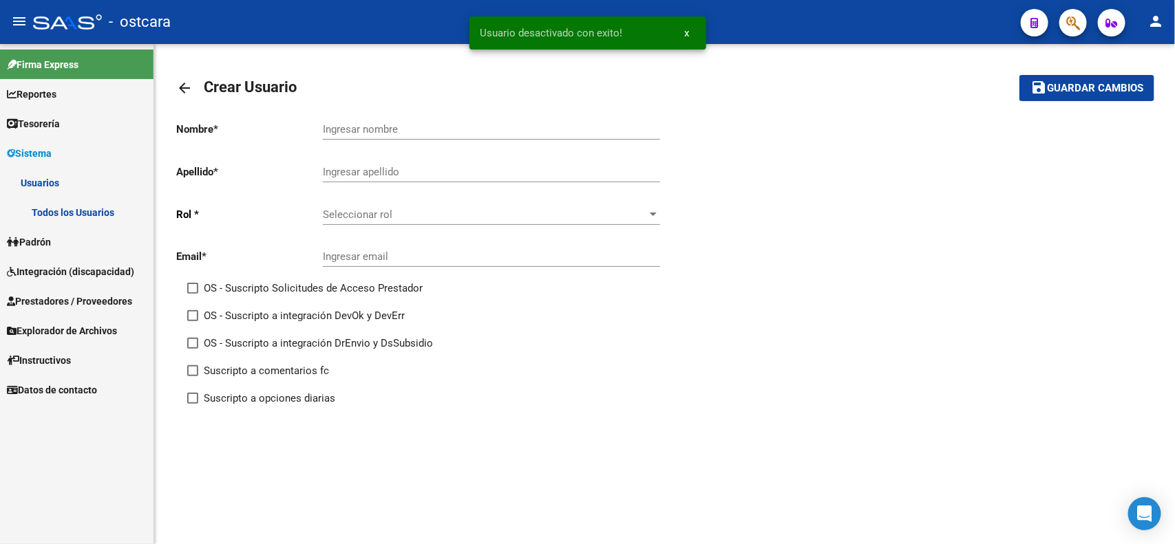
click at [382, 131] on input "Ingresar nombre" at bounding box center [491, 129] width 337 height 12
type input "t"
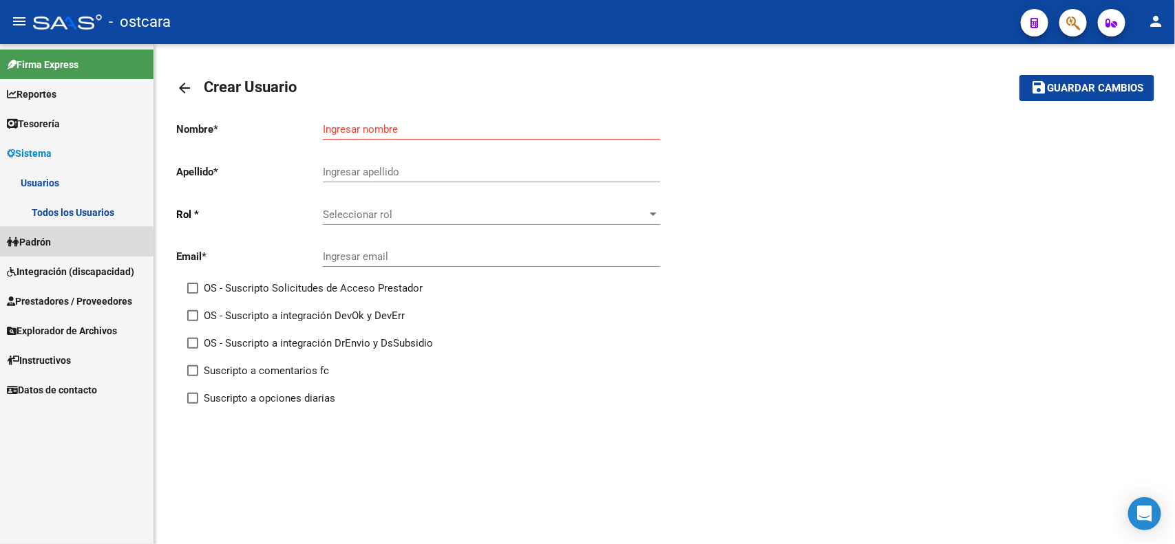
click at [50, 242] on span "Padrón" at bounding box center [29, 242] width 44 height 15
click at [35, 153] on span "Sistema" at bounding box center [29, 153] width 45 height 15
click at [50, 179] on link "Usuarios" at bounding box center [76, 183] width 153 height 30
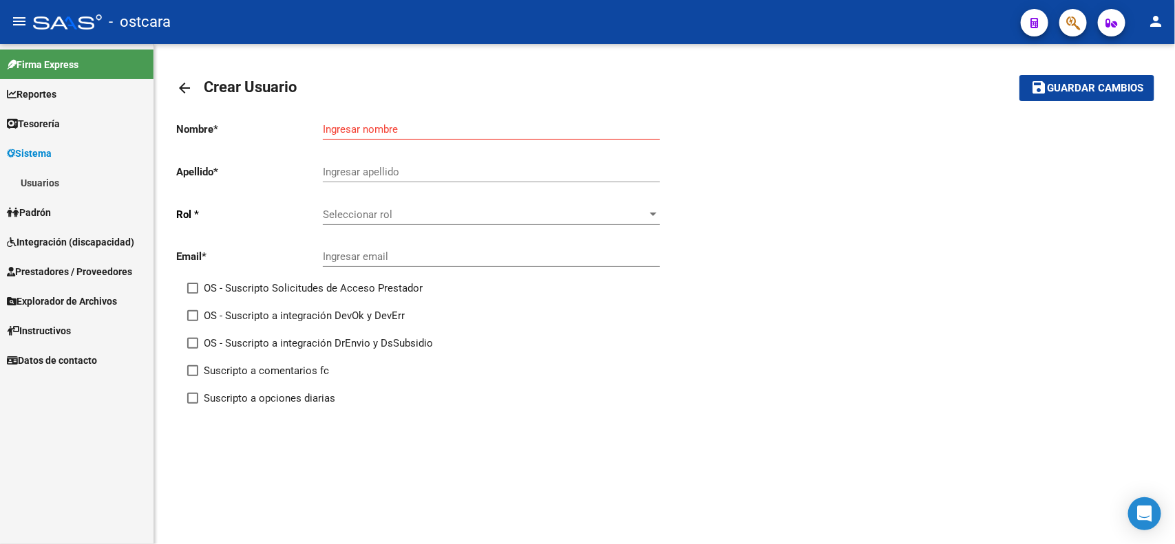
click at [173, 81] on div "arrow_back Crear Usuario save Guardar cambios Nombre * Ingresar nombre Apellido…" at bounding box center [664, 277] width 1021 height 467
click at [184, 89] on mat-icon "arrow_back" at bounding box center [184, 88] width 17 height 17
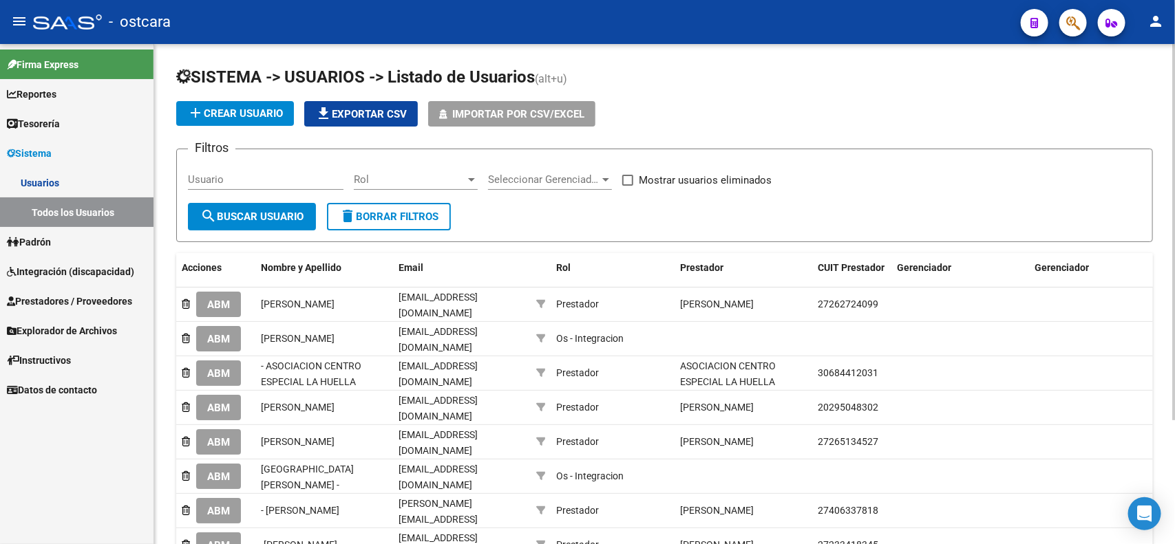
click at [293, 176] on input "Usuario" at bounding box center [266, 179] width 156 height 12
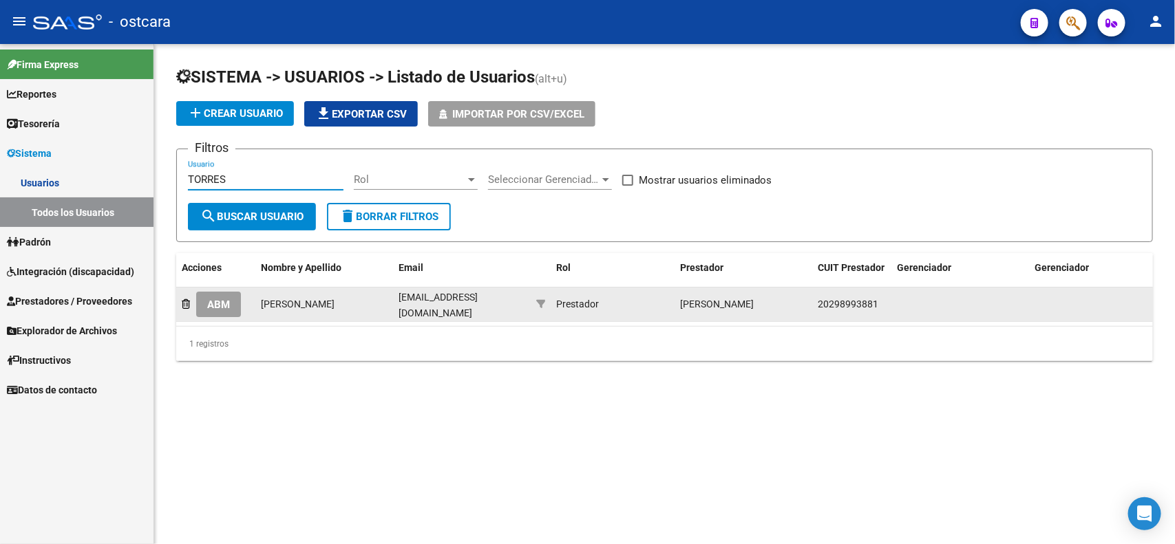
type input "TORRES"
click at [222, 301] on span "ABM" at bounding box center [218, 305] width 23 height 12
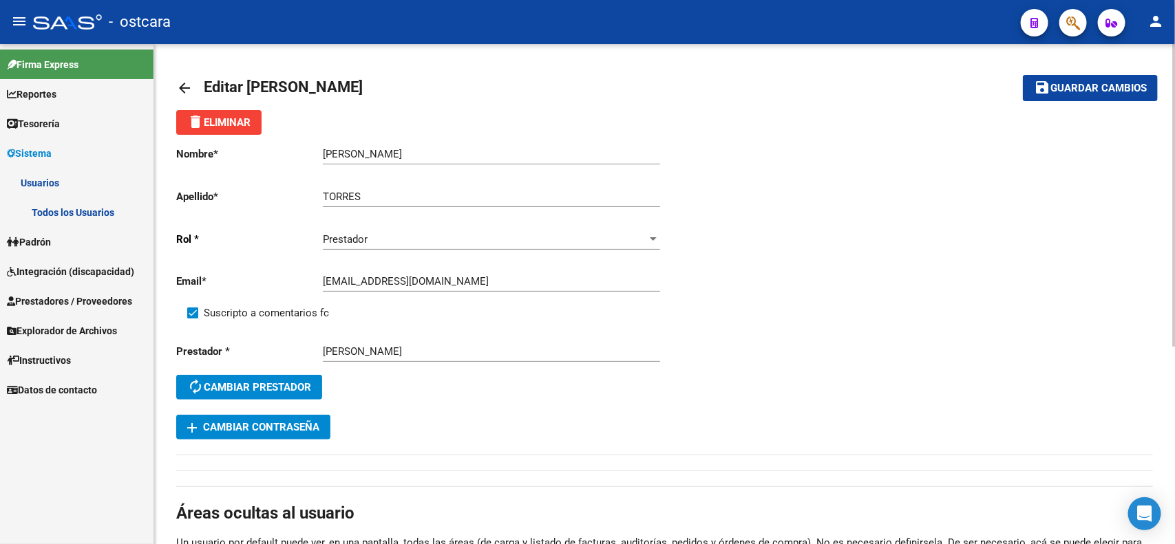
click at [761, 90] on mat-toolbar-row "arrow_back Editar [PERSON_NAME]" at bounding box center [557, 88] width 762 height 44
click at [1079, 91] on span "Guardar cambios" at bounding box center [1098, 89] width 96 height 12
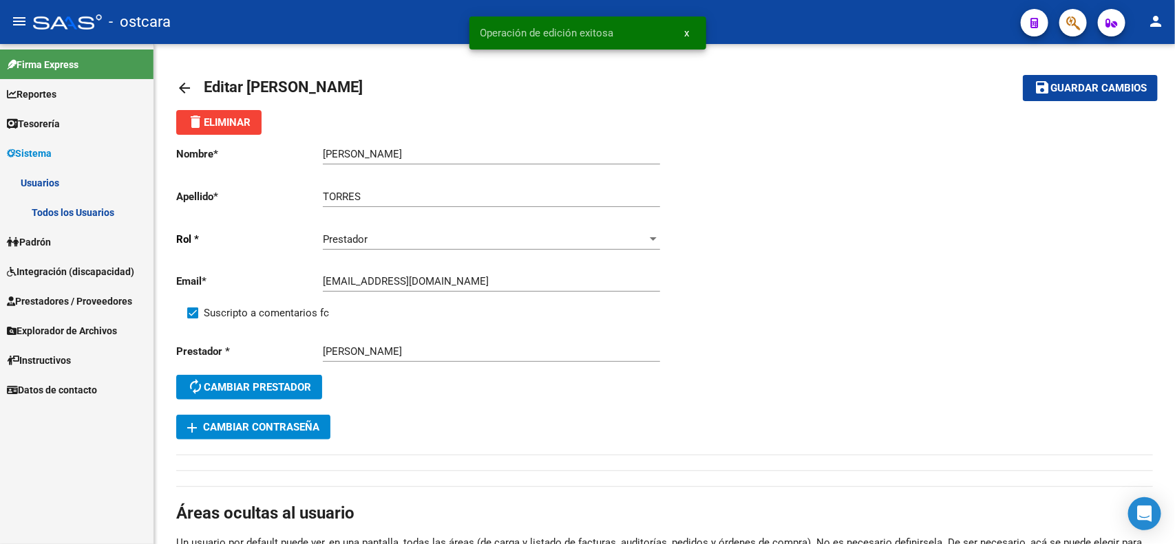
click at [83, 248] on link "Padrón" at bounding box center [76, 242] width 153 height 30
click at [50, 272] on span "Integración (discapacidad)" at bounding box center [70, 271] width 127 height 15
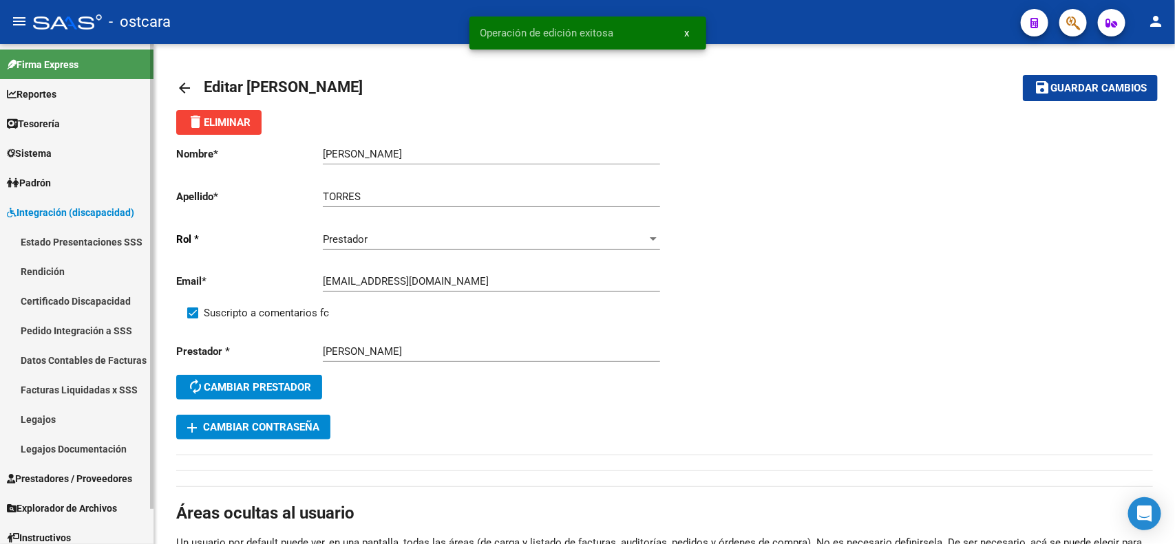
click at [96, 301] on link "Certificado Discapacidad" at bounding box center [76, 301] width 153 height 30
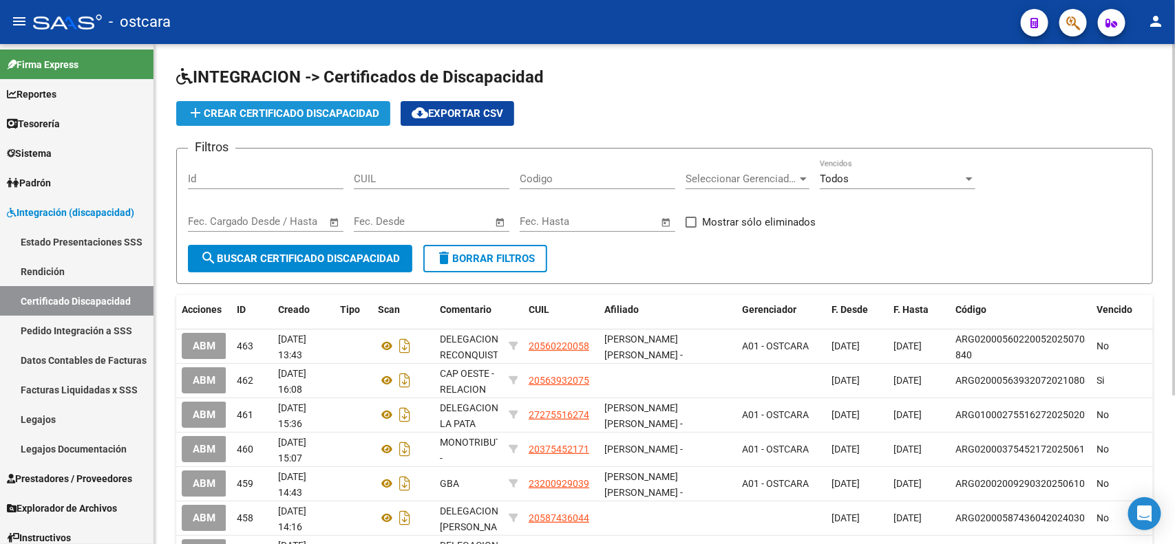
click at [291, 118] on span "add Crear Certificado Discapacidad" at bounding box center [283, 113] width 192 height 12
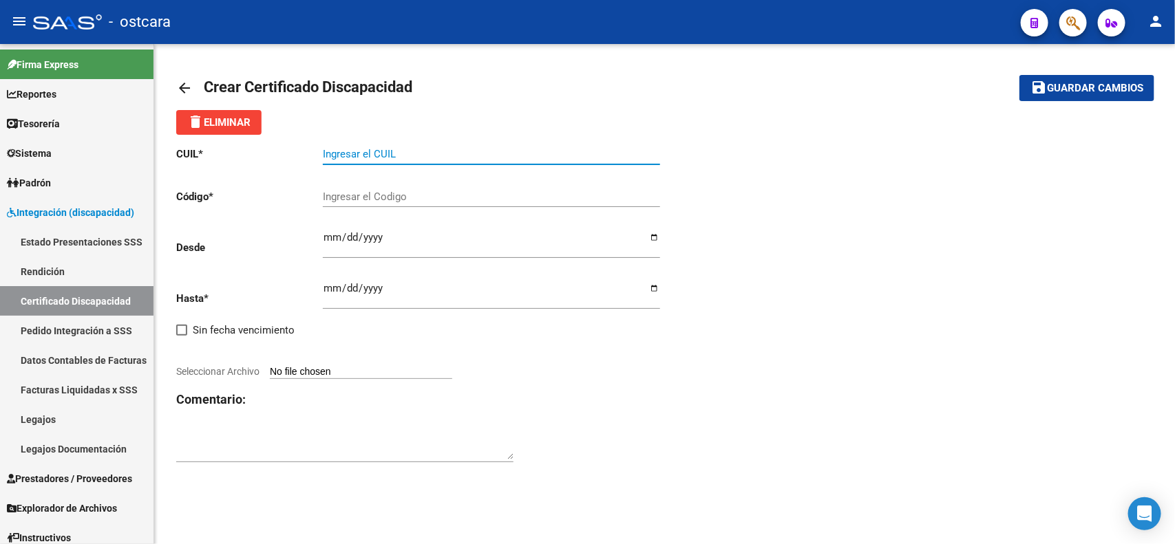
click at [394, 151] on input "Ingresar el CUIL" at bounding box center [491, 154] width 337 height 12
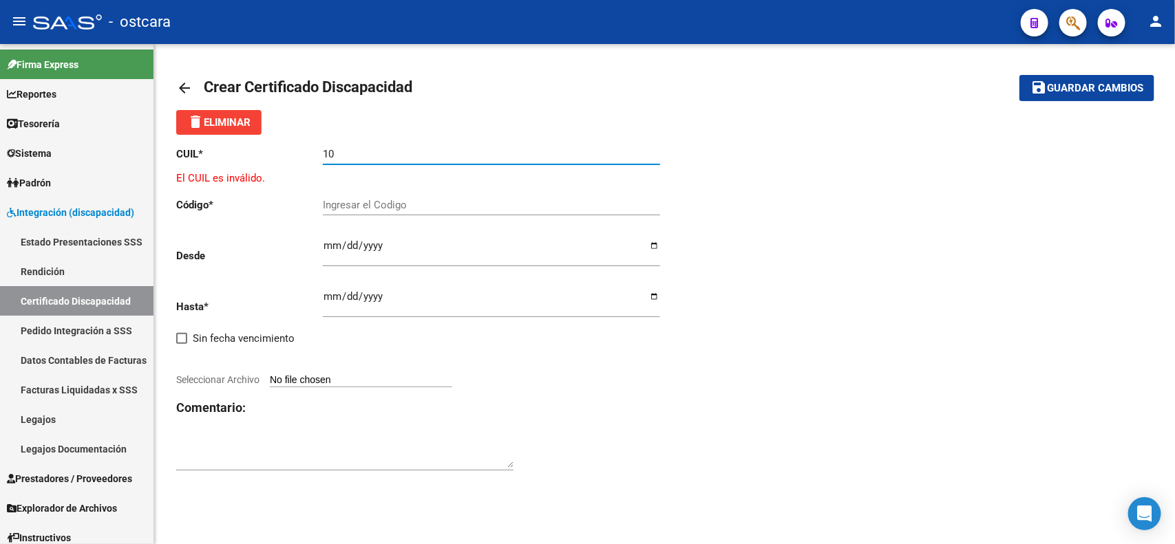
type input "1"
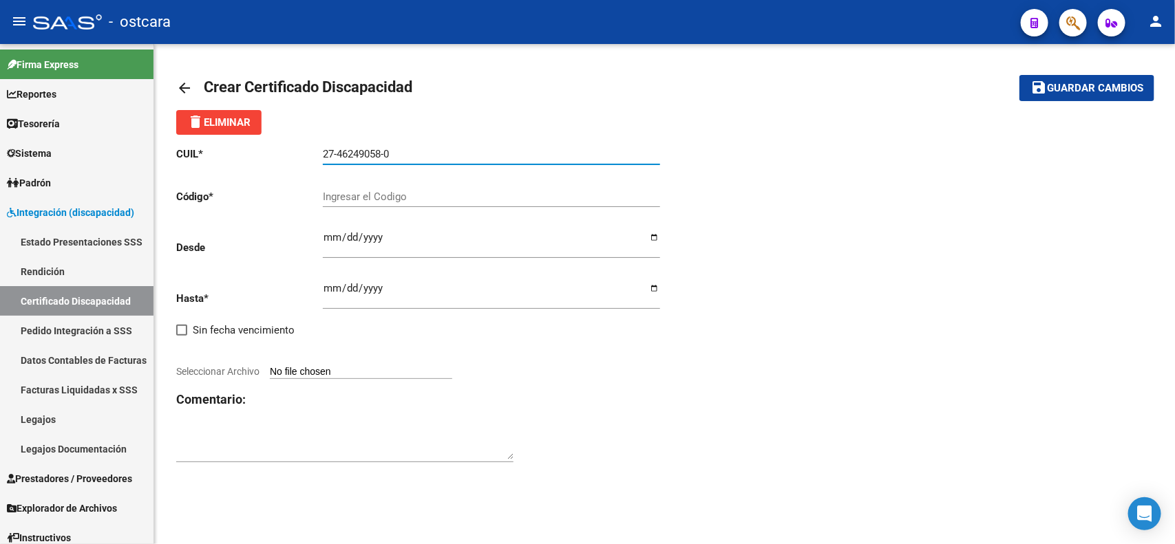
type input "27-46249058-0"
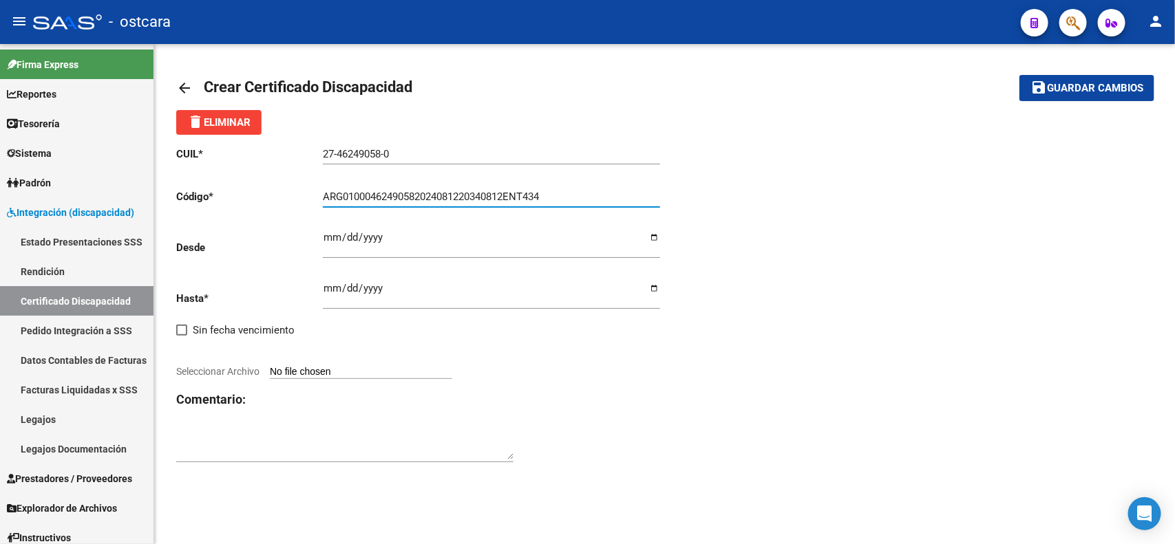
type input "ARG01000462490582024081220340812ENT434"
type input "[DATE]"
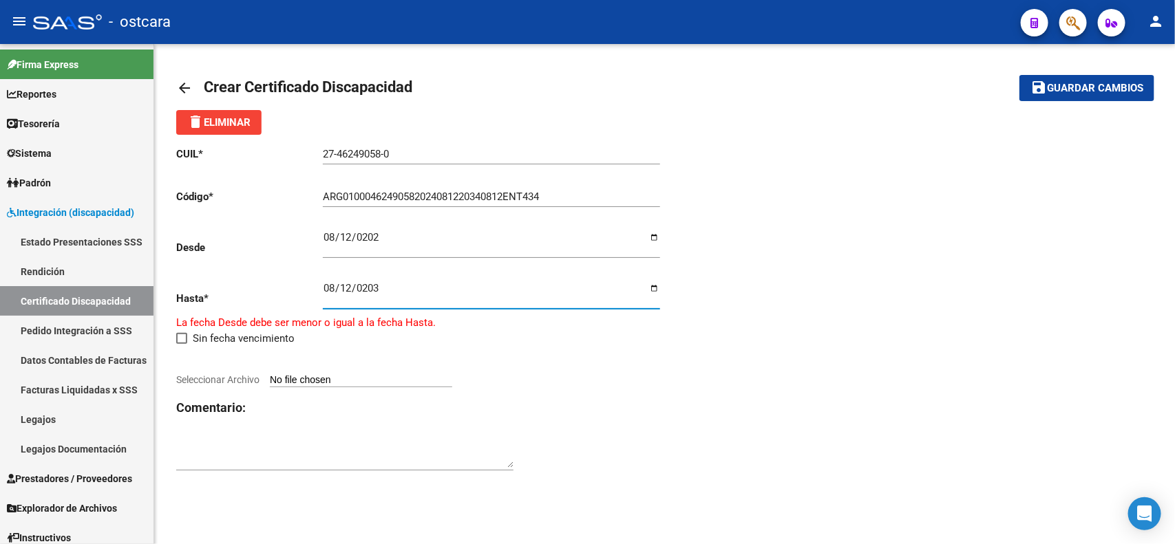
type input "[DATE]"
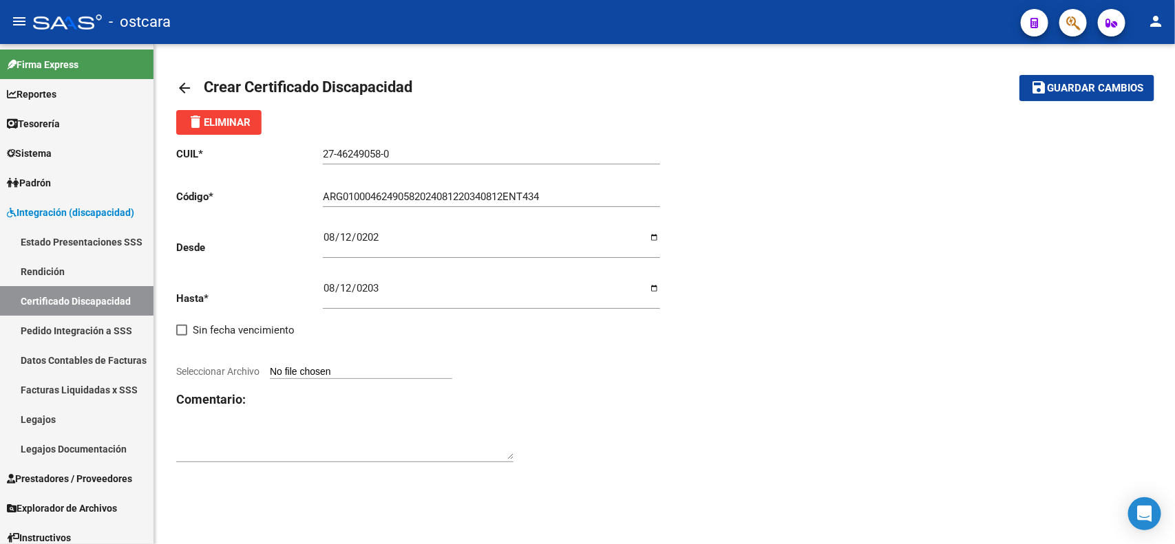
click at [398, 366] on input "Seleccionar Archivo" at bounding box center [361, 372] width 182 height 13
type input "C:\fakepath\[PERSON_NAME] DNI 46249058 ( CUD).pdf"
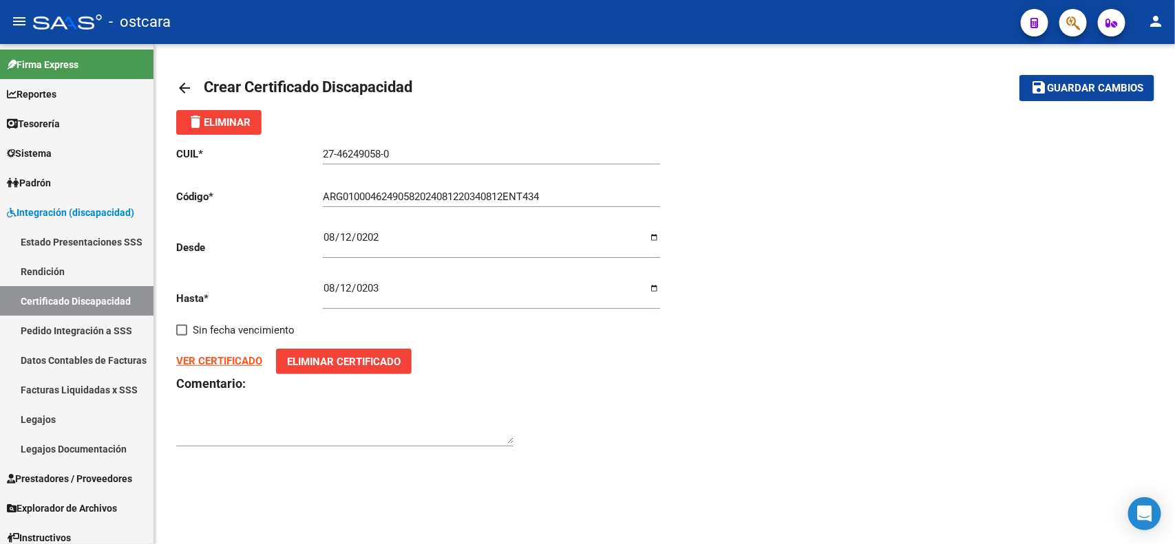
click at [438, 427] on textarea at bounding box center [344, 430] width 337 height 28
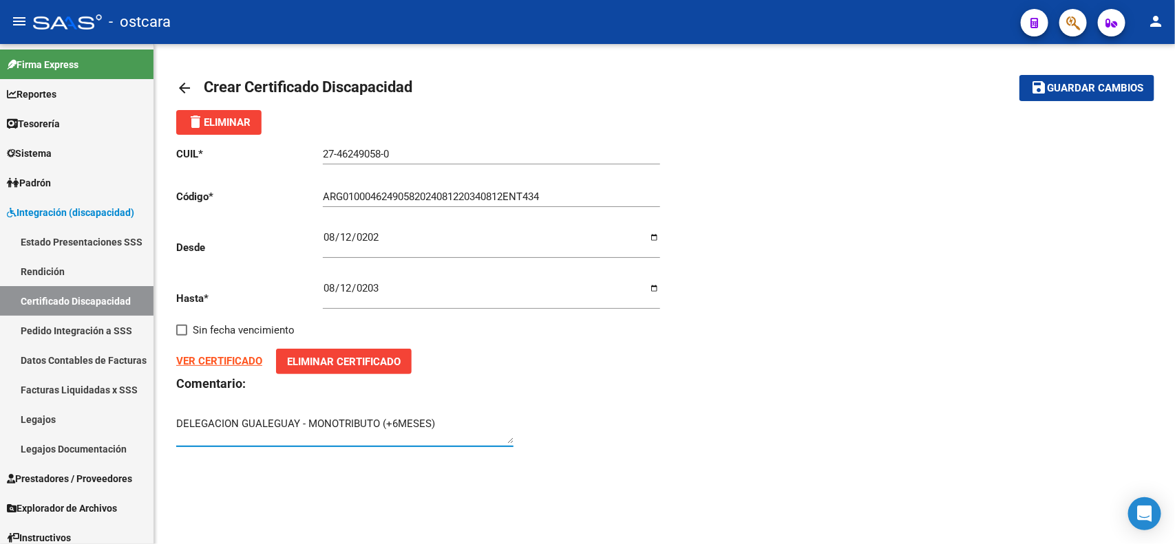
type textarea "DELEGACION GUALEGUAY - MONOTRIBUTO (+6MESES)"
click at [1115, 83] on span "Guardar cambios" at bounding box center [1095, 89] width 96 height 12
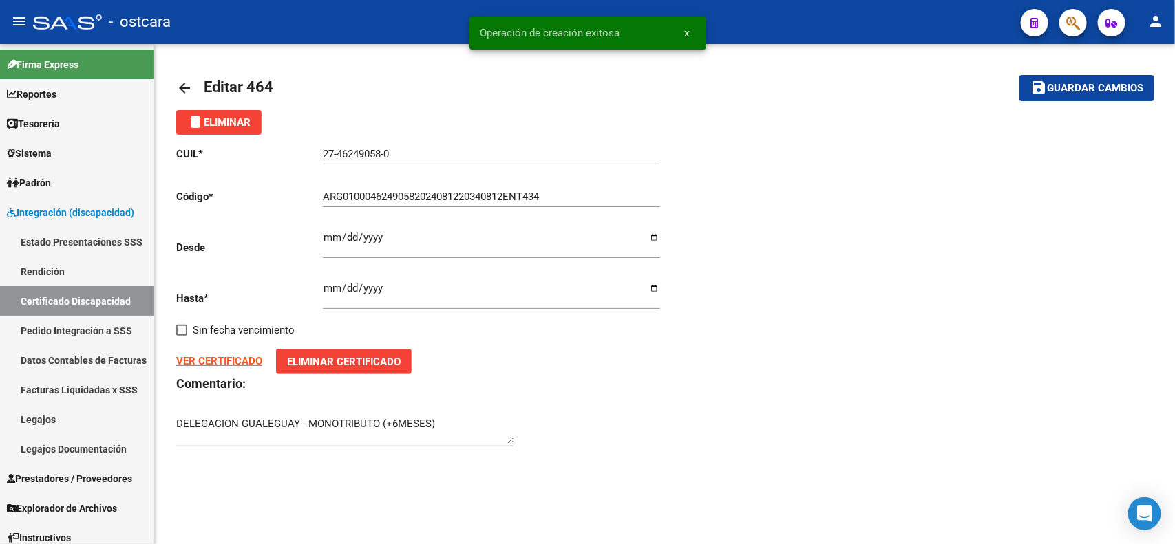
click at [184, 87] on mat-icon "arrow_back" at bounding box center [184, 88] width 17 height 17
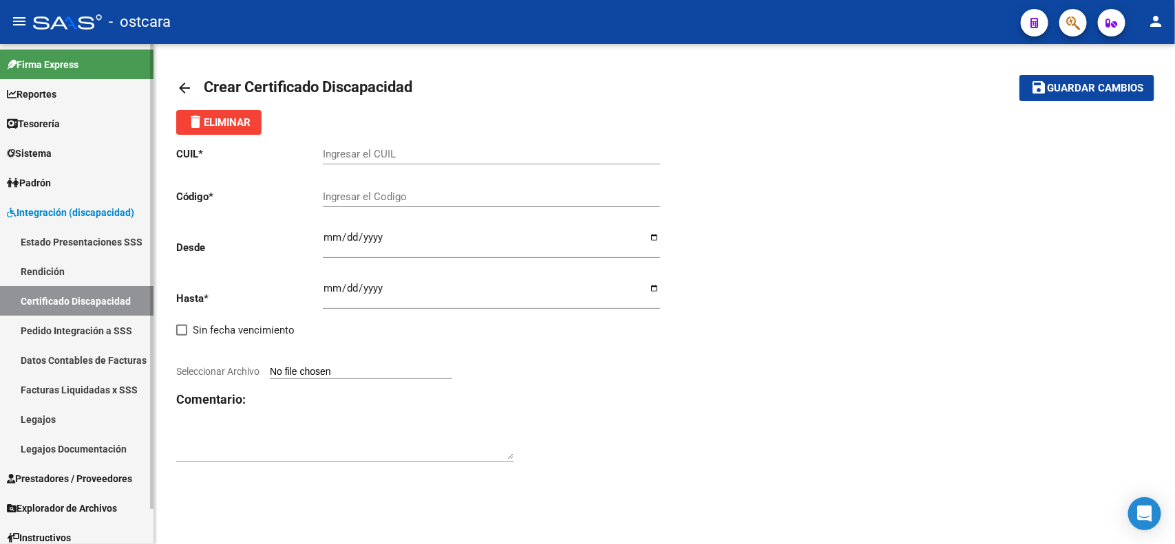
click at [67, 305] on link "Certificado Discapacidad" at bounding box center [76, 301] width 153 height 30
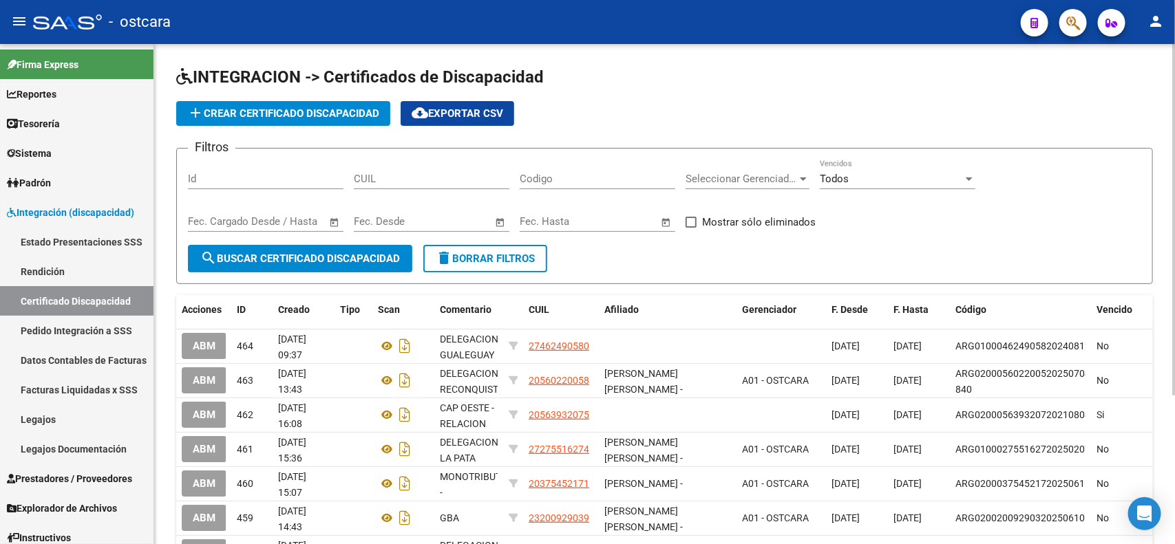
click at [435, 169] on div "CUIL" at bounding box center [432, 175] width 156 height 30
click at [434, 183] on input "CUIL" at bounding box center [432, 179] width 156 height 12
click at [290, 114] on span "add Crear Certificado Discapacidad" at bounding box center [283, 113] width 192 height 12
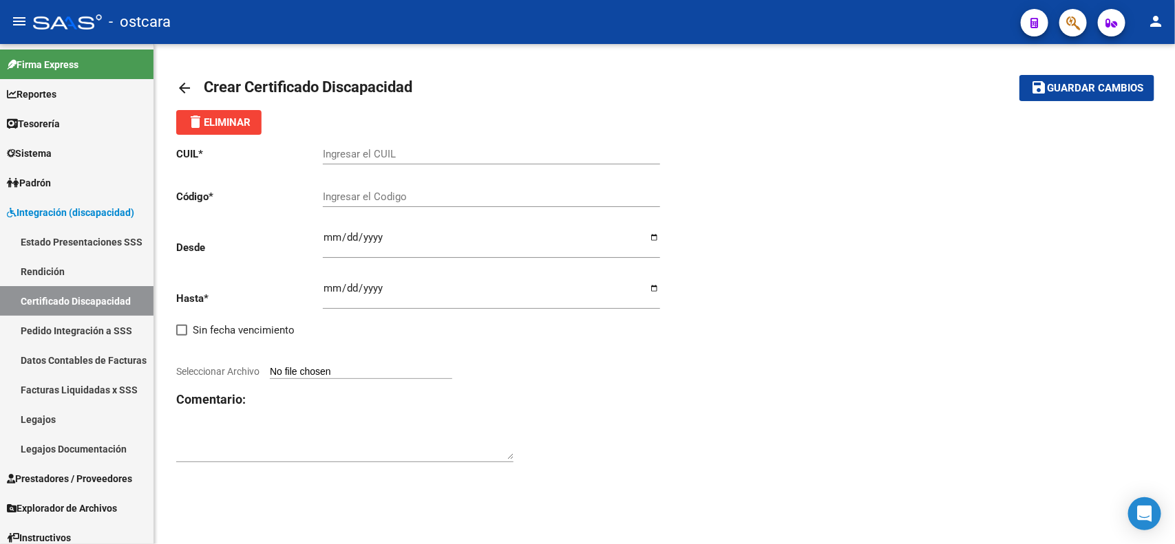
click at [379, 153] on input "Ingresar el CUIL" at bounding box center [491, 154] width 337 height 12
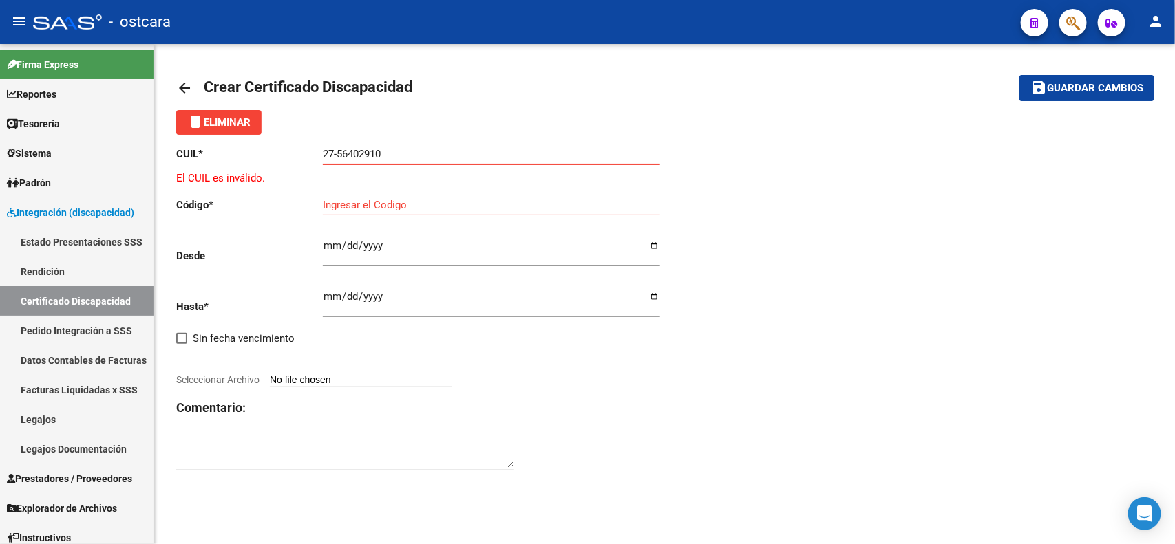
drag, startPoint x: 414, startPoint y: 152, endPoint x: 338, endPoint y: 152, distance: 75.7
click at [338, 152] on input "27-56402910" at bounding box center [491, 154] width 337 height 12
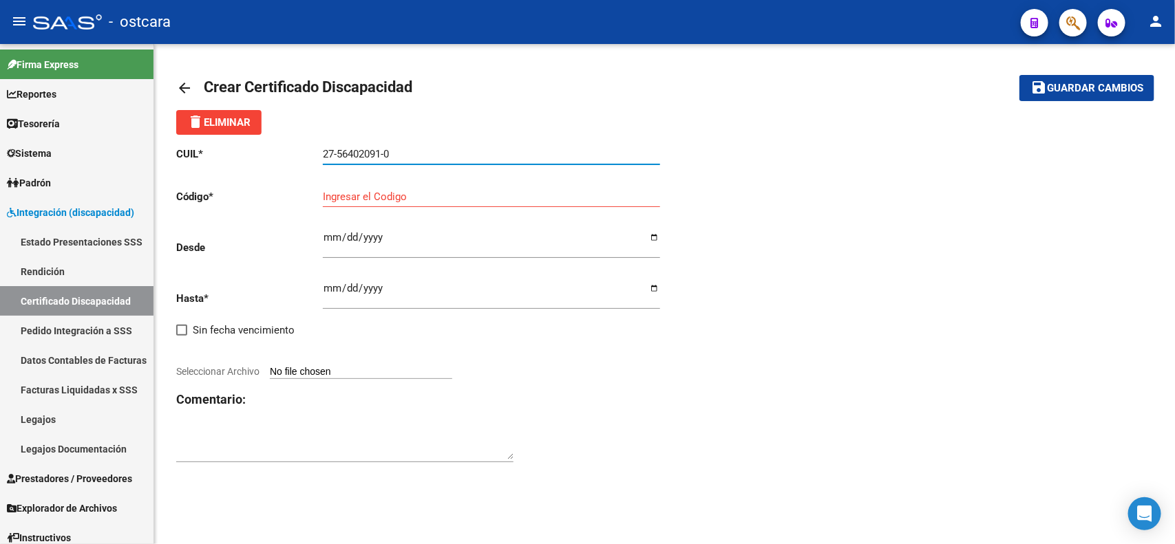
type input "27-56402091-0"
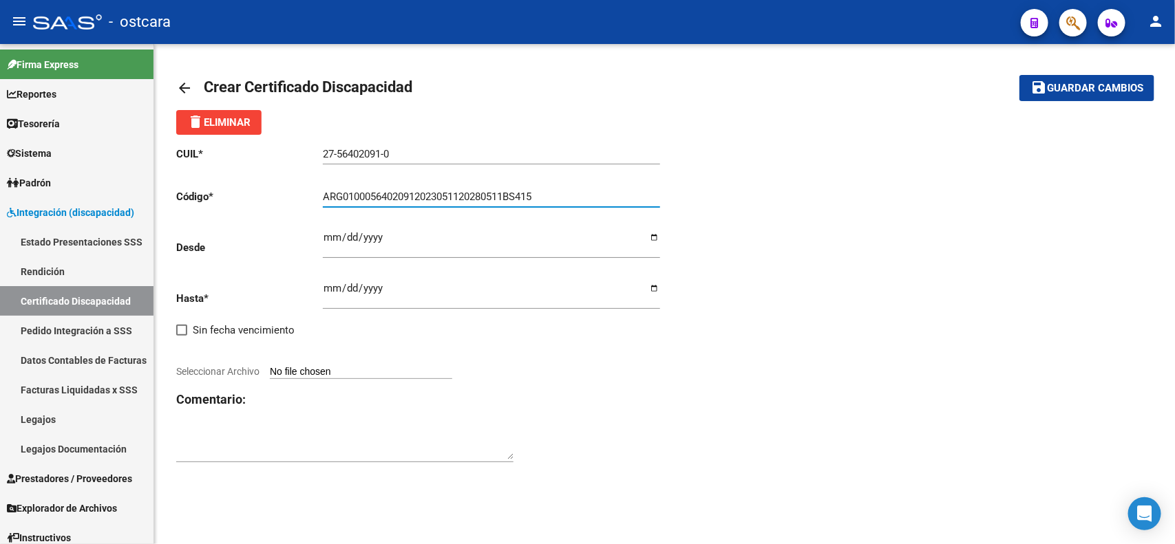
type input "ARG01000564020912023051120280511BS415"
type input "[DATE]"
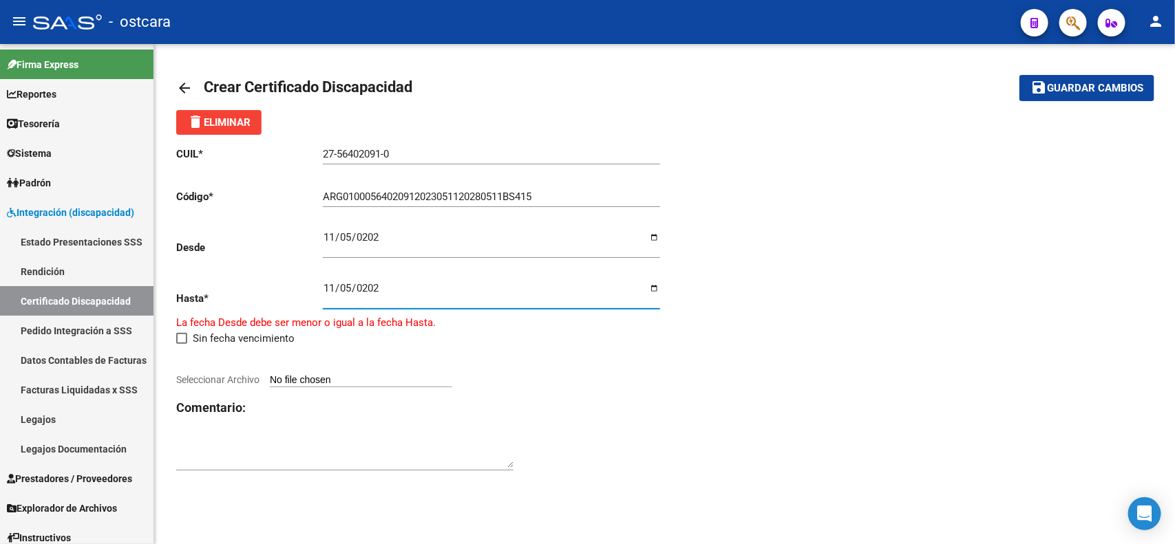
type input "[DATE]"
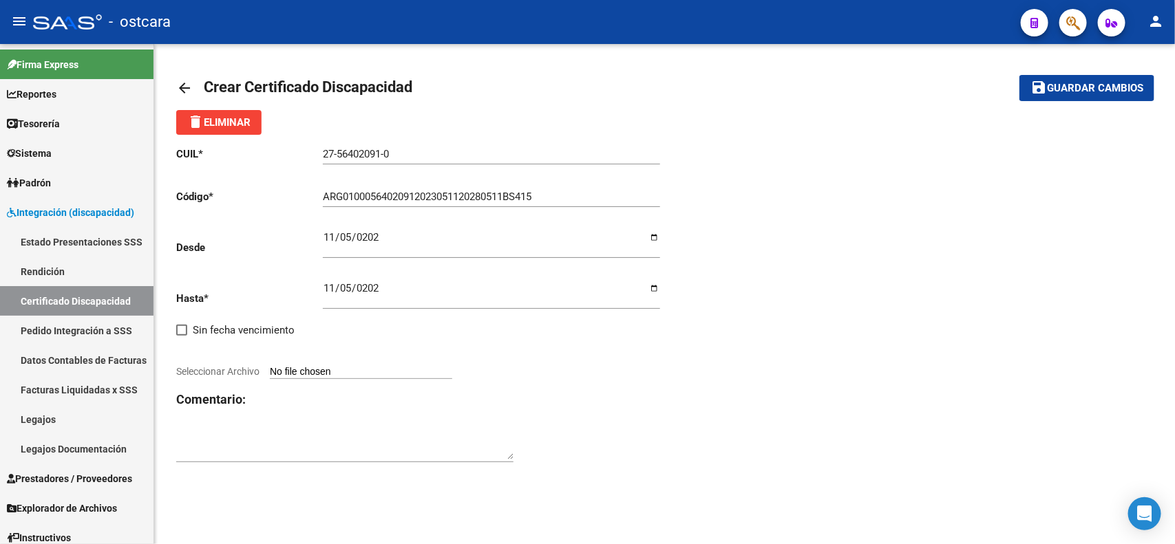
click at [296, 370] on input "Seleccionar Archivo" at bounding box center [361, 372] width 182 height 13
type input "C:\fakepath\CUD [PERSON_NAME]..jpeg"
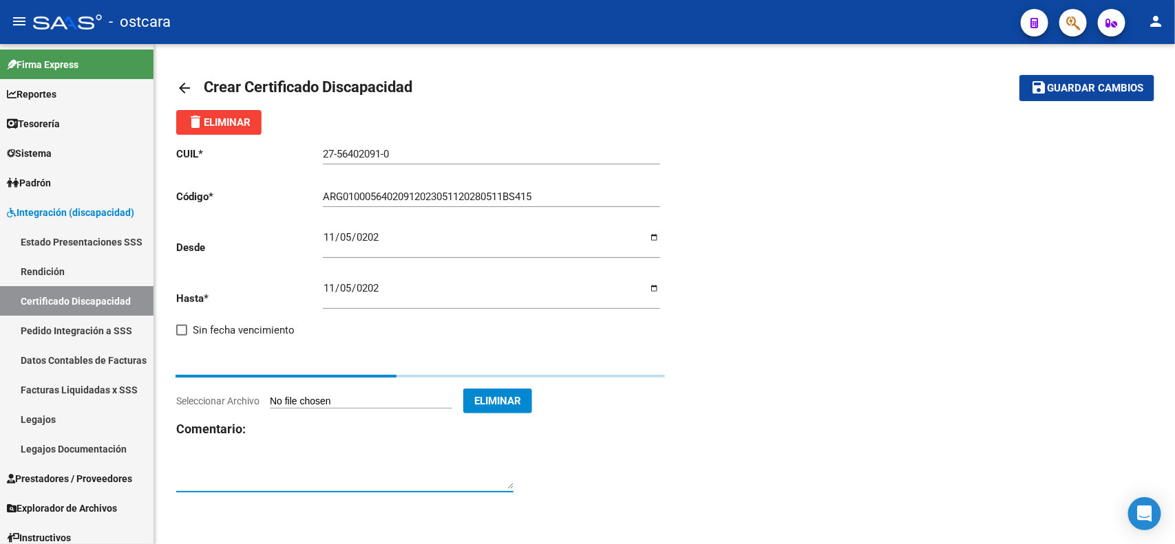
click at [272, 462] on textarea at bounding box center [344, 476] width 337 height 28
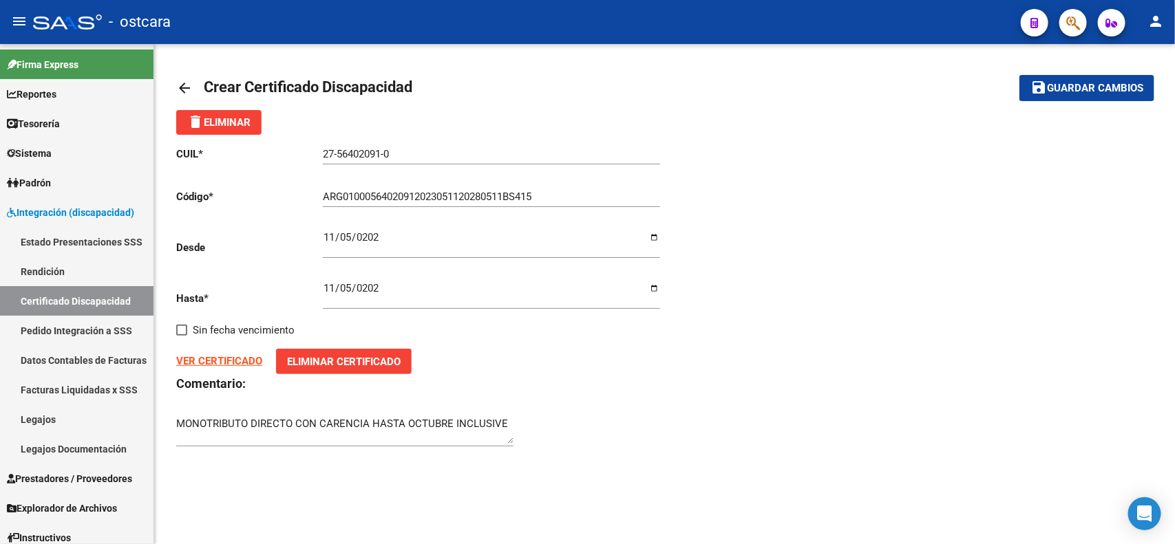
click at [176, 417] on div "arrow_back Crear Certificado Discapacidad save Guardar cambios delete Eliminar …" at bounding box center [664, 268] width 1021 height 449
click at [501, 418] on textarea "MONOTRIBUTO DIRECTO CON CARENCIA HASTA OCTUBRE INCLUSIVE" at bounding box center [344, 430] width 337 height 28
type textarea "MONOTRIBUTO DIRECTO CON CARENCIA HASTA OCTUBRE INCLUSIVE BS AS GBA NORTE"
click at [1081, 93] on span "Guardar cambios" at bounding box center [1095, 89] width 96 height 12
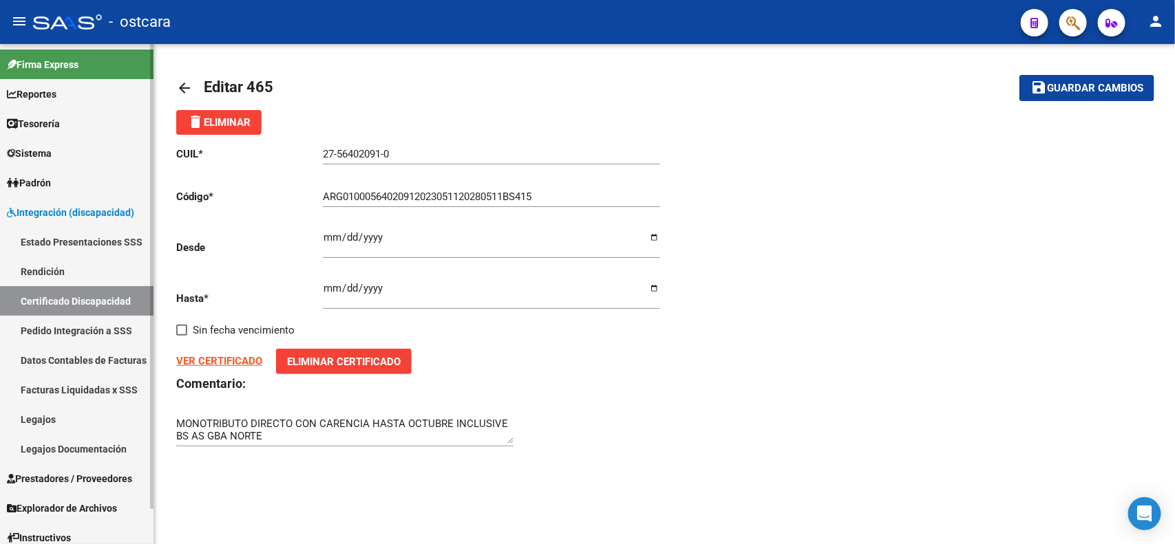
click at [49, 177] on span "Padrón" at bounding box center [29, 183] width 44 height 15
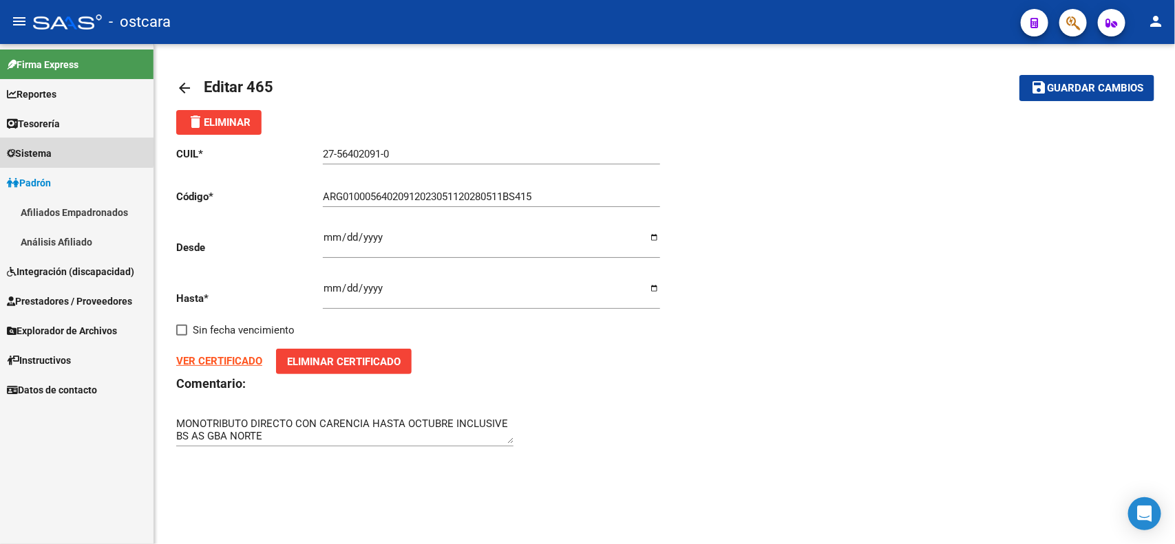
click at [52, 150] on span "Sistema" at bounding box center [29, 153] width 45 height 15
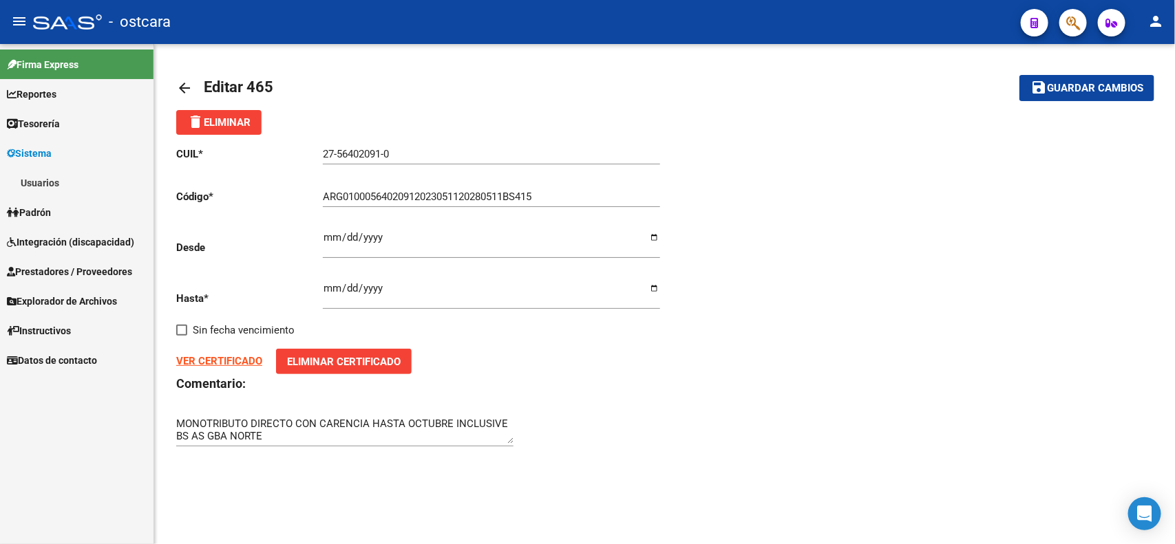
click at [50, 184] on link "Usuarios" at bounding box center [76, 183] width 153 height 30
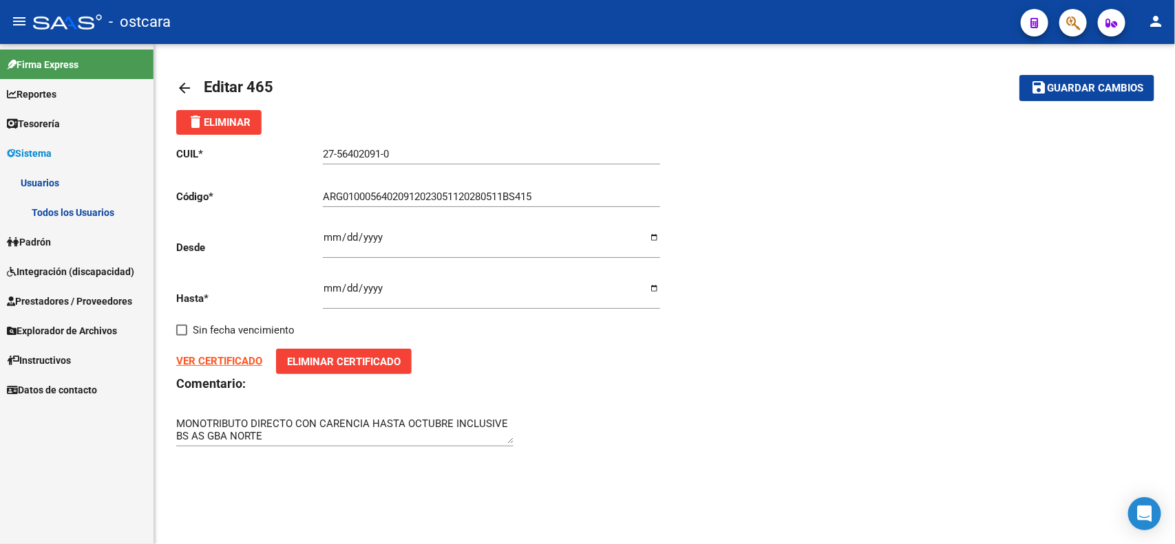
click at [87, 218] on link "Todos los Usuarios" at bounding box center [76, 213] width 153 height 30
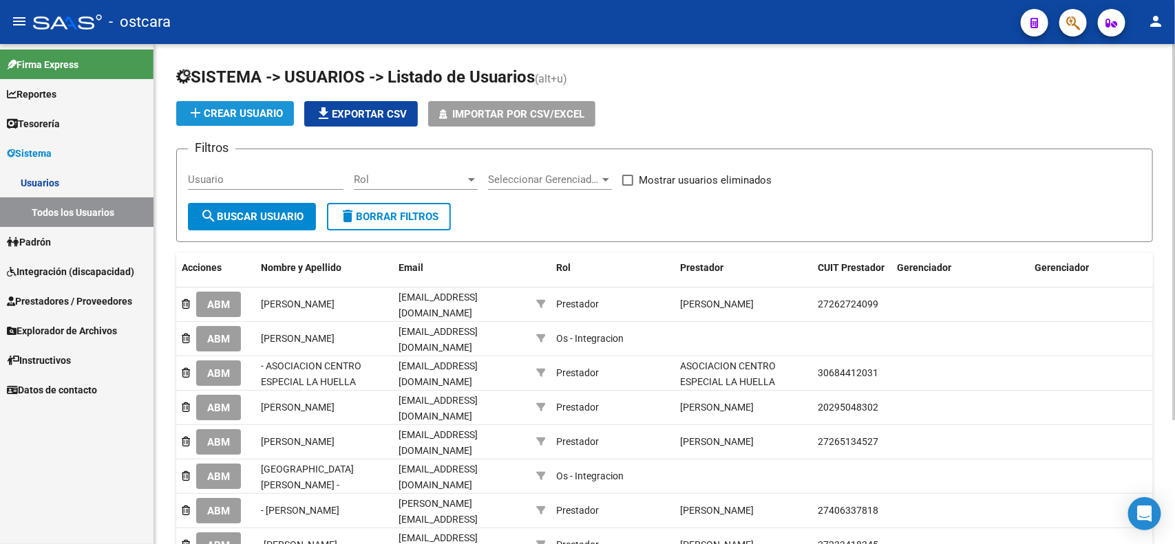
click at [256, 117] on span "add Crear Usuario" at bounding box center [235, 113] width 96 height 12
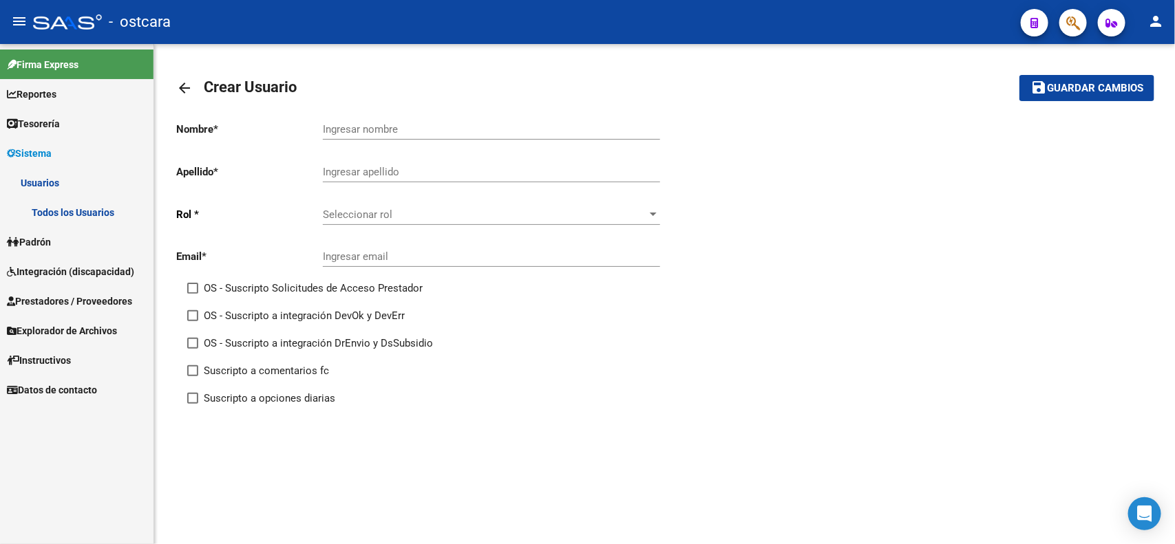
click at [352, 262] on div "Ingresar email" at bounding box center [491, 252] width 337 height 30
click at [352, 259] on input "Ingresar email" at bounding box center [491, 257] width 337 height 12
paste input "[EMAIL_ADDRESS][DOMAIN_NAME]"
type input "[EMAIL_ADDRESS][DOMAIN_NAME]"
click at [405, 219] on div "Seleccionar rol Seleccionar rol" at bounding box center [491, 210] width 337 height 30
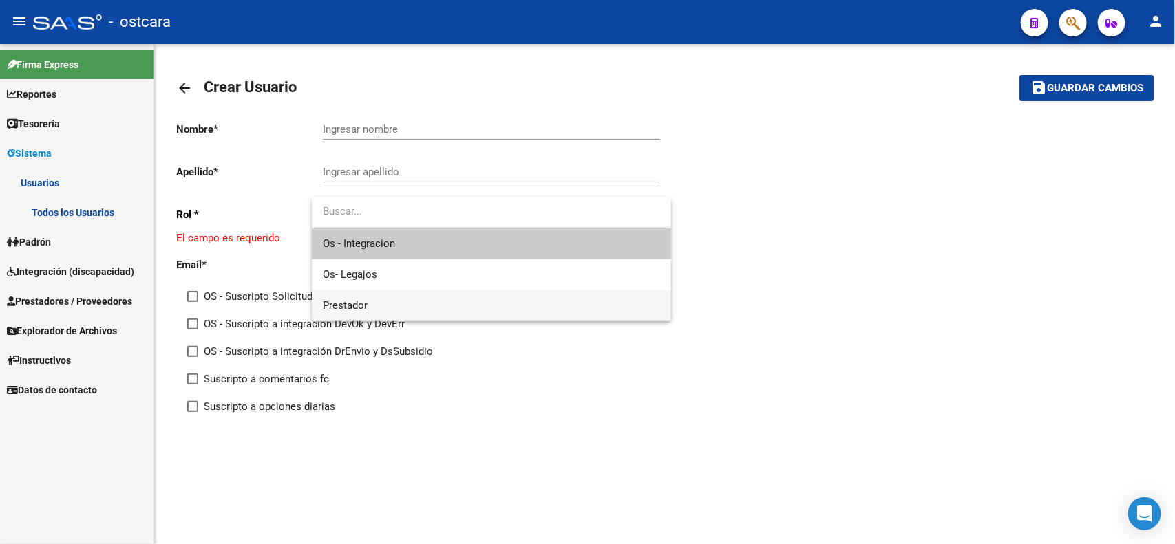
click at [380, 303] on span "Prestador" at bounding box center [491, 305] width 337 height 31
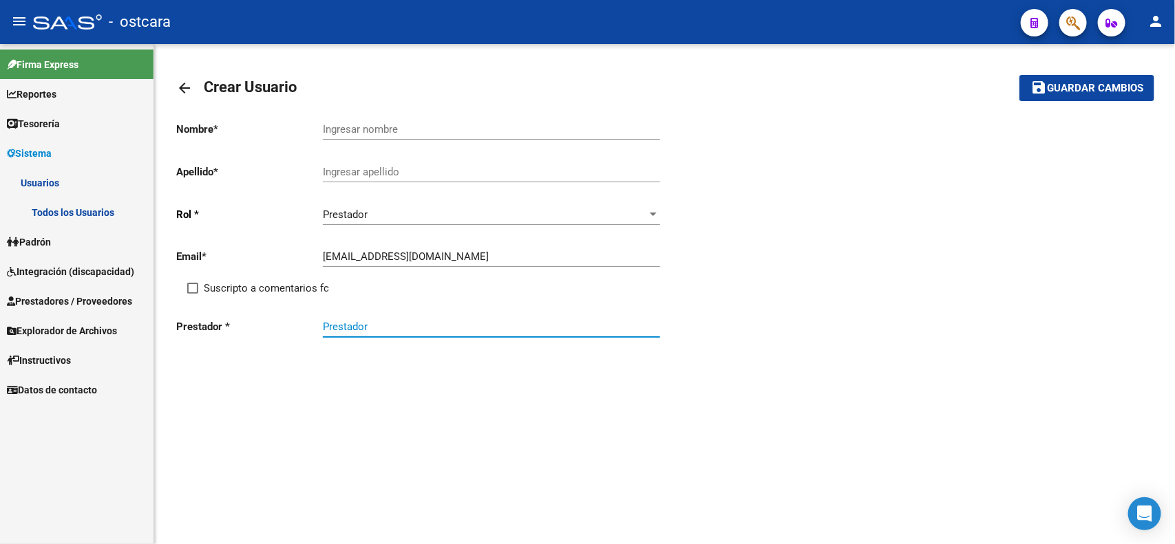
click at [355, 321] on input "Prestador" at bounding box center [491, 327] width 337 height 12
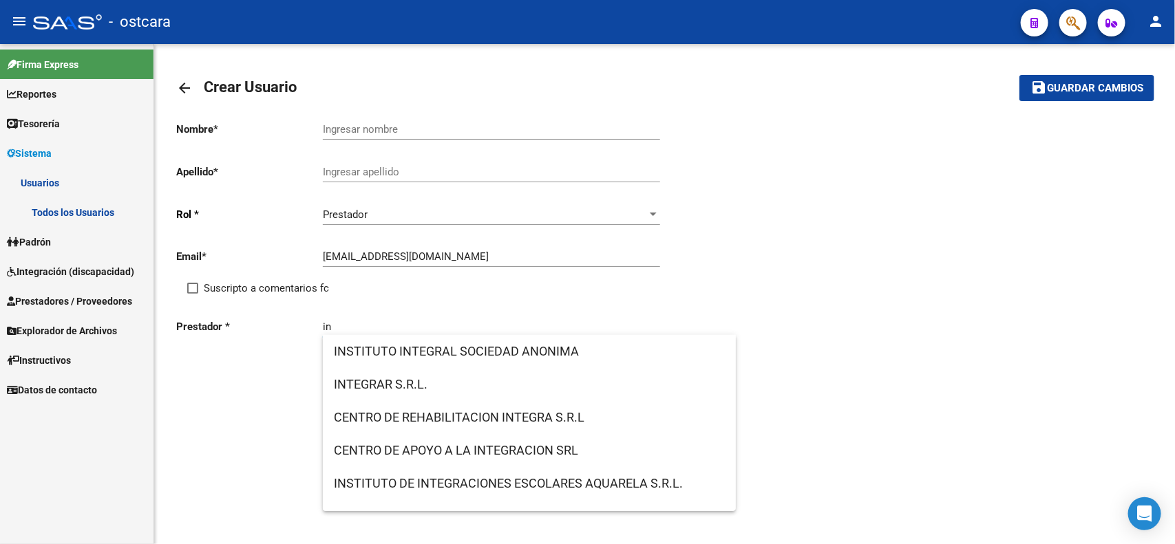
type input "i"
click at [346, 124] on input "Ingresar nombre" at bounding box center [491, 129] width 337 height 12
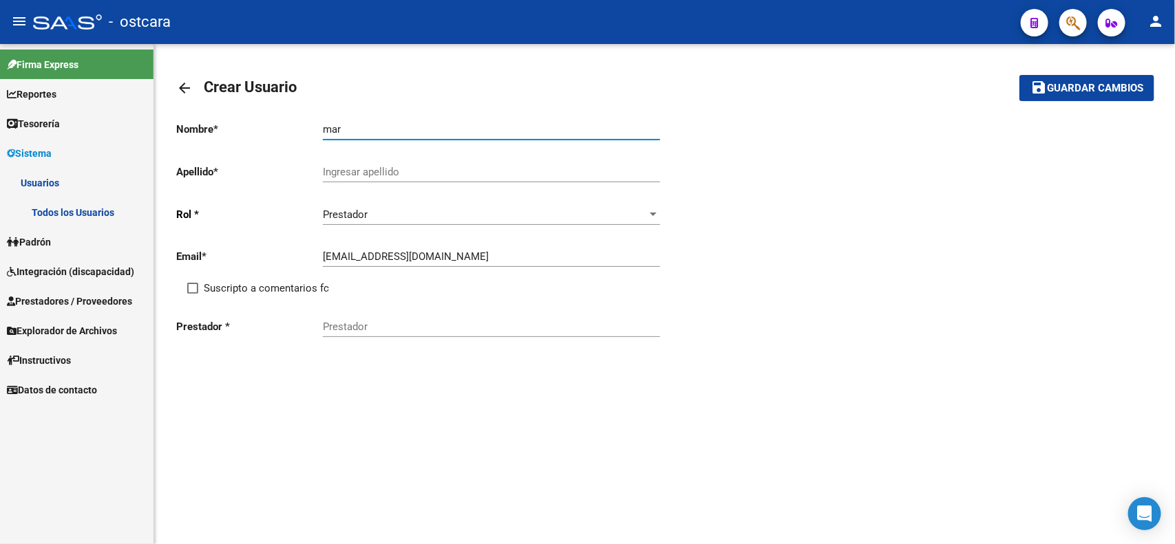
drag, startPoint x: 273, startPoint y: 117, endPoint x: 194, endPoint y: 107, distance: 79.1
click at [194, 107] on div "arrow_back Crear Usuario save Guardar cambios Nombre * mar Ingresar nombre Apel…" at bounding box center [664, 238] width 977 height 345
type input "[PERSON_NAME]"
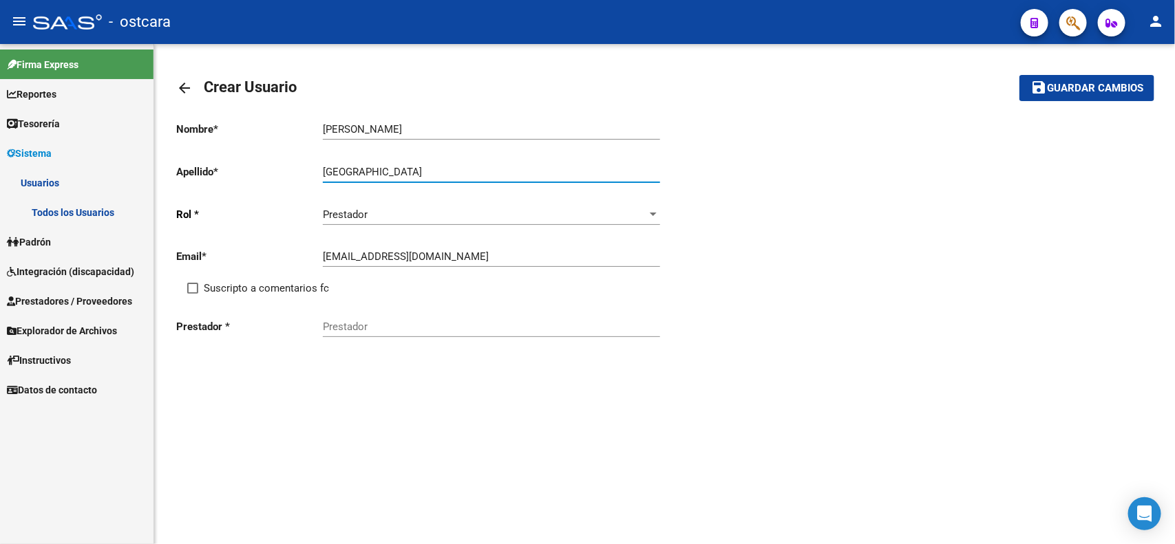
type input "[GEOGRAPHIC_DATA]"
click at [379, 313] on div "Prestador" at bounding box center [491, 323] width 337 height 30
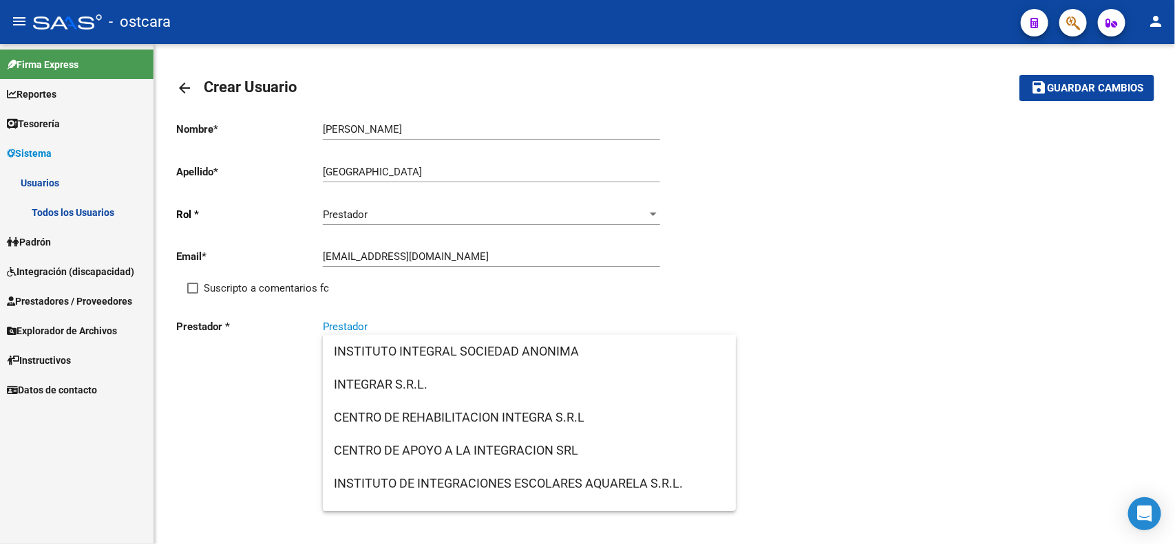
click at [380, 321] on input "Prestador" at bounding box center [491, 327] width 337 height 12
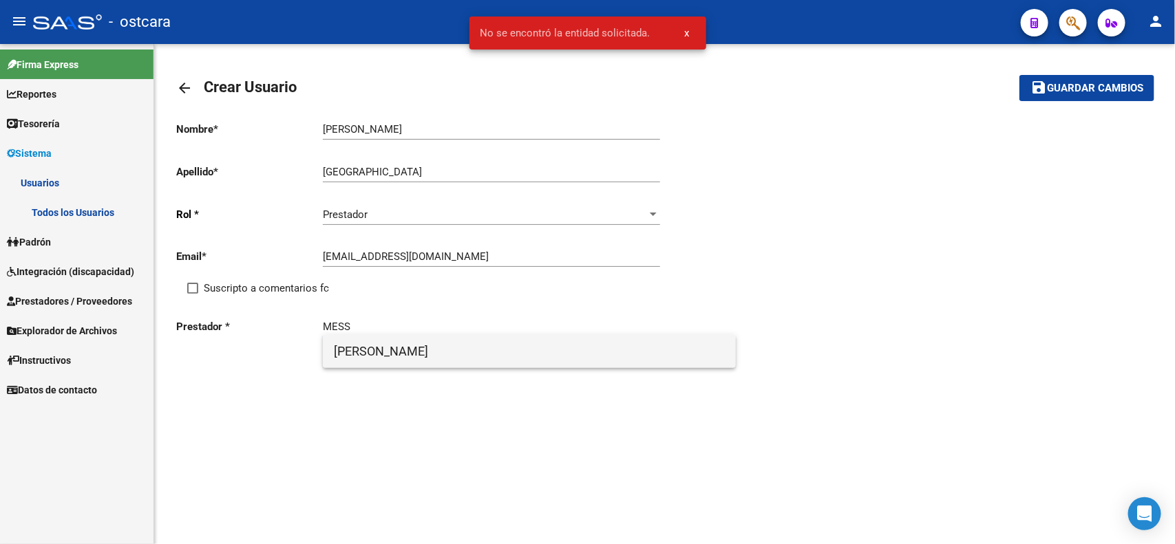
click at [396, 351] on span "[PERSON_NAME]" at bounding box center [529, 351] width 391 height 33
type input "[PERSON_NAME]"
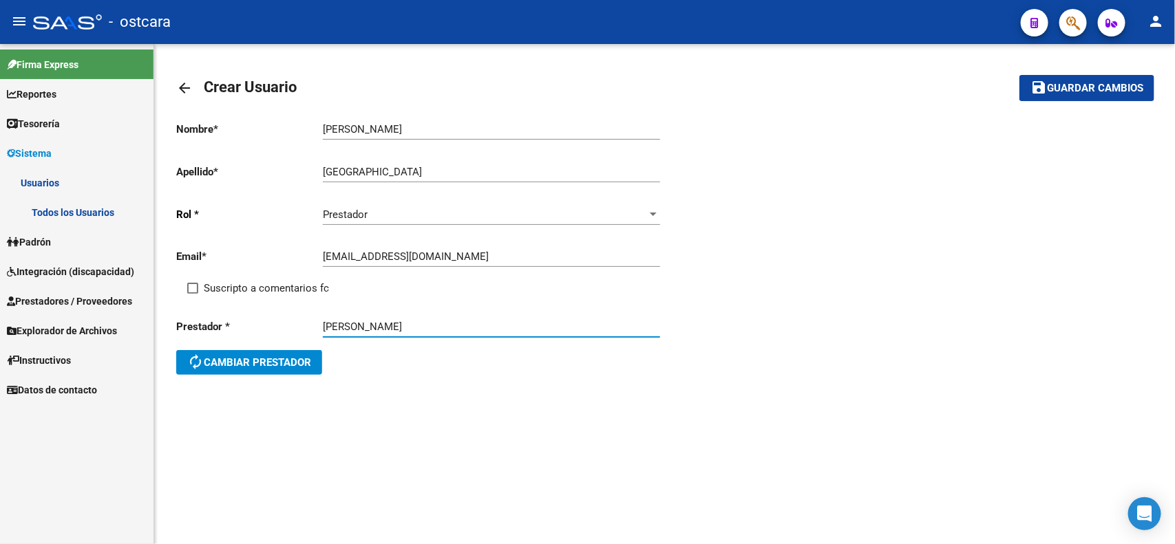
click at [1041, 93] on mat-icon "save" at bounding box center [1038, 87] width 17 height 17
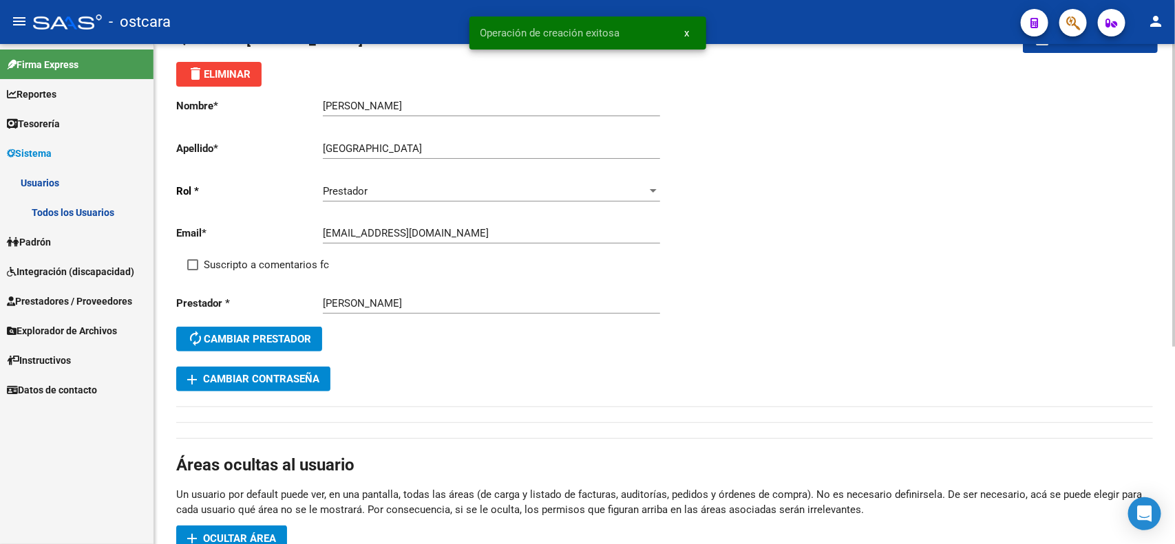
scroll to position [86, 0]
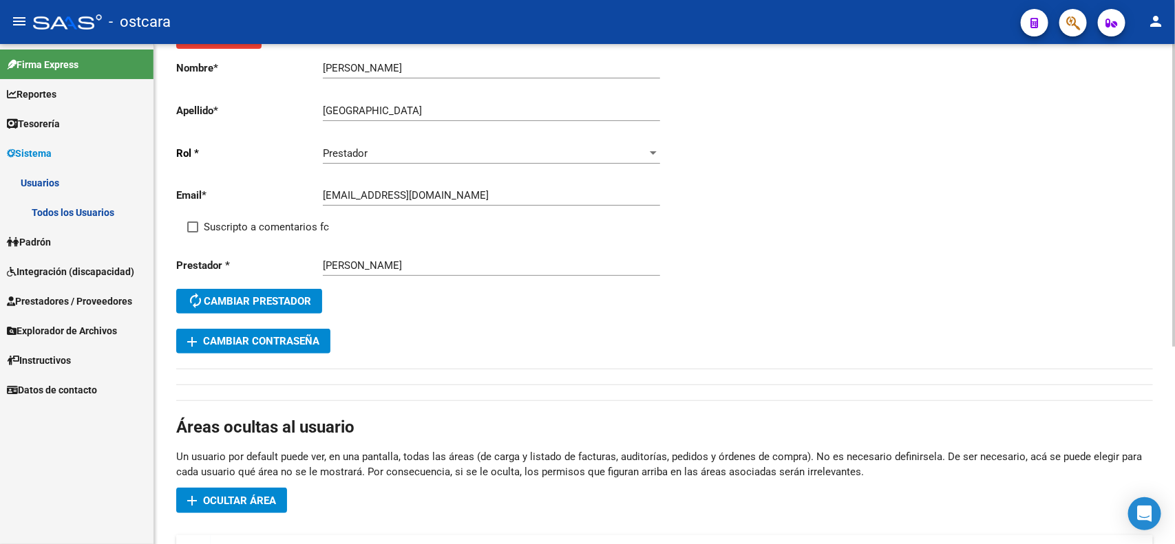
click at [299, 343] on span "add Cambiar Contraseña" at bounding box center [253, 341] width 132 height 12
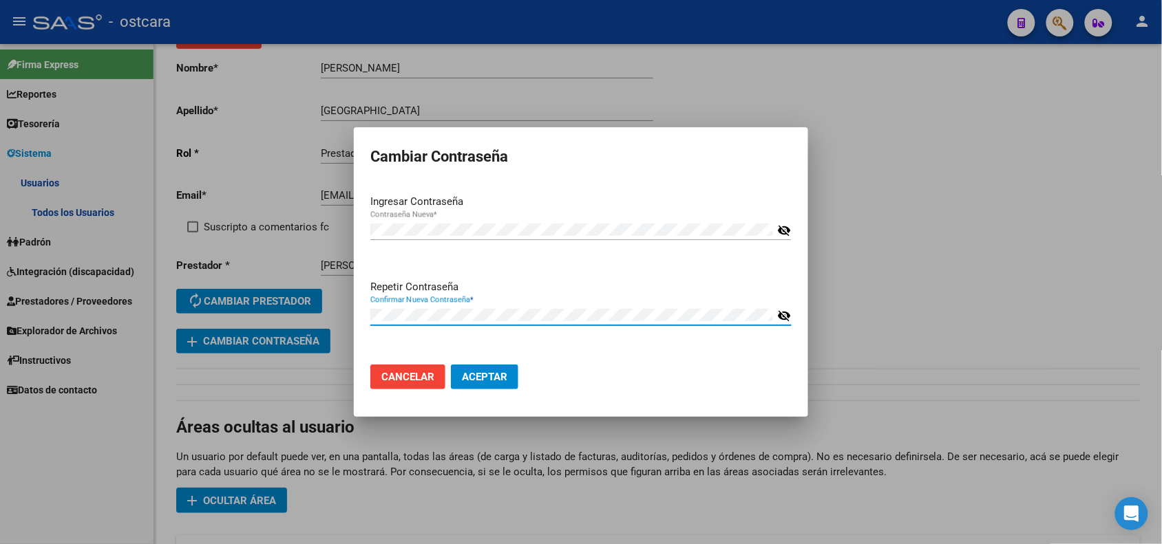
click at [509, 382] on button "Aceptar" at bounding box center [484, 377] width 67 height 25
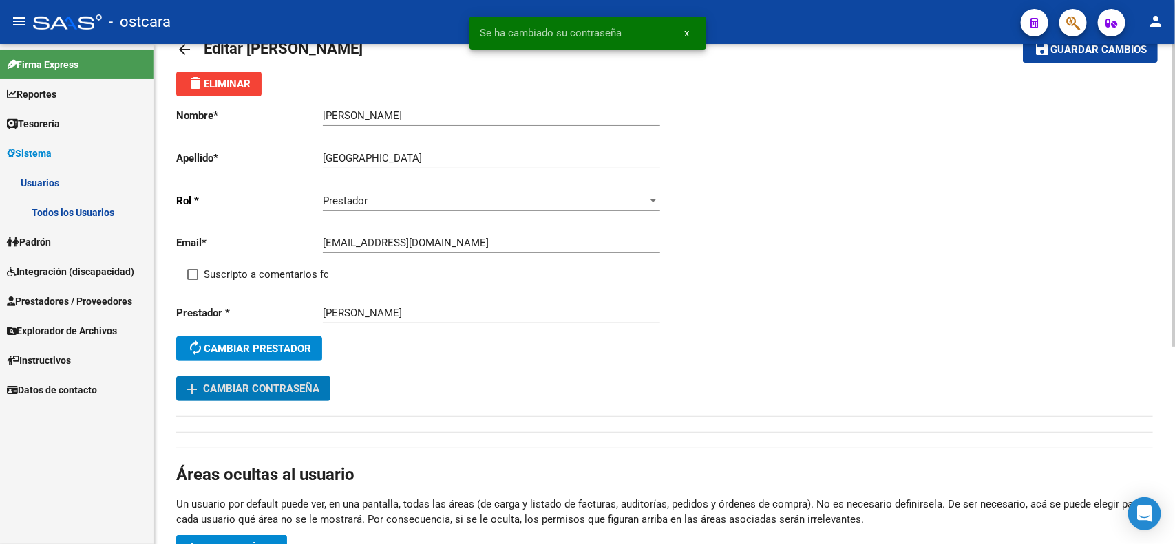
scroll to position [0, 0]
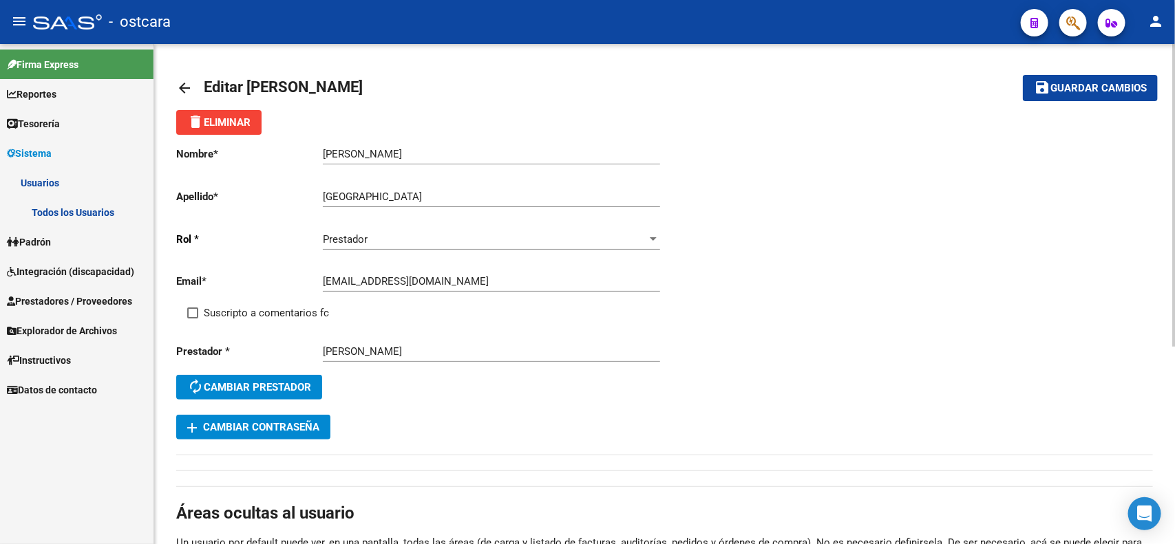
click at [1058, 87] on span "Guardar cambios" at bounding box center [1098, 89] width 96 height 12
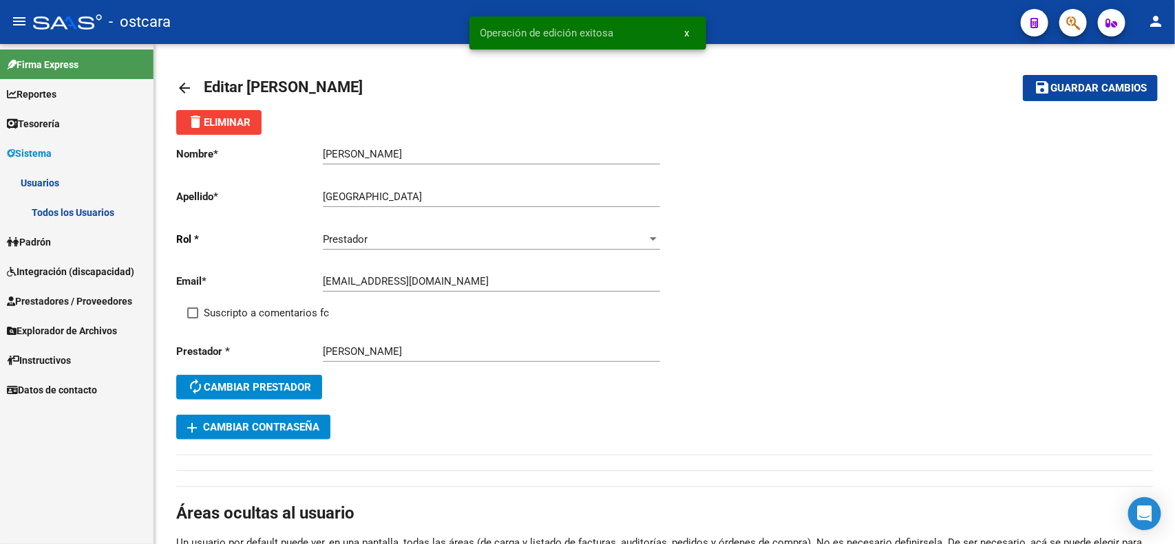
click at [47, 240] on span "Padrón" at bounding box center [29, 242] width 44 height 15
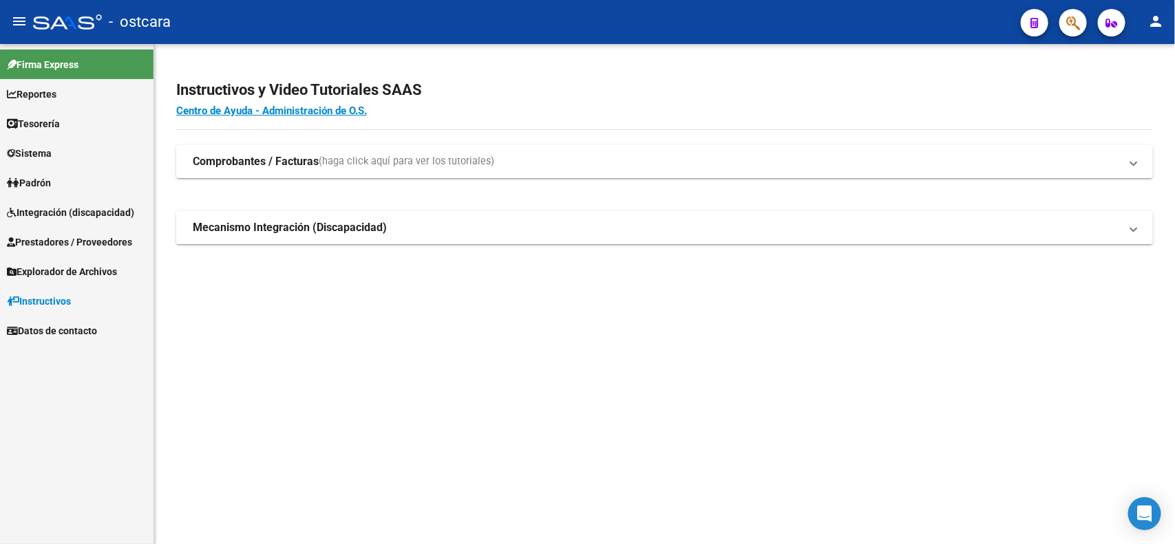
click at [101, 236] on span "Prestadores / Proveedores" at bounding box center [69, 242] width 125 height 15
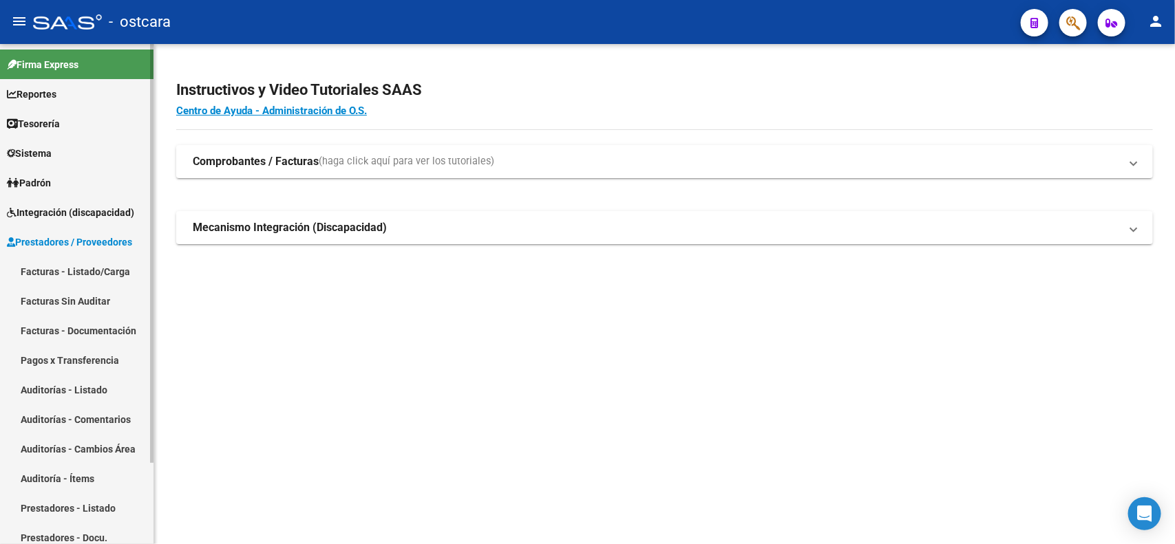
click at [94, 270] on link "Facturas - Listado/Carga" at bounding box center [76, 272] width 153 height 30
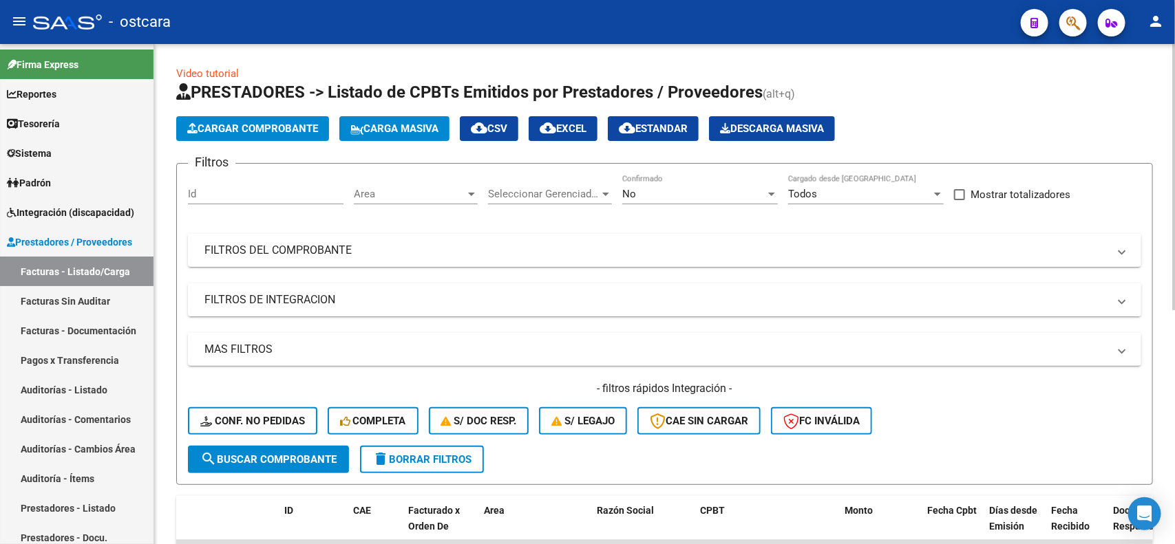
click at [405, 304] on mat-panel-title "FILTROS DE INTEGRACION" at bounding box center [656, 300] width 904 height 15
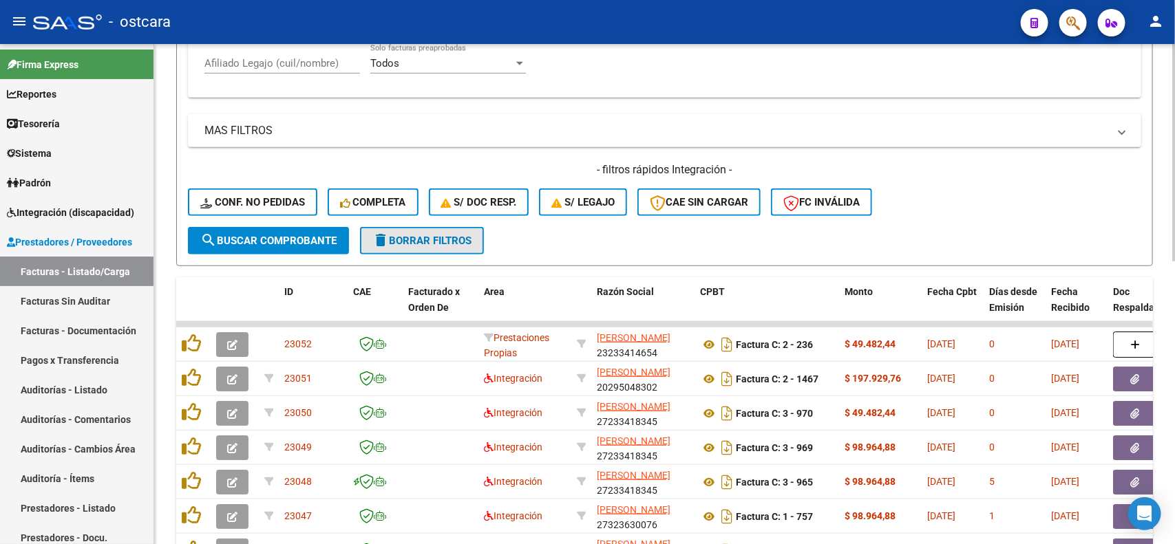
click at [422, 246] on button "delete Borrar Filtros" at bounding box center [422, 241] width 124 height 28
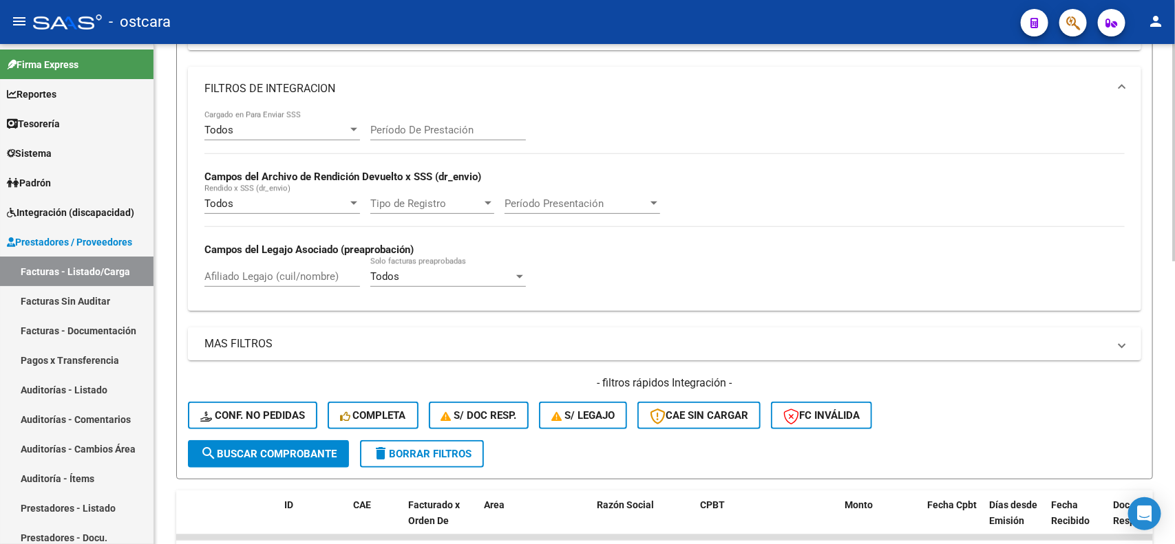
scroll to position [258, 0]
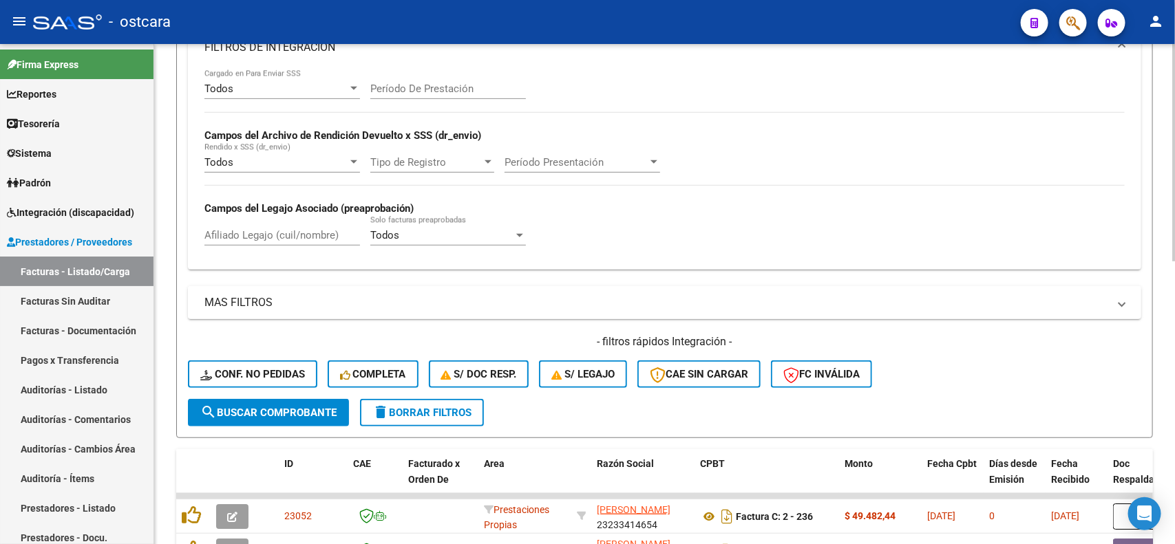
click at [335, 304] on mat-panel-title "MAS FILTROS" at bounding box center [656, 302] width 904 height 15
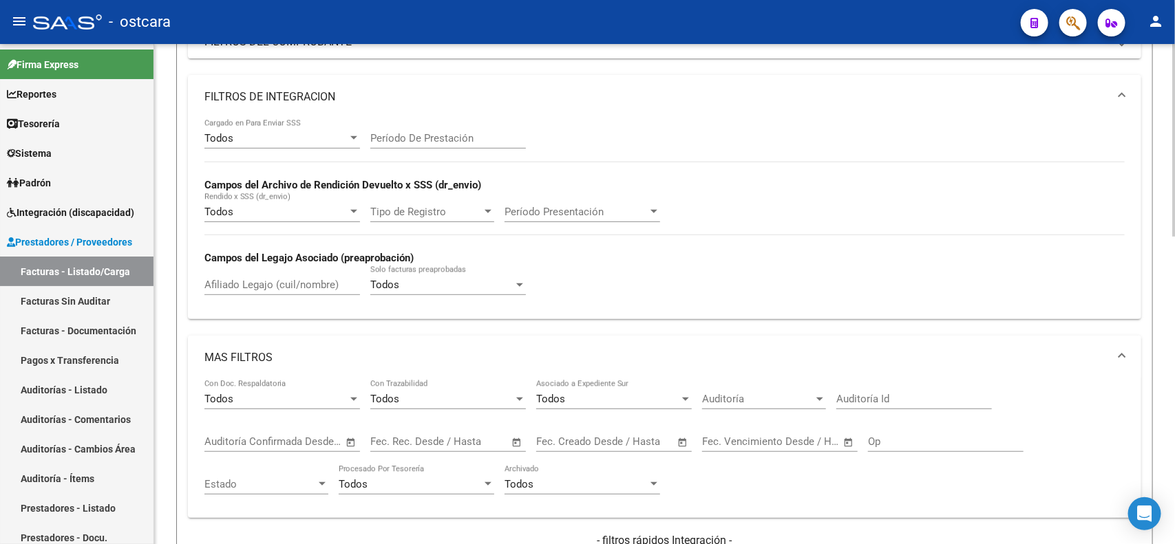
scroll to position [86, 0]
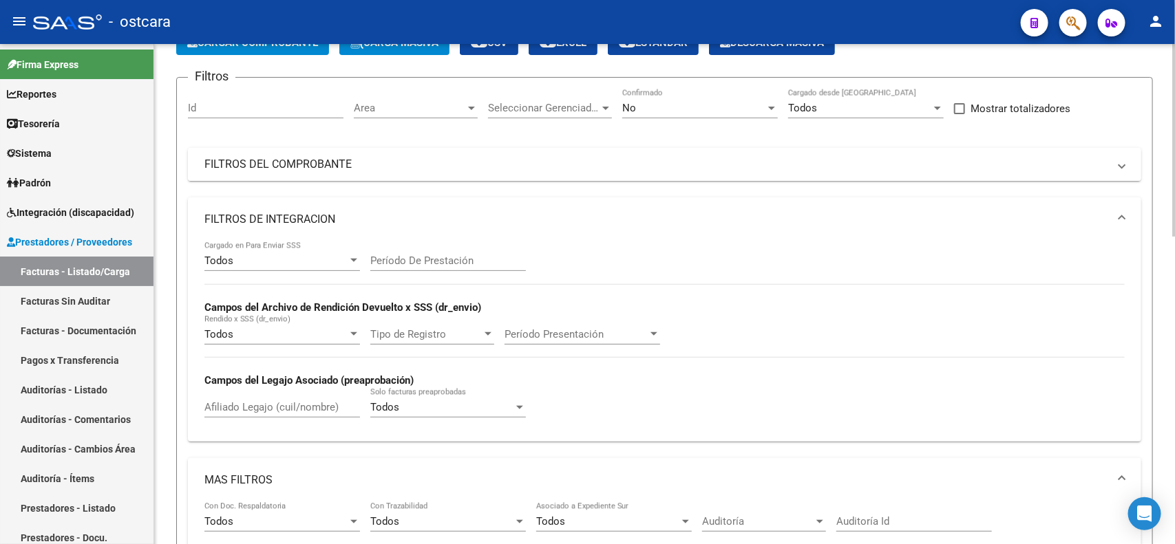
click at [376, 169] on mat-panel-title "FILTROS DEL COMPROBANTE" at bounding box center [656, 164] width 904 height 15
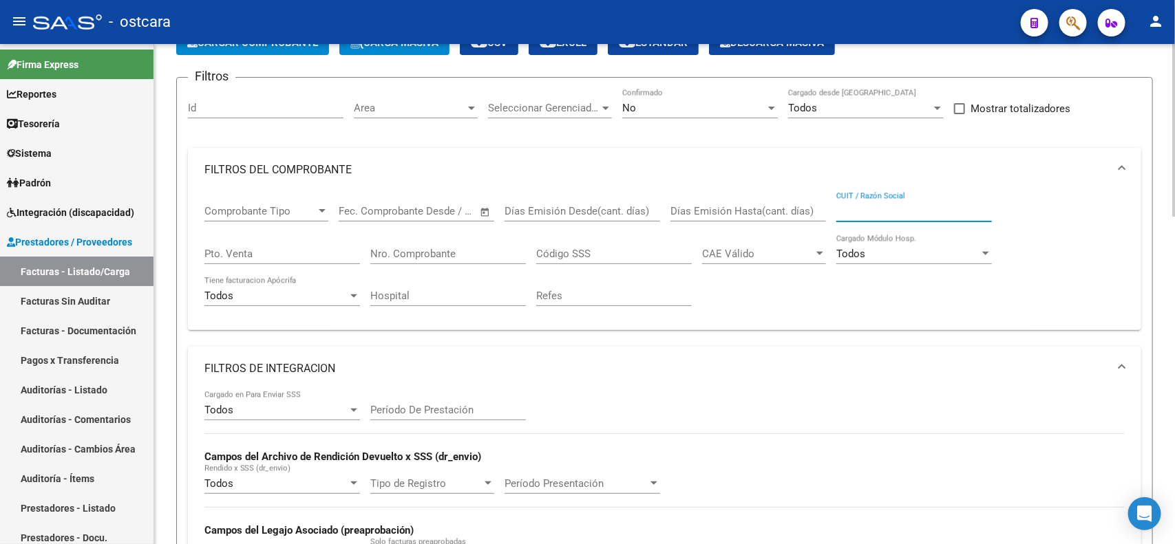
click at [858, 209] on input "CUIT / Razón Social" at bounding box center [914, 211] width 156 height 12
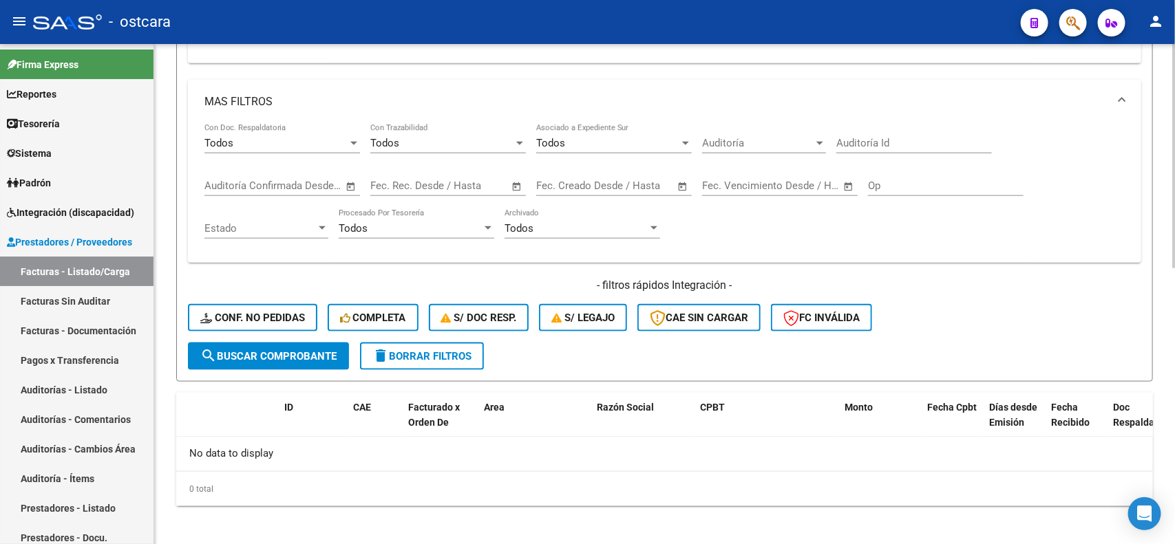
type input "30678874953"
click at [283, 359] on button "search Buscar Comprobante" at bounding box center [268, 357] width 161 height 28
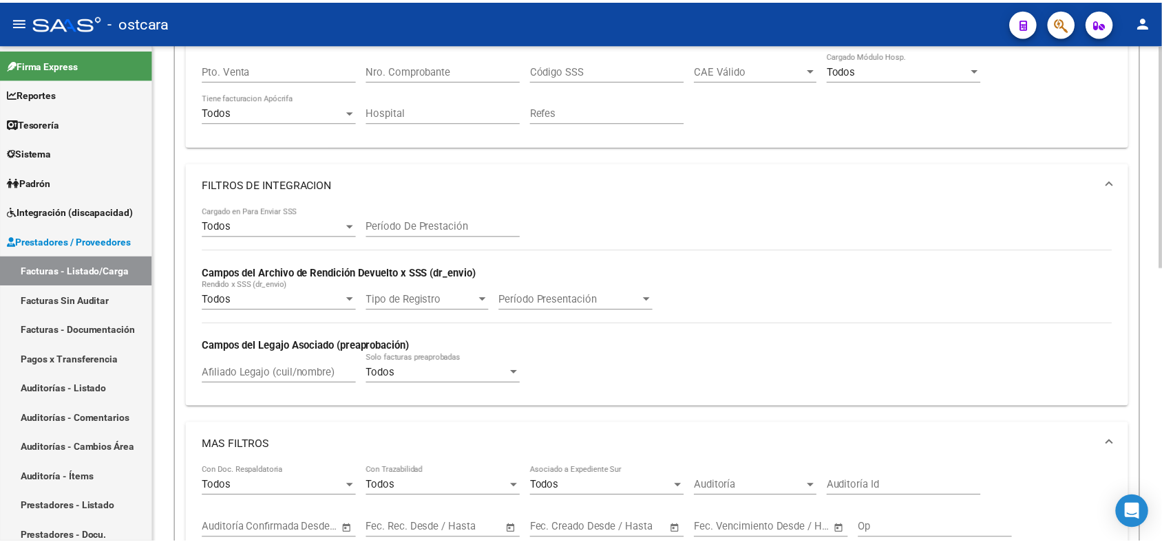
scroll to position [98, 0]
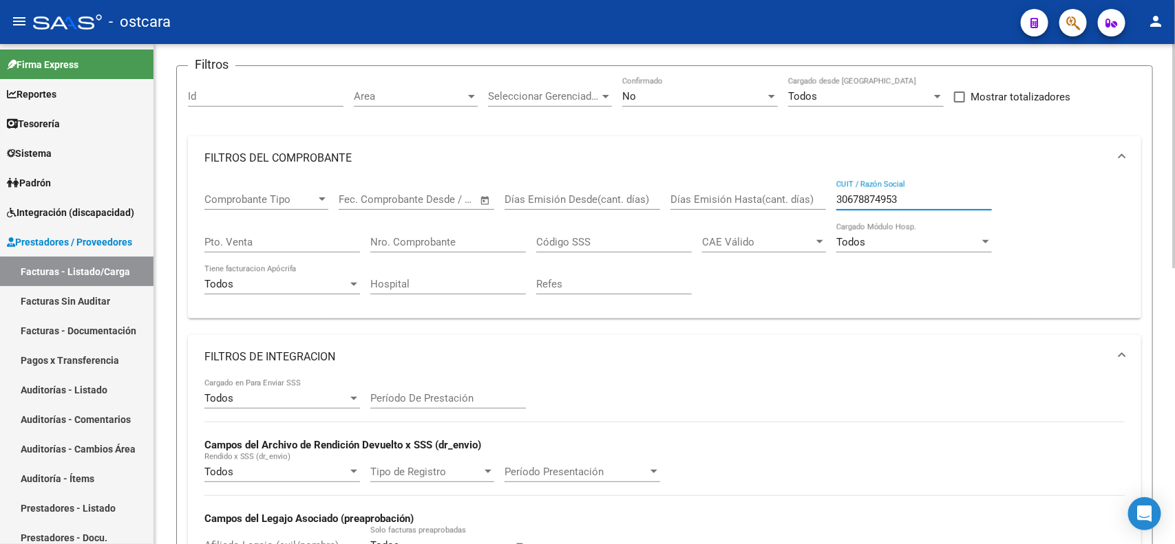
drag, startPoint x: 905, startPoint y: 198, endPoint x: 809, endPoint y: 191, distance: 95.9
click at [809, 191] on div "Comprobante Tipo Comprobante Tipo Start date – End date Fec. Comprobante Desde …" at bounding box center [664, 243] width 920 height 127
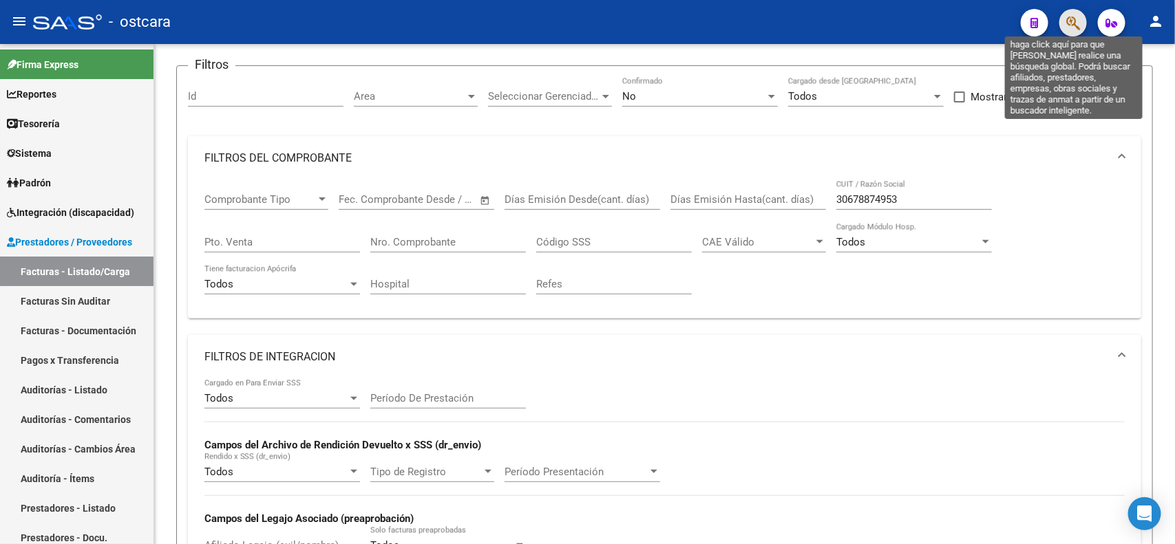
click at [1071, 21] on icon "button" at bounding box center [1073, 23] width 14 height 16
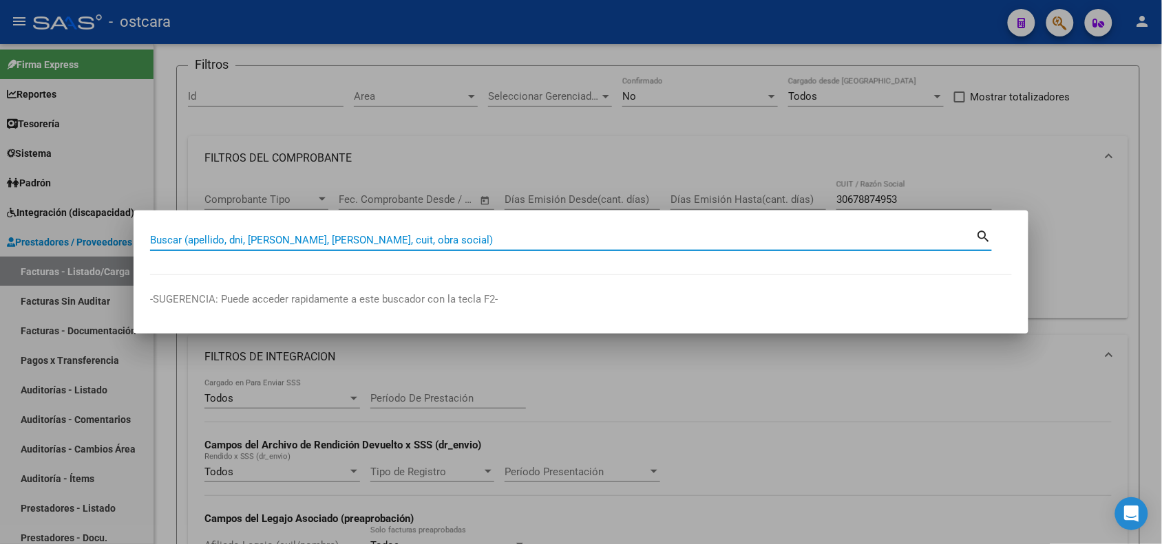
paste input "30678874953"
type input "30678874953"
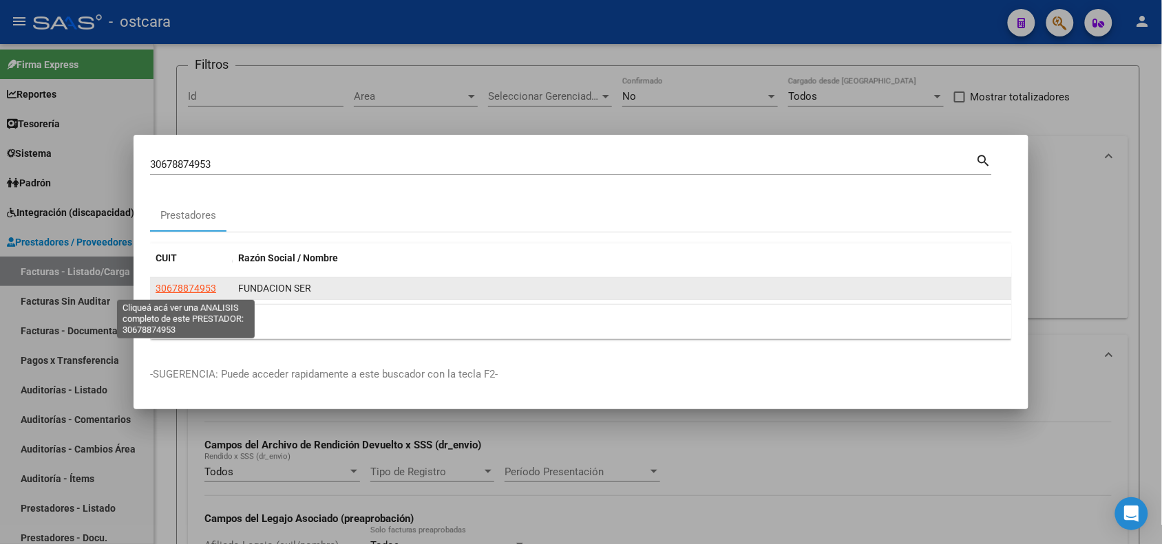
click at [169, 293] on span "30678874953" at bounding box center [186, 288] width 61 height 11
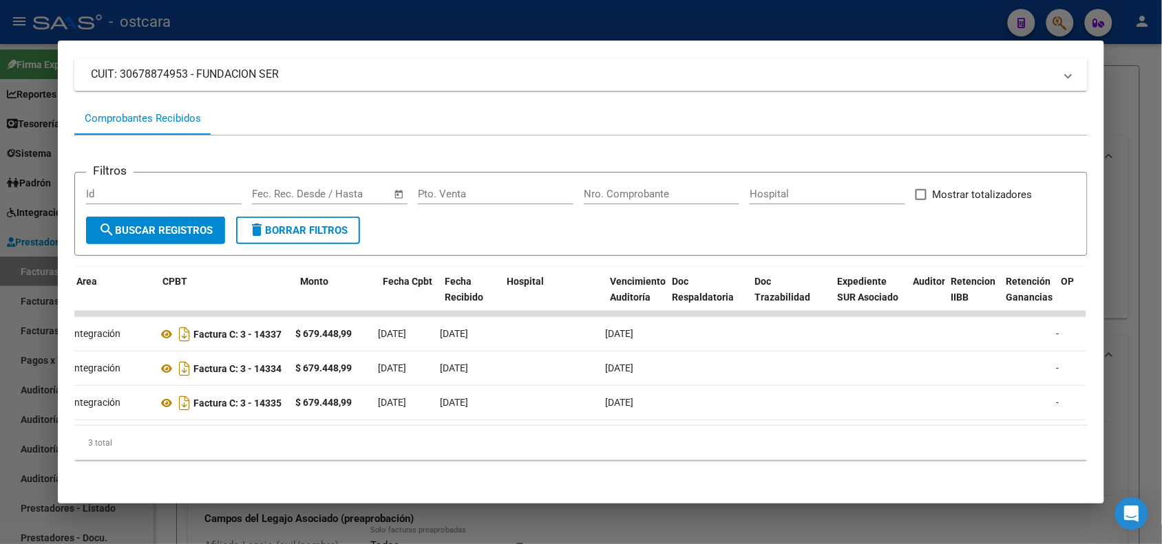
scroll to position [0, 0]
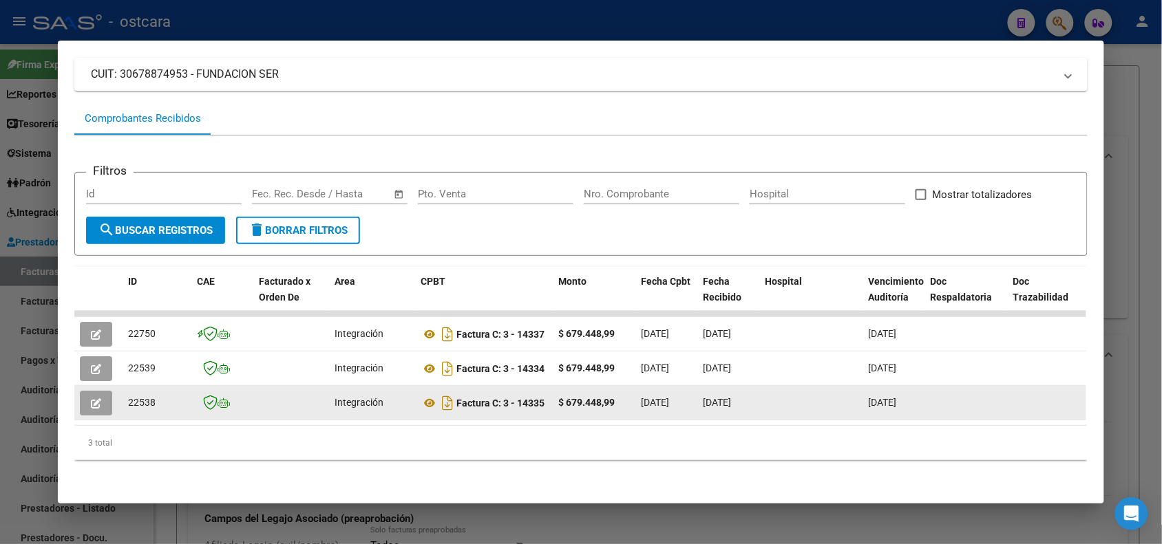
click at [94, 399] on icon "button" at bounding box center [96, 404] width 10 height 10
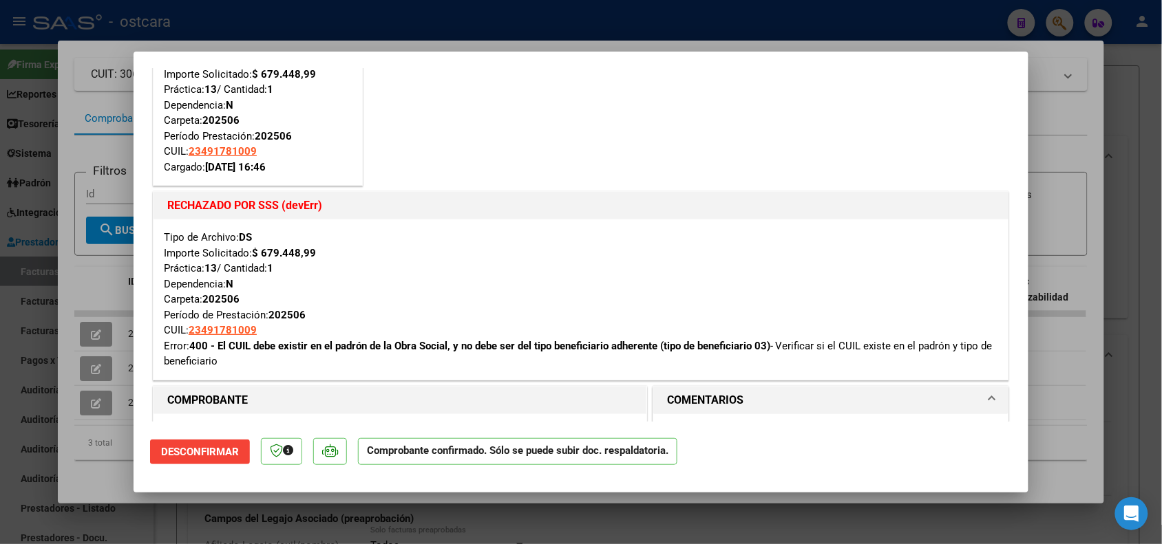
scroll to position [86, 0]
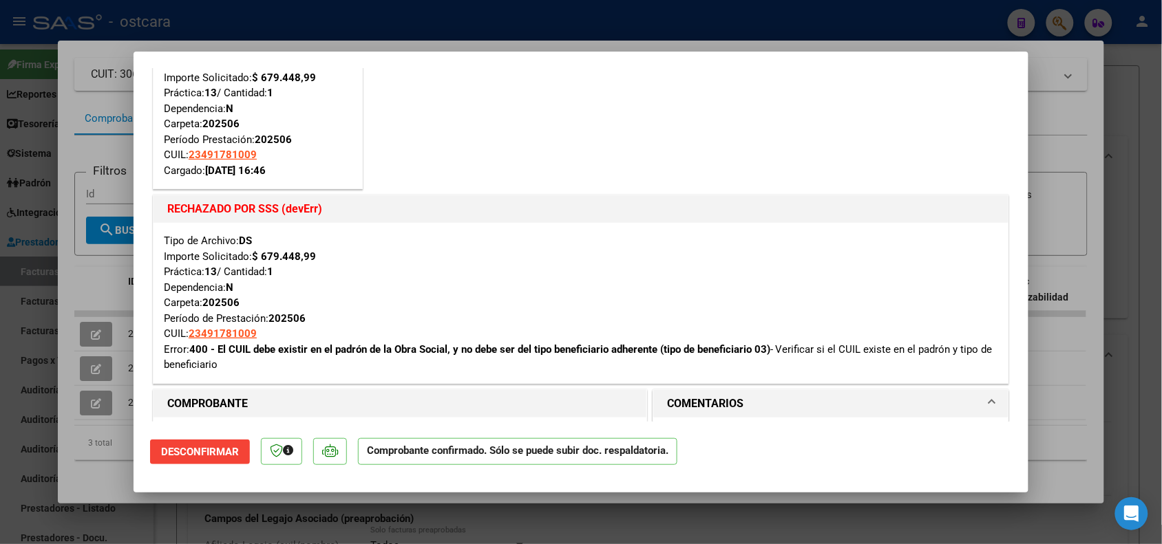
drag, startPoint x: 169, startPoint y: 348, endPoint x: 755, endPoint y: 359, distance: 586.5
click at [755, 359] on div "Tipo de Archivo: DS Importe Solicitado: $ 679.448,99 Práctica: 13 / Cantidad: 1…" at bounding box center [581, 303] width 834 height 140
click at [679, 286] on div "Tipo de Archivo: DS Importe Solicitado: $ 679.448,99 Práctica: 13 / Cantidad: 1…" at bounding box center [581, 303] width 834 height 140
click at [649, 524] on div at bounding box center [581, 272] width 1162 height 544
type input "$ 0,00"
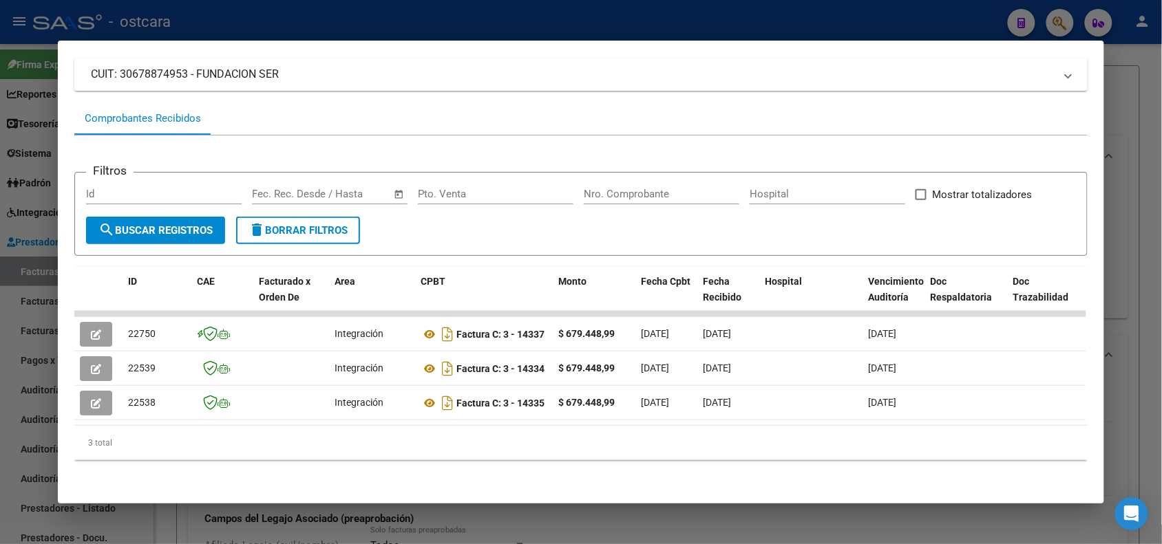
click at [1129, 110] on div at bounding box center [581, 272] width 1162 height 544
